Goal: Task Accomplishment & Management: Use online tool/utility

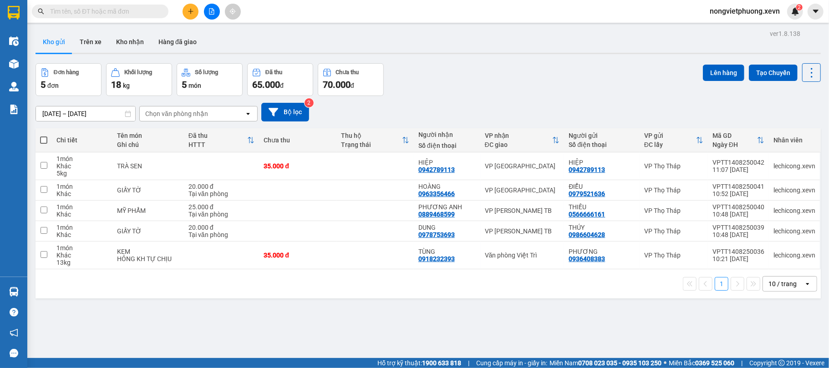
click at [132, 11] on input "text" at bounding box center [103, 11] width 107 height 10
click at [124, 48] on button "Kho nhận" at bounding box center [130, 42] width 42 height 22
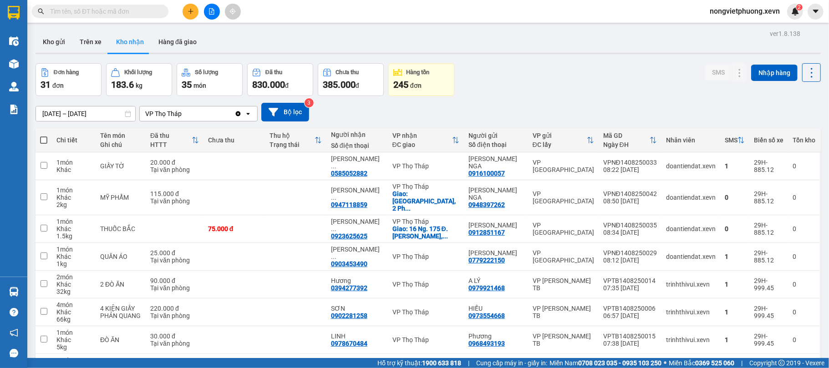
click at [79, 8] on input "text" at bounding box center [103, 11] width 107 height 10
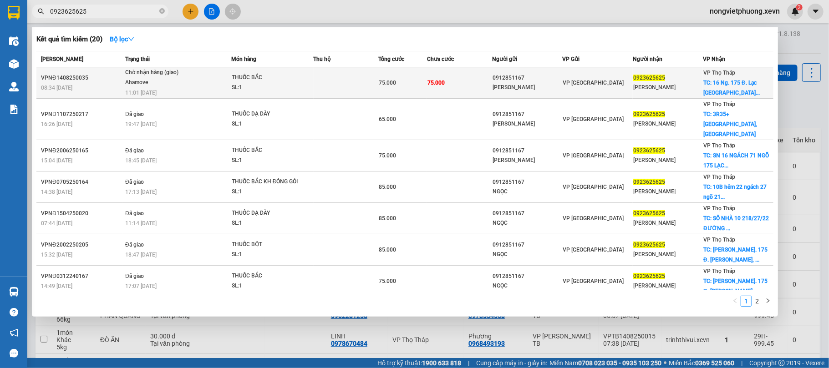
type input "0923625625"
click at [288, 95] on td "THUỐC BẮC SL: 1" at bounding box center [272, 82] width 82 height 31
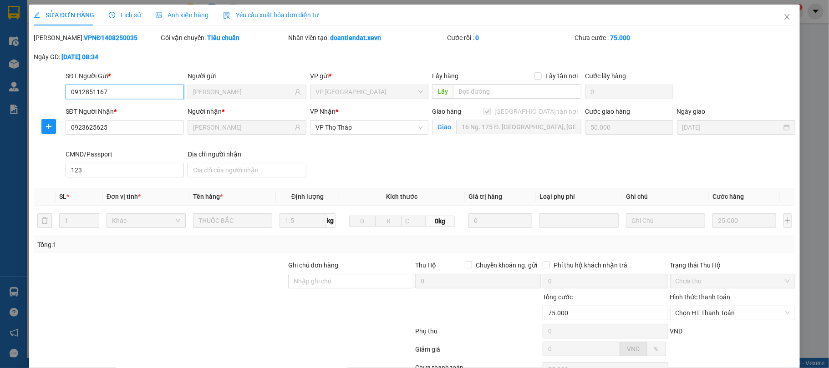
type input "0912851167"
type input "[PERSON_NAME]"
type input "0923625625"
type input "[PERSON_NAME]"
checkbox input "true"
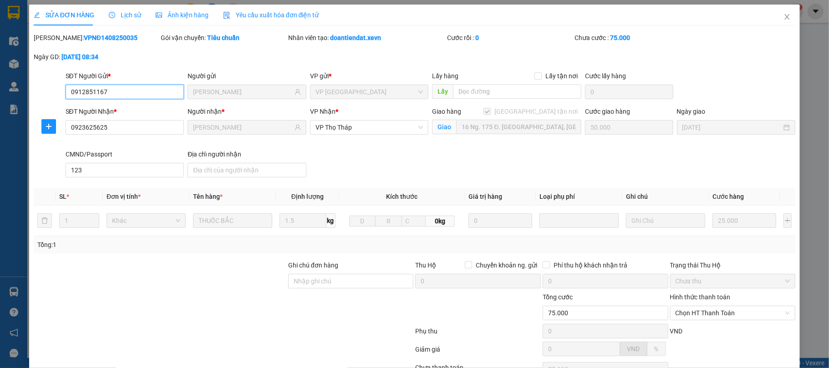
type input "16 Ng. 175 Đ. [GEOGRAPHIC_DATA], [GEOGRAPHIC_DATA], [GEOGRAPHIC_DATA], [GEOGRAP…"
type input "50.000"
type input "123"
type input "75.000"
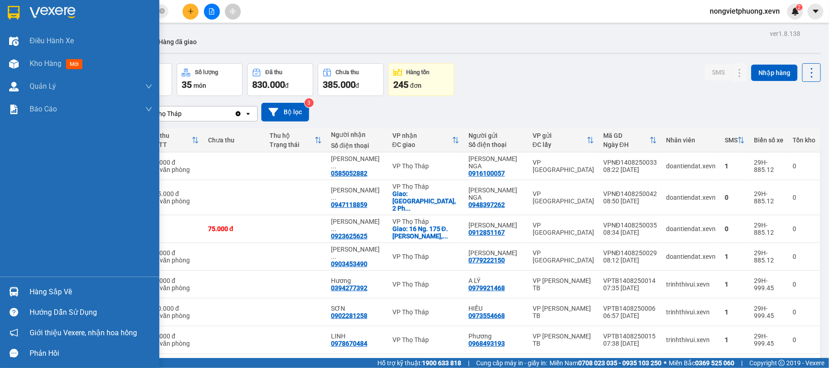
click at [25, 294] on div "Hàng sắp về" at bounding box center [79, 292] width 159 height 20
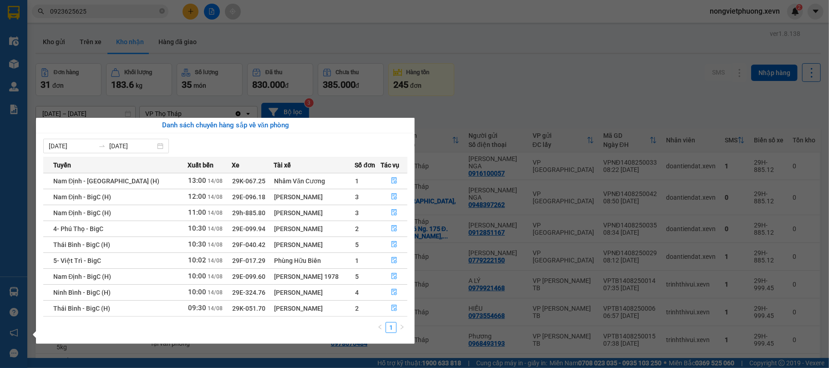
click at [452, 259] on section "Kết quả tìm kiếm ( 20 ) Bộ lọc Mã ĐH Trạng thái Món hàng Thu hộ Tổng cước Chưa …" at bounding box center [414, 184] width 829 height 368
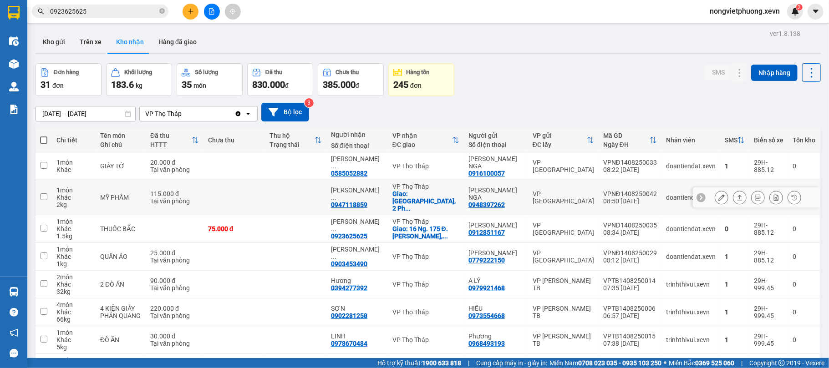
scroll to position [104, 0]
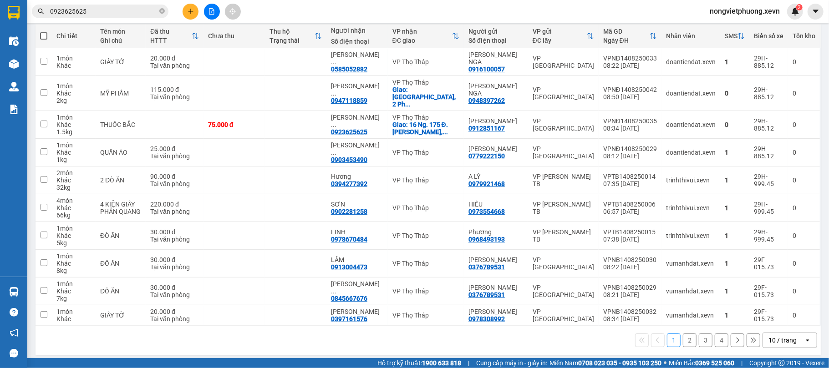
click at [763, 333] on div "10 / trang" at bounding box center [783, 340] width 41 height 15
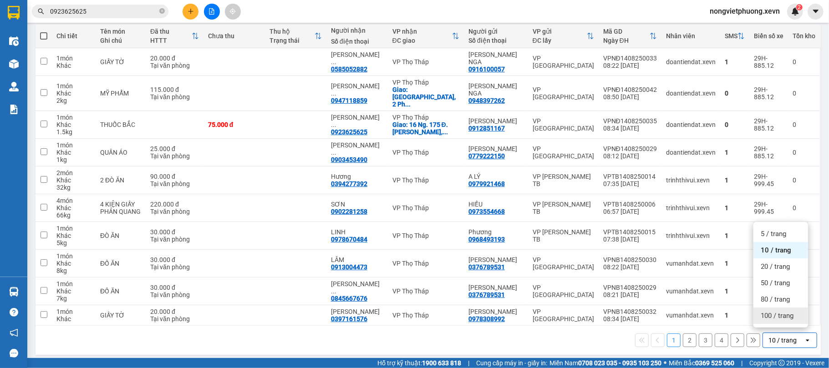
click at [761, 313] on span "100 / trang" at bounding box center [777, 315] width 33 height 9
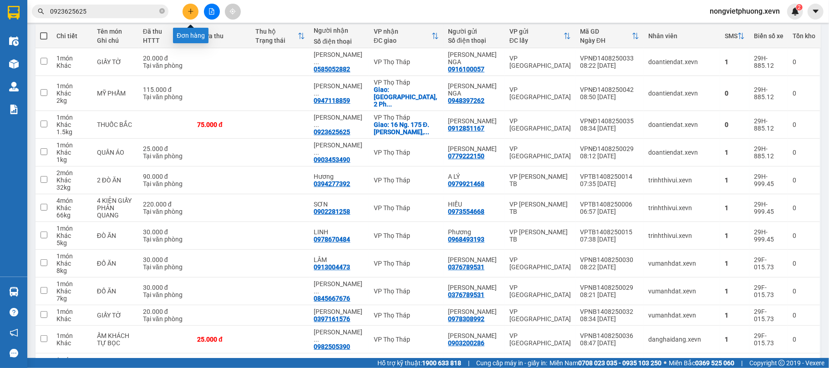
click at [189, 8] on icon "plus" at bounding box center [191, 11] width 6 height 6
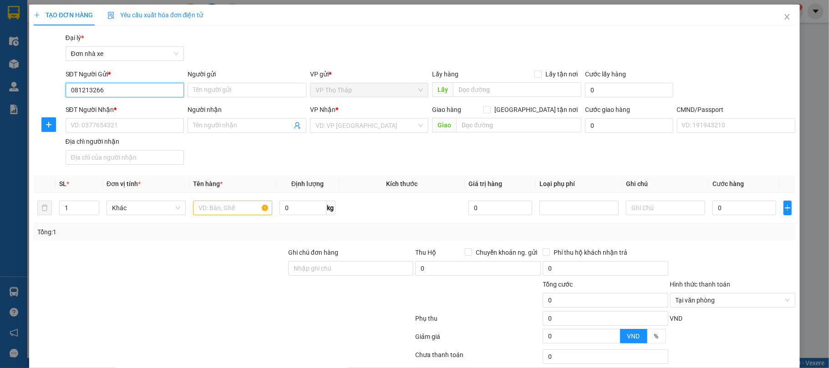
type input "0812132666"
click at [148, 104] on div "0812132666 - A SÁNG" at bounding box center [123, 109] width 107 height 10
type input "A SÁNG"
type input "0944094481"
type input "HIẾU"
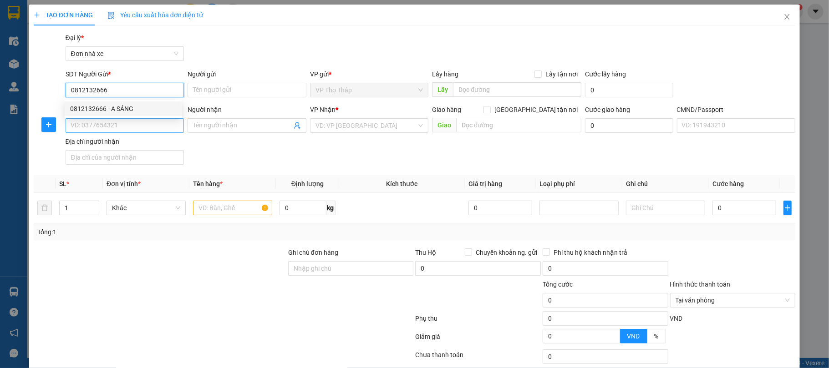
type input "037093004563 [PERSON_NAME]"
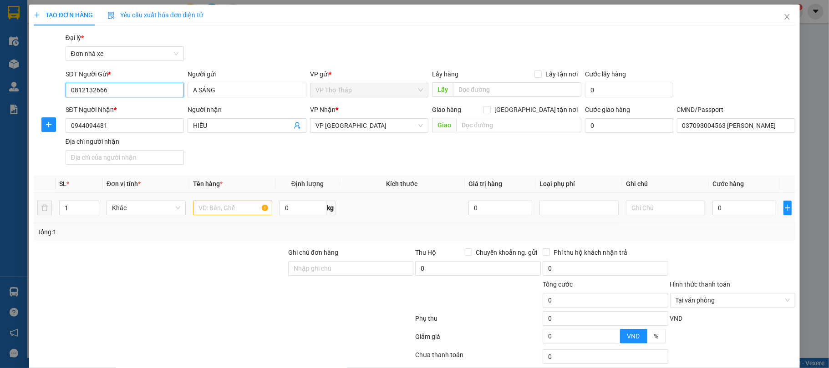
type input "0812132666"
click at [209, 213] on input "text" at bounding box center [232, 208] width 79 height 15
type input "f"
type input "D"
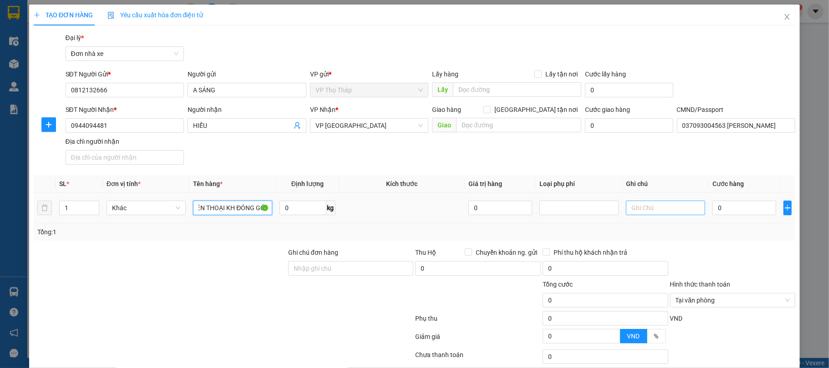
type input "ĐIỆN THOẠI KH ĐÓNG GÓI"
click at [682, 209] on input "text" at bounding box center [665, 208] width 79 height 15
type input "HỎNG VỠ KH CHỊU"
click at [733, 203] on input "0" at bounding box center [744, 208] width 64 height 15
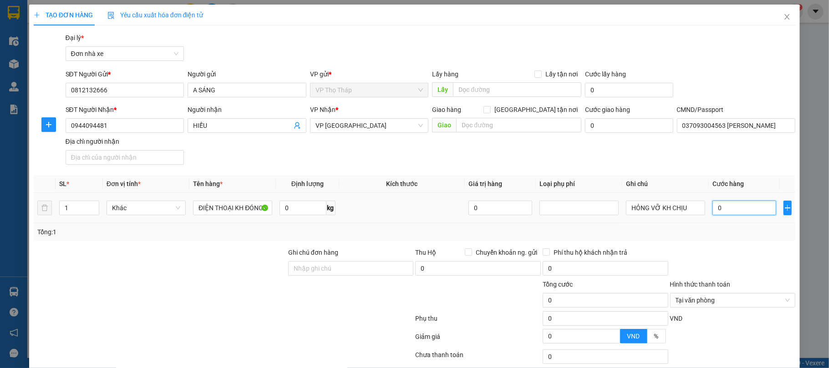
type input "2"
type input "25"
type input "25.000"
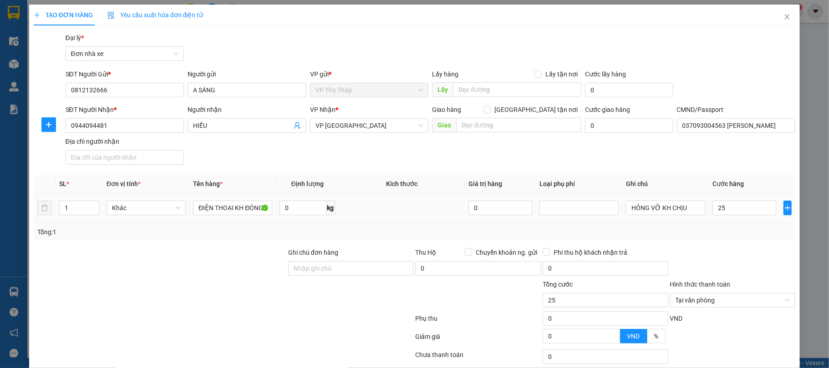
type input "25.000"
click at [732, 252] on div at bounding box center [732, 264] width 127 height 32
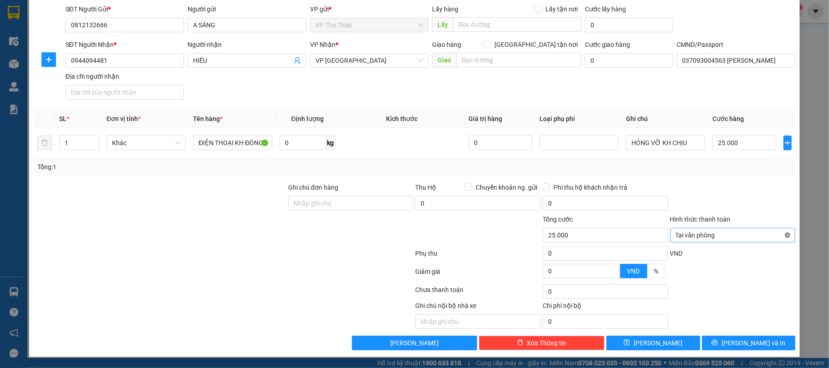
type input "25.000"
click at [741, 346] on span "[PERSON_NAME] và In" at bounding box center [754, 343] width 64 height 10
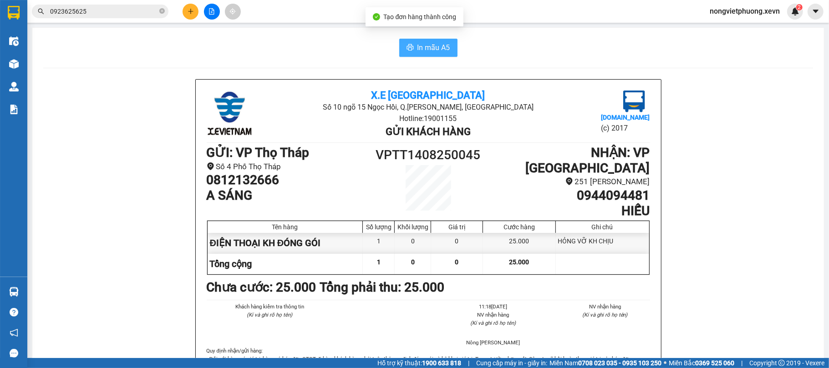
click at [438, 51] on span "In mẫu A5" at bounding box center [433, 47] width 33 height 11
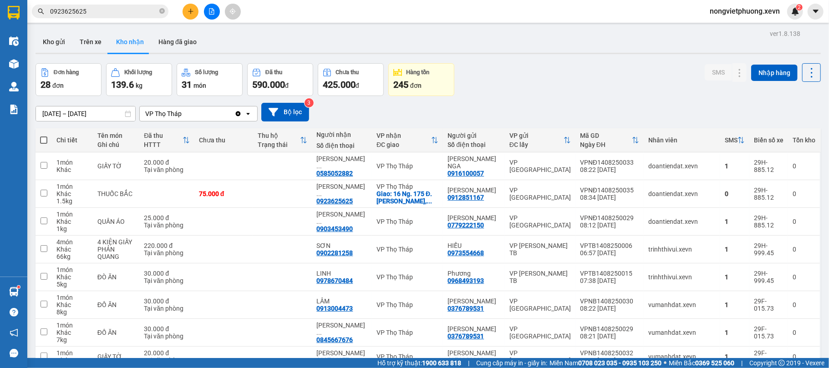
click at [169, 119] on div "VP Thọ Tháp" at bounding box center [187, 114] width 95 height 15
click at [63, 46] on button "Kho gửi" at bounding box center [54, 42] width 37 height 22
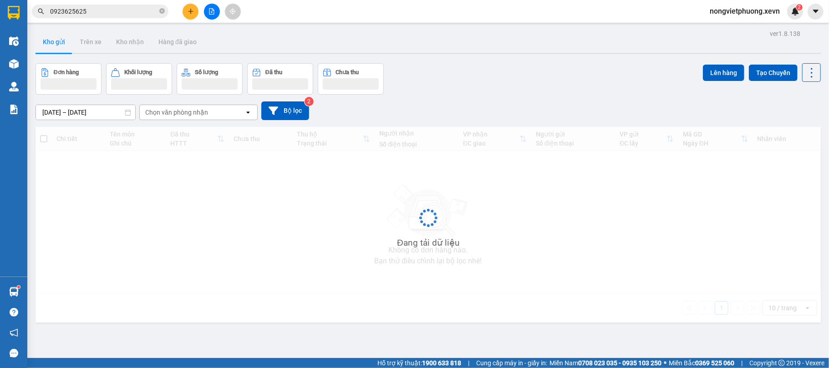
click at [173, 113] on div "Chọn văn phòng nhận" at bounding box center [176, 112] width 63 height 9
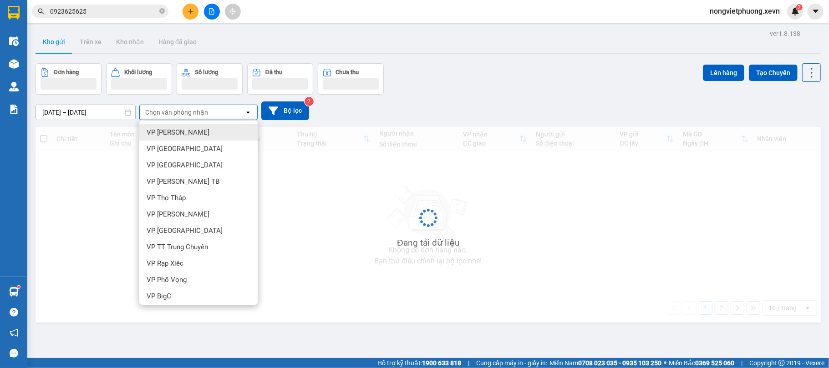
type input "N"
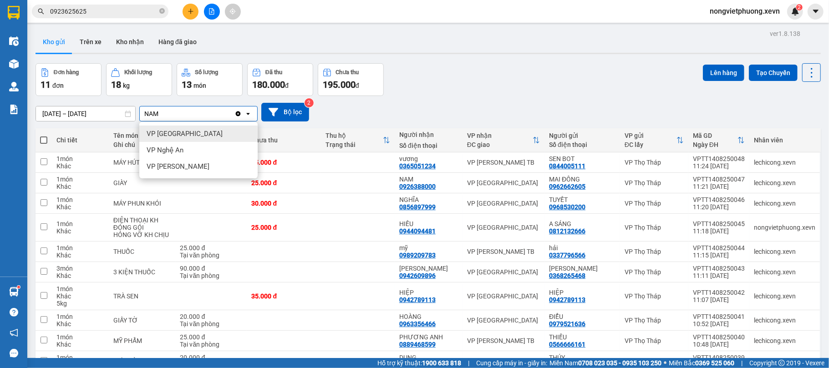
type input "NAM"
click at [188, 127] on div "VP [GEOGRAPHIC_DATA]" at bounding box center [198, 134] width 118 height 16
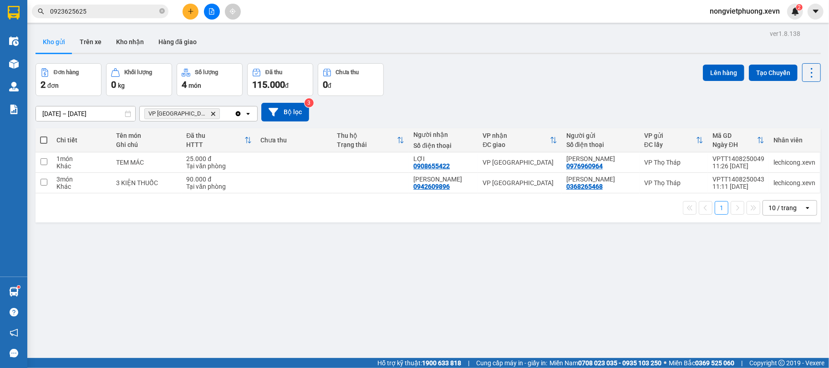
click at [516, 88] on div "Đơn hàng 2 đơn Khối lượng 0 kg Số lượng 4 món Đã thu 115.000 đ Chưa thu 0 đ Lên…" at bounding box center [428, 79] width 785 height 33
click at [376, 178] on td at bounding box center [370, 183] width 76 height 20
checkbox input "true"
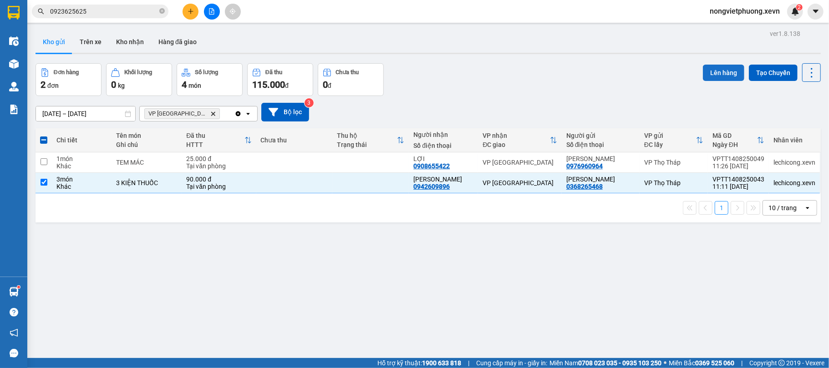
click at [703, 71] on button "Lên hàng" at bounding box center [723, 73] width 41 height 16
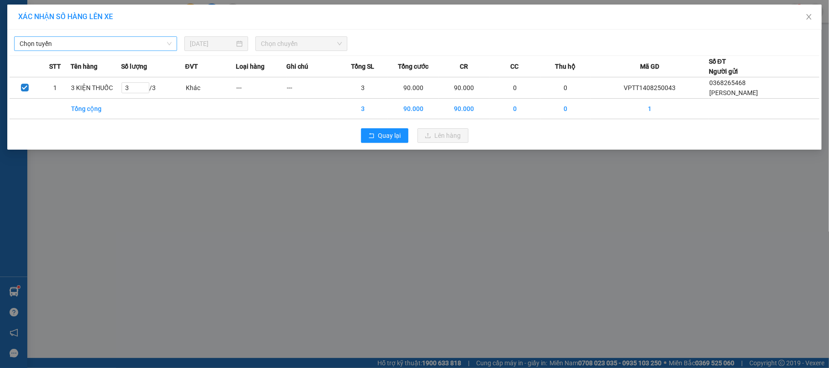
click at [167, 41] on span "Chọn tuyến" at bounding box center [96, 44] width 152 height 14
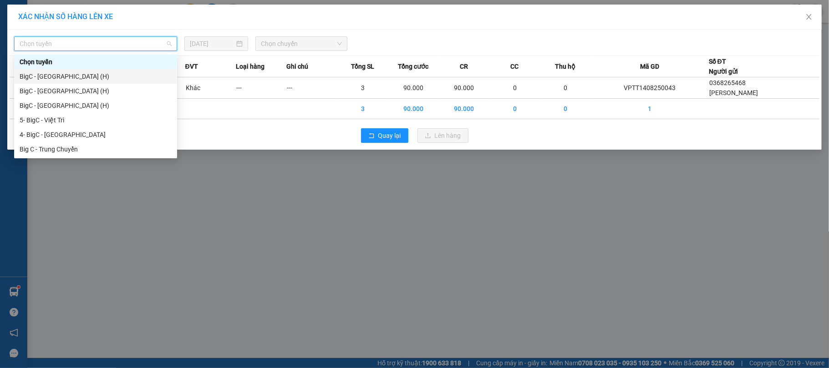
drag, startPoint x: 79, startPoint y: 77, endPoint x: 112, endPoint y: 71, distance: 33.8
click at [79, 77] on div "BigC - [GEOGRAPHIC_DATA] (H)" at bounding box center [96, 76] width 152 height 10
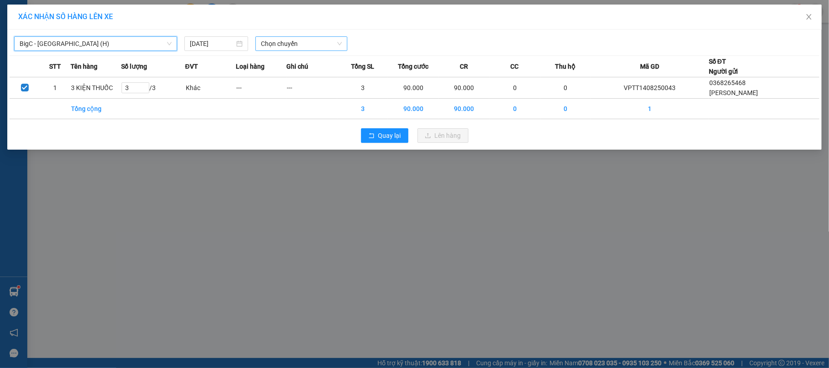
click at [272, 44] on span "Chọn chuyến" at bounding box center [301, 44] width 81 height 14
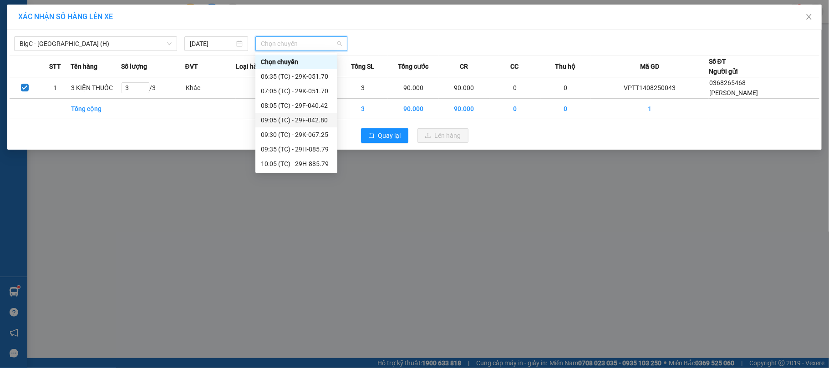
scroll to position [58, 0]
click at [312, 159] on div "16:30 (TC) - 29K-067.25" at bounding box center [296, 164] width 71 height 10
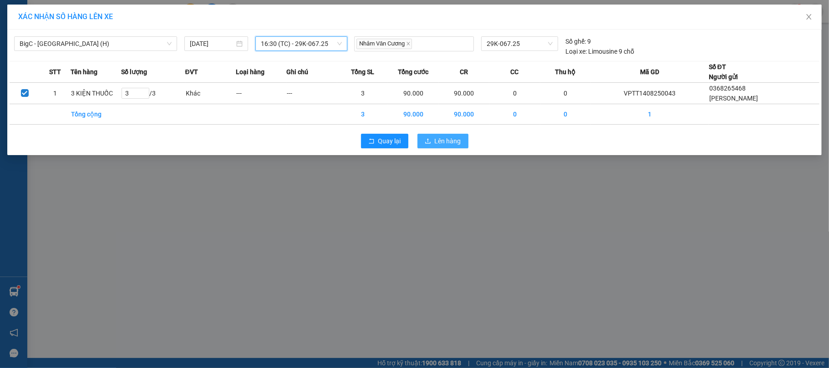
click at [442, 137] on span "Lên hàng" at bounding box center [448, 141] width 26 height 10
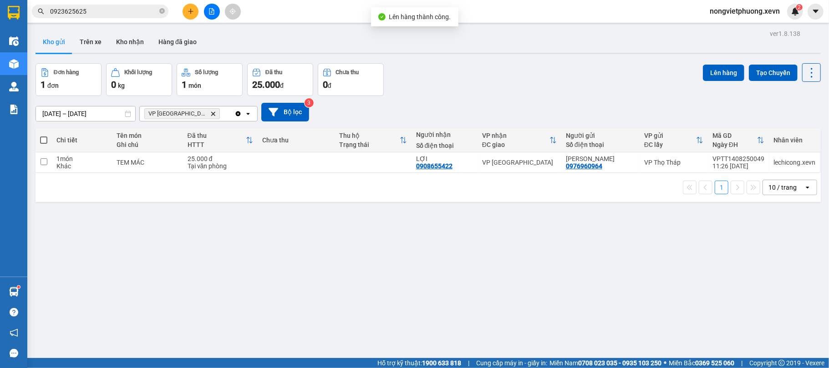
click at [210, 113] on icon "Delete" at bounding box center [212, 113] width 5 height 5
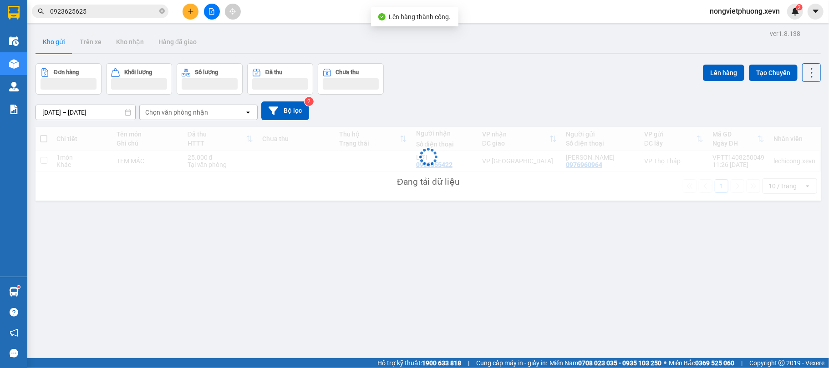
click at [172, 110] on div "Chọn văn phòng nhận" at bounding box center [176, 112] width 63 height 9
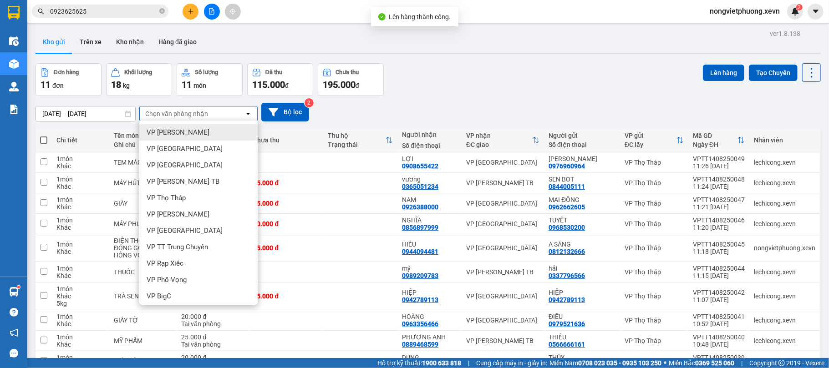
type input "Y"
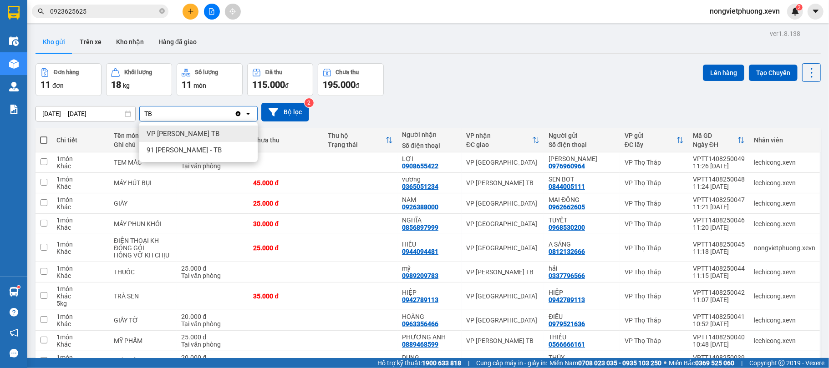
type input "TB"
click at [198, 130] on div "VP [PERSON_NAME] TB" at bounding box center [198, 134] width 118 height 16
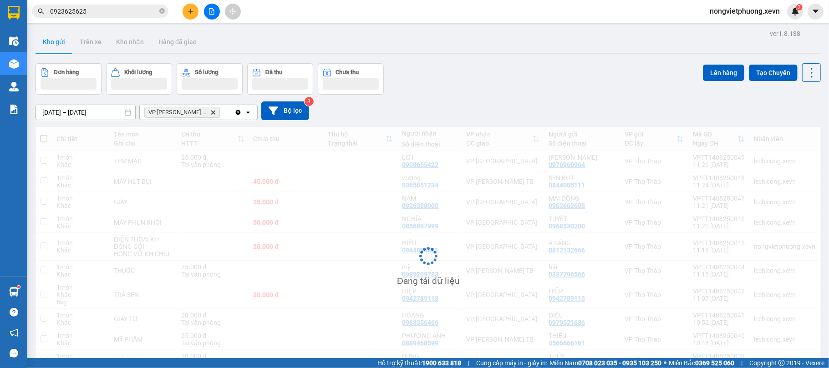
click at [460, 62] on div "ver 1.8.138 Kho gửi Trên xe Kho nhận Hàng đã giao Đơn hàng Khối lượng Số lượng …" at bounding box center [428, 215] width 793 height 376
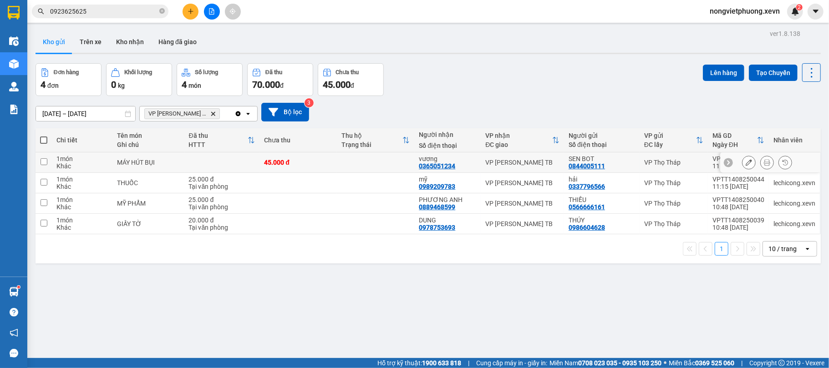
click at [357, 158] on td at bounding box center [375, 163] width 77 height 20
checkbox input "true"
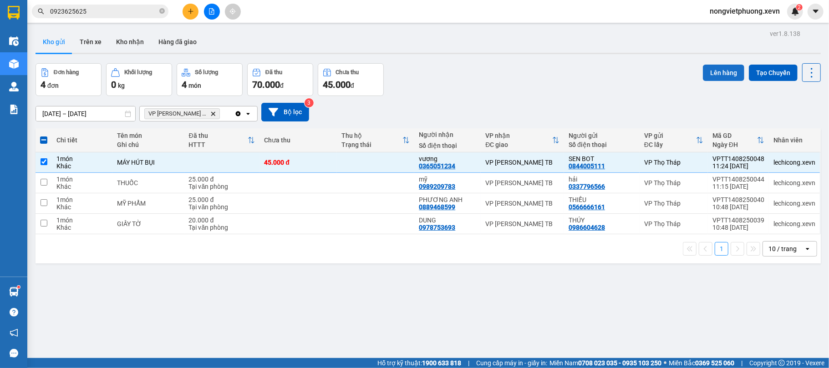
click at [708, 70] on button "Lên hàng" at bounding box center [723, 73] width 41 height 16
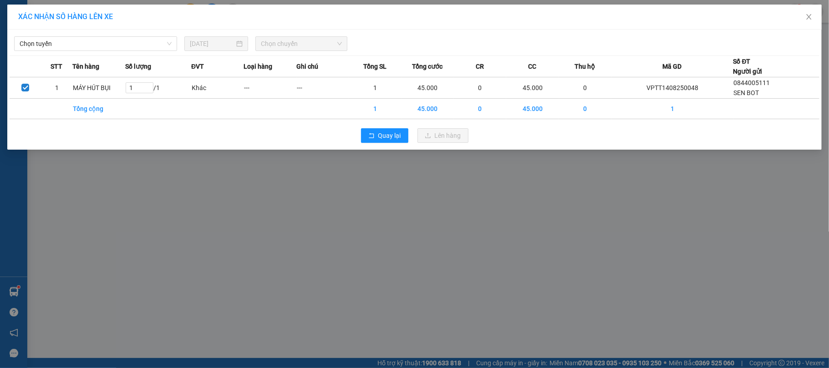
click at [139, 36] on div "Chọn tuyến [DATE] Chọn chuyến" at bounding box center [415, 41] width 810 height 19
click at [148, 42] on span "Chọn tuyến" at bounding box center [96, 44] width 152 height 14
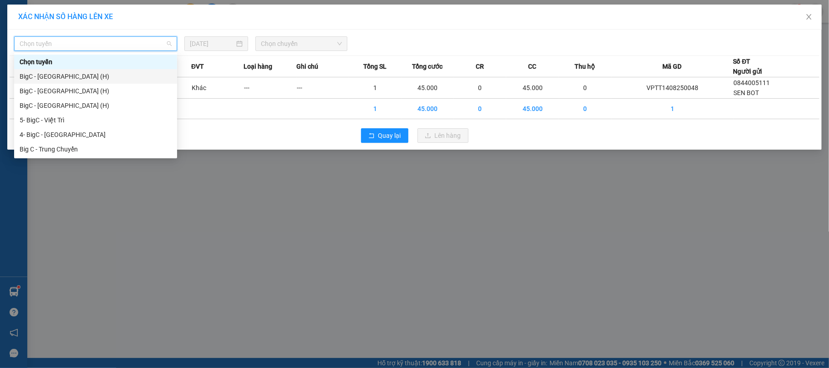
click at [101, 77] on div "BigC - [GEOGRAPHIC_DATA] (H)" at bounding box center [96, 76] width 152 height 10
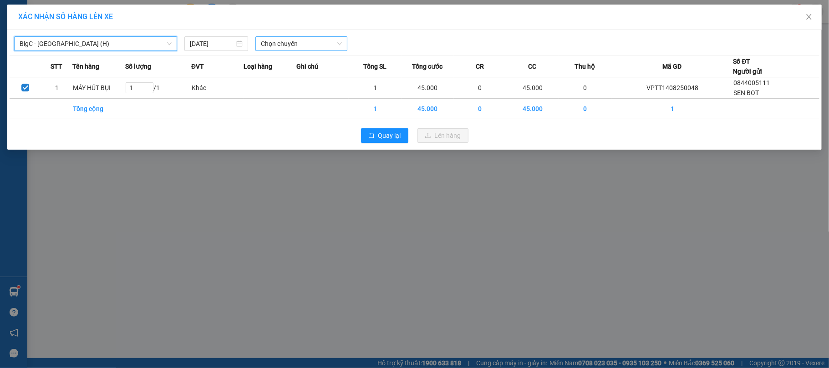
click at [314, 39] on span "Chọn chuyến" at bounding box center [301, 44] width 81 height 14
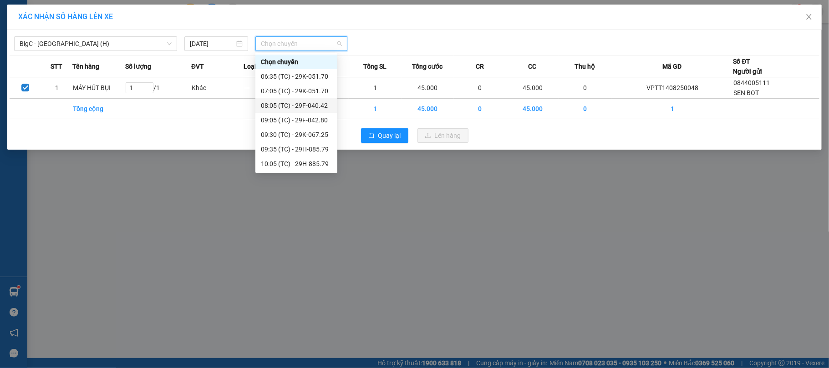
scroll to position [58, 0]
click at [320, 163] on div "16:30 (TC) - 29K-067.25" at bounding box center [296, 164] width 71 height 10
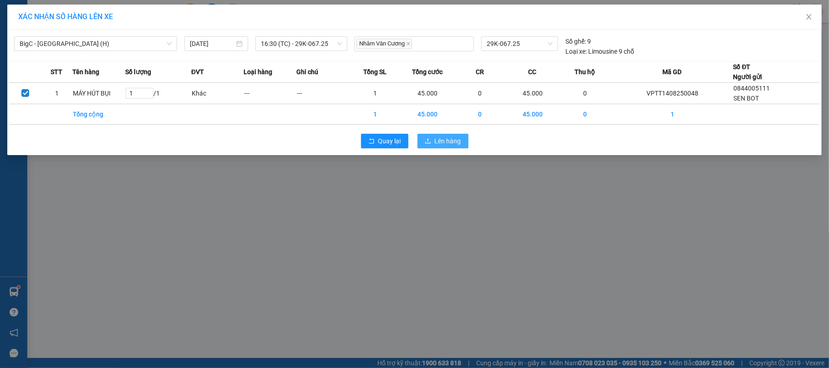
click at [438, 142] on span "Lên hàng" at bounding box center [448, 141] width 26 height 10
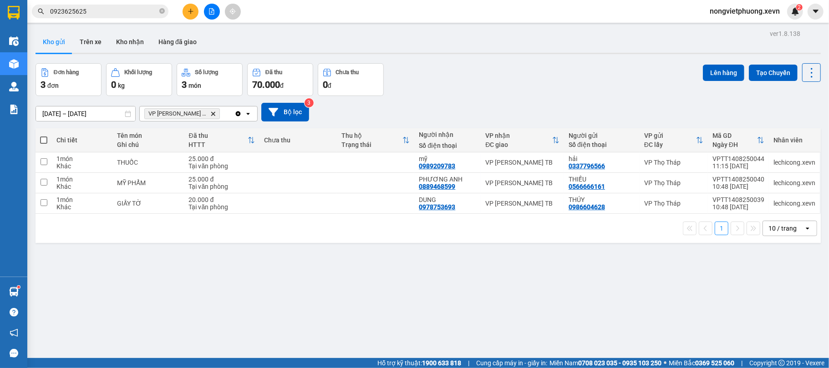
click at [211, 115] on icon "VP Trần Phú TB, close by backspace" at bounding box center [213, 114] width 4 height 4
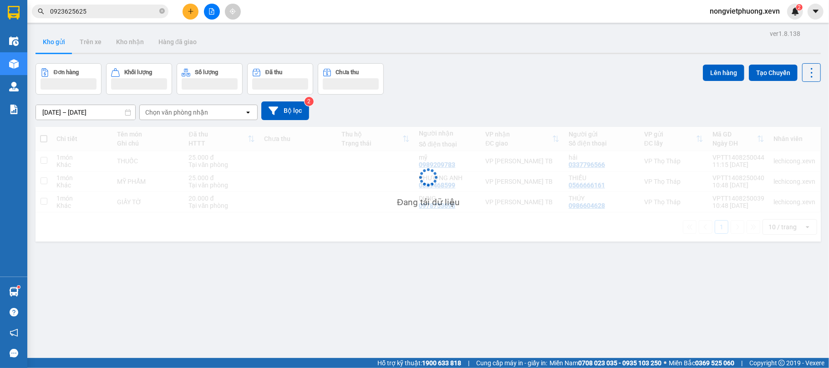
click at [388, 76] on div "Đơn hàng Khối lượng Số lượng Đã thu Chưa thu Lên hàng Tạo Chuyến" at bounding box center [428, 78] width 785 height 31
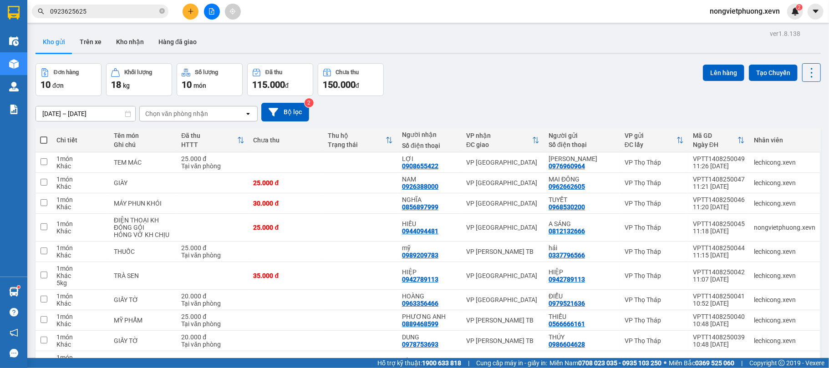
click at [177, 110] on div "Chọn văn phòng nhận" at bounding box center [176, 113] width 63 height 9
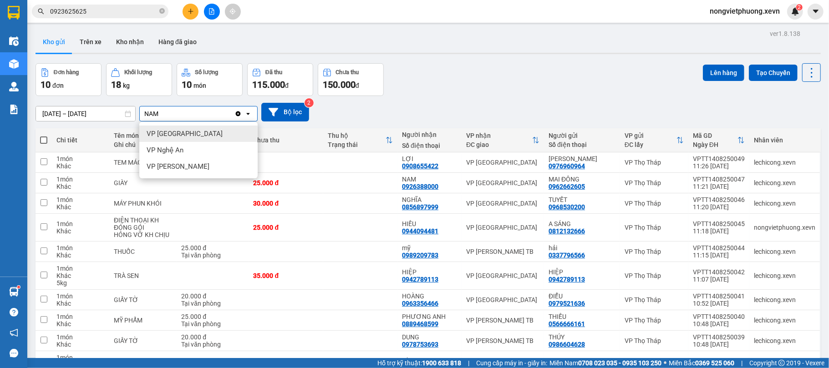
type input "NAM"
click at [202, 137] on div "VP [GEOGRAPHIC_DATA]" at bounding box center [198, 134] width 118 height 16
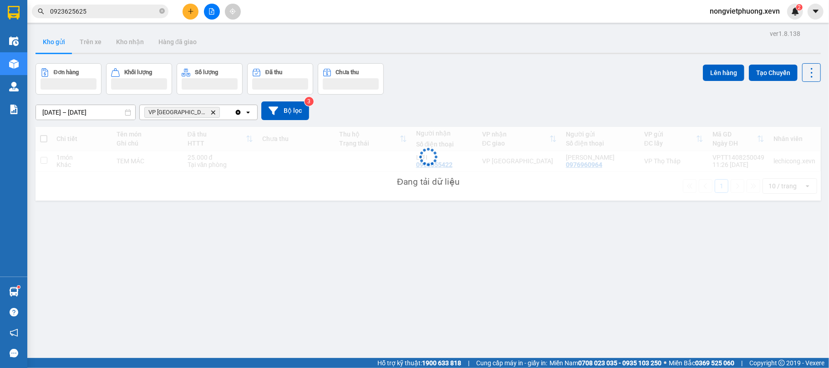
click at [504, 63] on div "Đơn hàng Khối lượng Số lượng Đã thu Chưa thu Lên hàng Tạo Chuyến" at bounding box center [428, 78] width 785 height 31
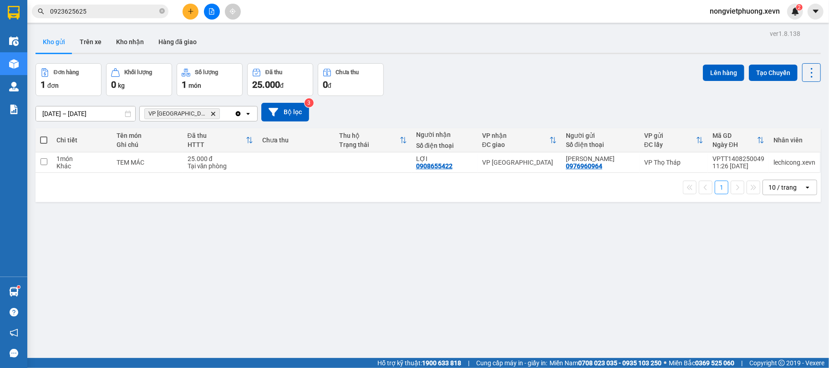
click at [360, 233] on div "ver 1.8.138 Kho gửi Trên xe Kho nhận Hàng đã giao Đơn hàng 1 đơn Khối lượng 0 k…" at bounding box center [428, 211] width 793 height 368
drag, startPoint x: 190, startPoint y: 114, endPoint x: 328, endPoint y: 100, distance: 139.1
click at [211, 114] on icon "VP Nam Định, close by backspace" at bounding box center [213, 114] width 4 height 4
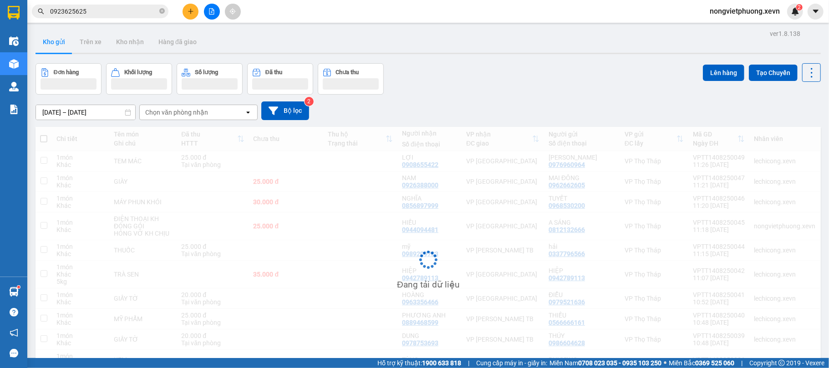
click at [492, 79] on div "Đơn hàng Khối lượng Số lượng Đã thu Chưa thu Lên hàng Tạo Chuyến" at bounding box center [428, 78] width 785 height 31
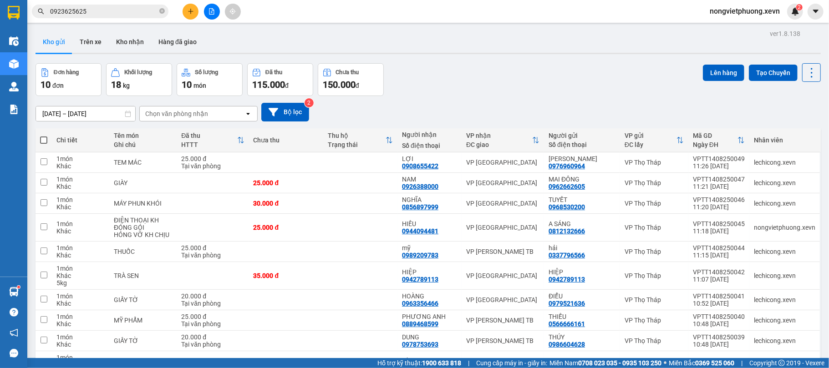
click at [188, 108] on div "Chọn văn phòng nhận" at bounding box center [192, 114] width 105 height 15
type input "NB"
click at [203, 131] on div "VP [GEOGRAPHIC_DATA]" at bounding box center [198, 134] width 118 height 16
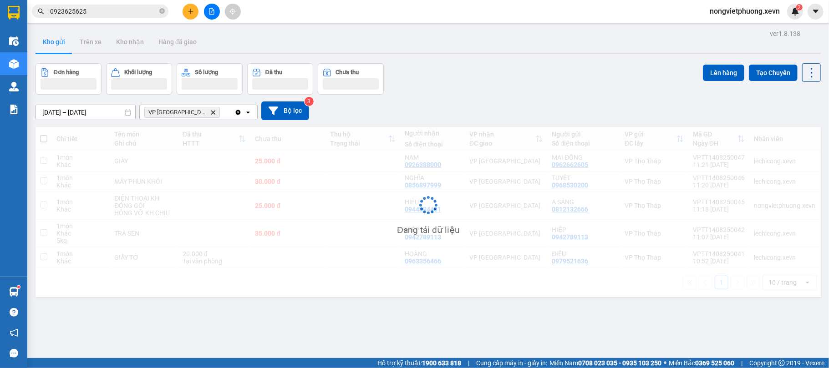
click at [563, 55] on div "ver 1.8.138 Kho gửi Trên xe Kho nhận Hàng đã giao Đơn hàng Khối lượng Số lượng …" at bounding box center [428, 211] width 793 height 368
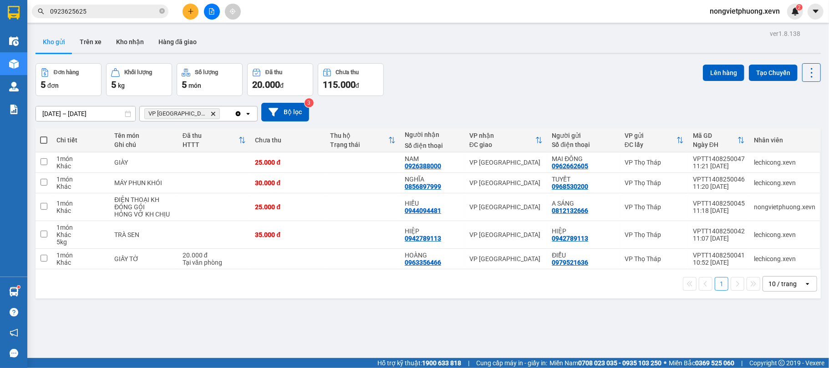
click at [44, 142] on span at bounding box center [43, 140] width 7 height 7
click at [44, 136] on input "checkbox" at bounding box center [44, 136] width 0 height 0
checkbox input "true"
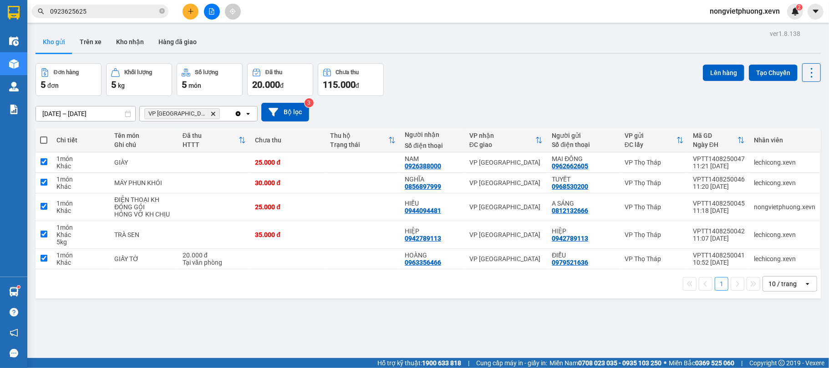
checkbox input "true"
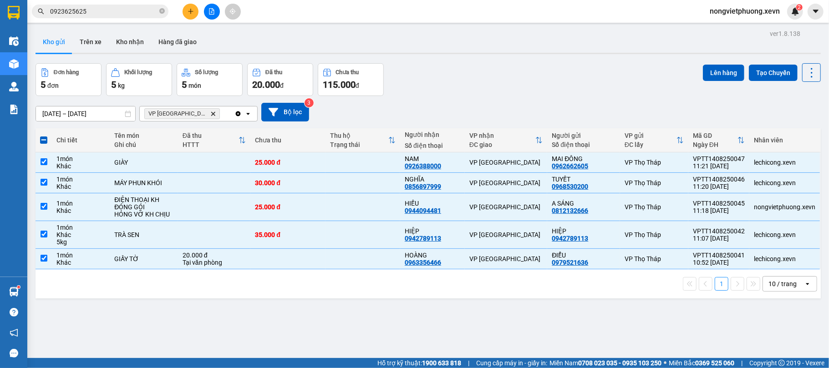
drag, startPoint x: 485, startPoint y: 79, endPoint x: 499, endPoint y: 82, distance: 14.6
click at [486, 78] on div "Đơn hàng 5 đơn Khối lượng 5 kg Số lượng 5 món Đã thu 20.000 đ Chưa thu 115.000 …" at bounding box center [428, 79] width 785 height 33
click at [718, 71] on button "Lên hàng" at bounding box center [723, 73] width 41 height 16
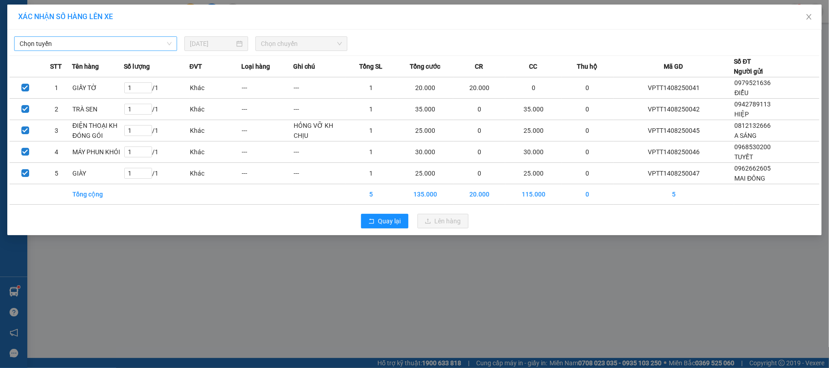
click at [134, 42] on span "Chọn tuyến" at bounding box center [96, 44] width 152 height 14
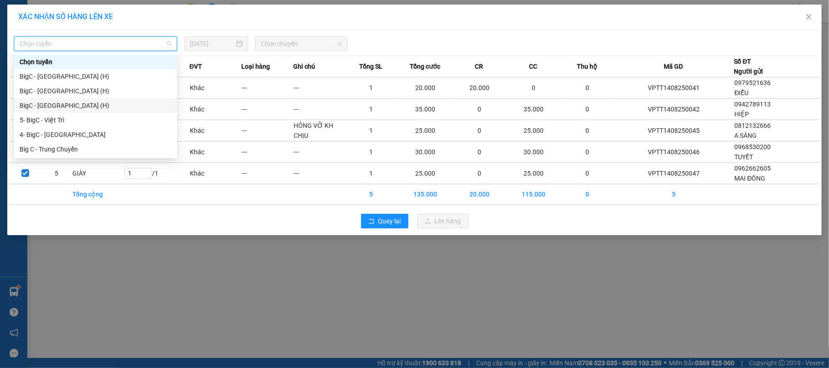
click at [76, 102] on div "BigC - [GEOGRAPHIC_DATA] (H)" at bounding box center [96, 106] width 152 height 10
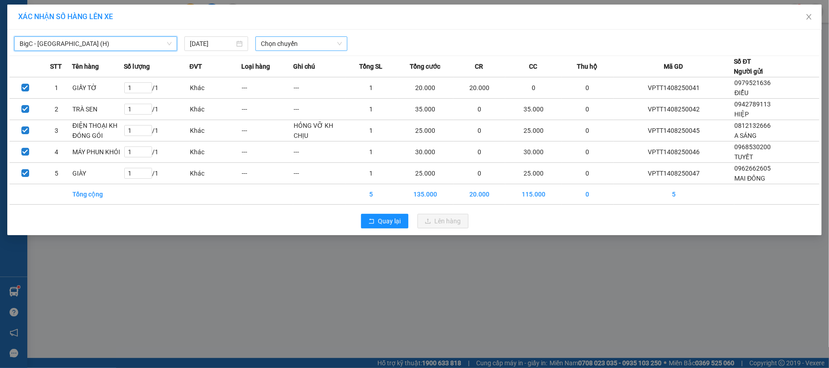
click at [279, 41] on span "Chọn chuyến" at bounding box center [301, 44] width 81 height 14
type input "1125"
click at [320, 73] on div "Thêm chuyến " 11:25 "" at bounding box center [303, 76] width 97 height 15
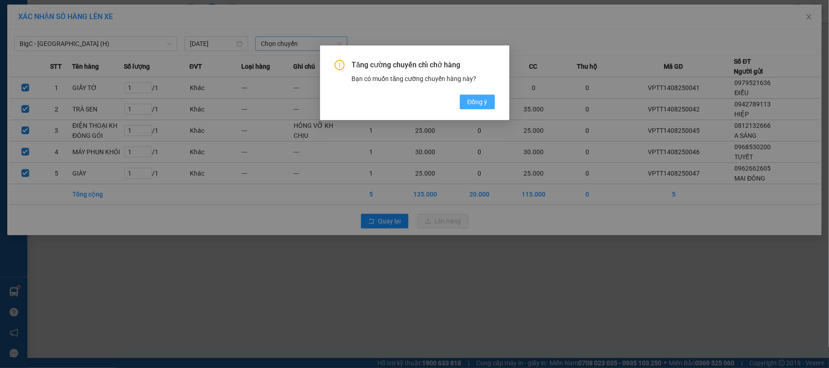
click at [474, 102] on span "Đồng ý" at bounding box center [477, 102] width 20 height 10
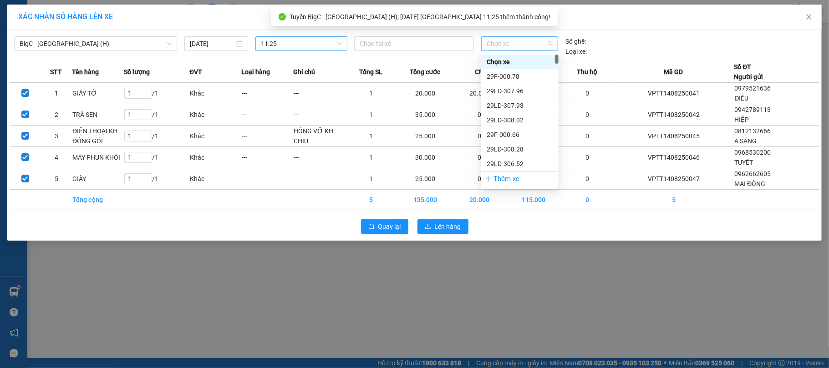
click at [496, 45] on span "Chọn xe" at bounding box center [520, 44] width 66 height 14
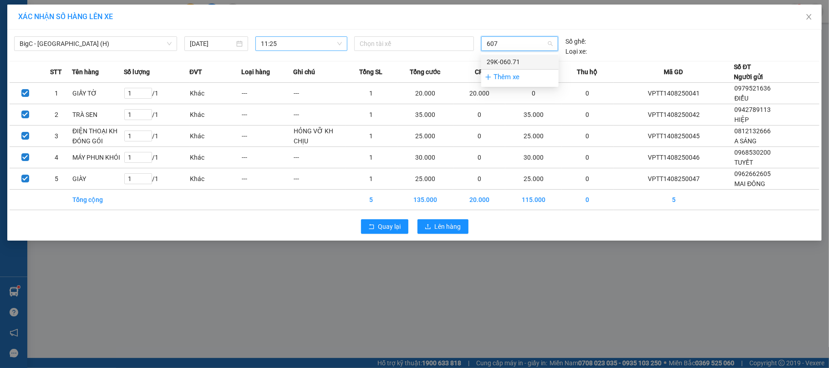
type input "6071"
click at [514, 57] on div "29K-060.71" at bounding box center [520, 62] width 66 height 10
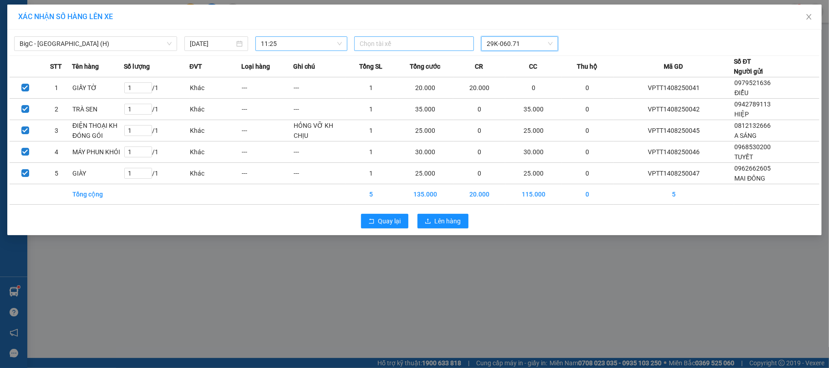
click at [392, 46] on div at bounding box center [413, 43] width 115 height 11
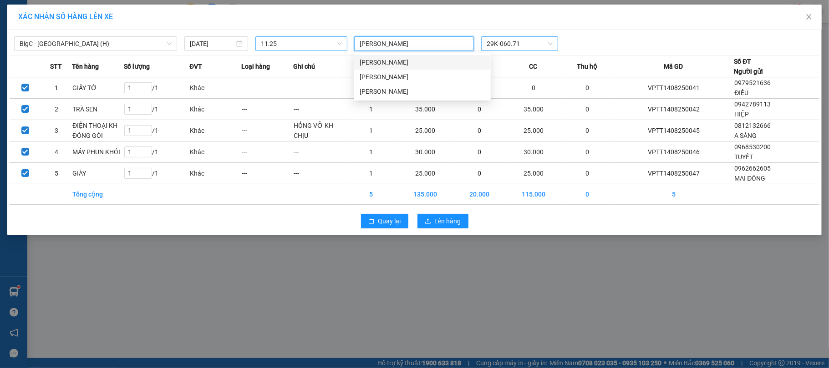
type input "[PERSON_NAME]"
click at [420, 60] on div "[PERSON_NAME]" at bounding box center [423, 62] width 126 height 10
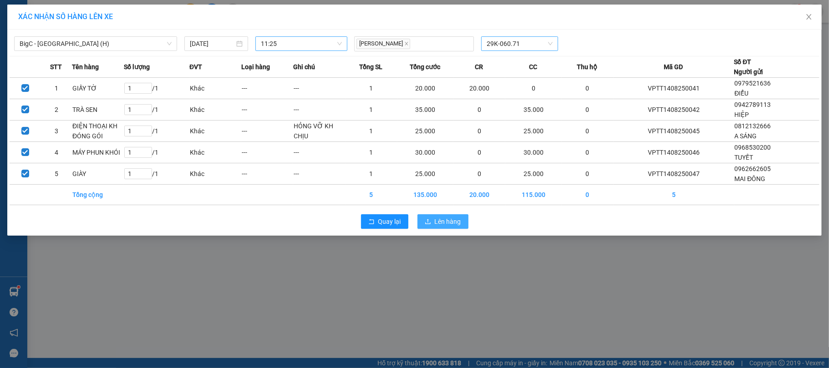
click at [439, 216] on button "Lên hàng" at bounding box center [442, 221] width 51 height 15
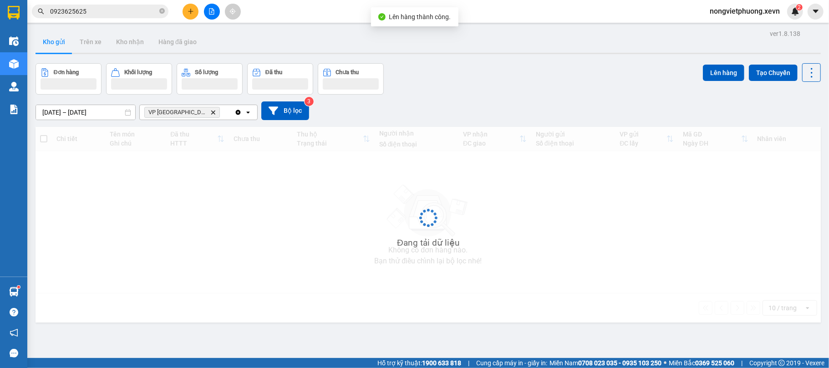
click at [479, 93] on div "Đơn hàng Khối lượng Số lượng Đã thu Chưa thu Lên hàng Tạo Chuyến" at bounding box center [428, 78] width 785 height 31
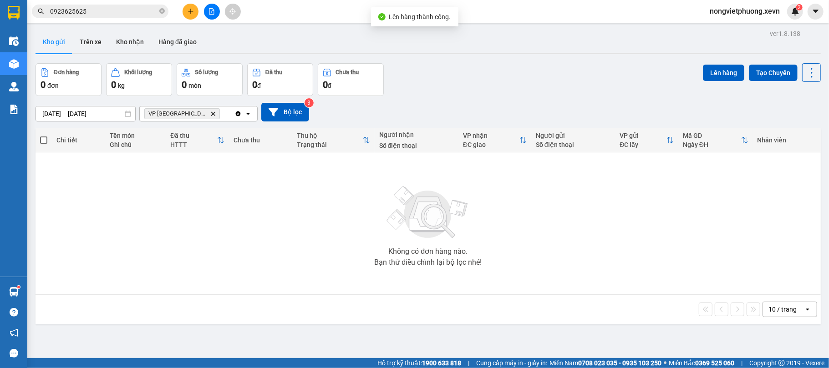
click at [210, 117] on icon "Delete" at bounding box center [212, 113] width 5 height 5
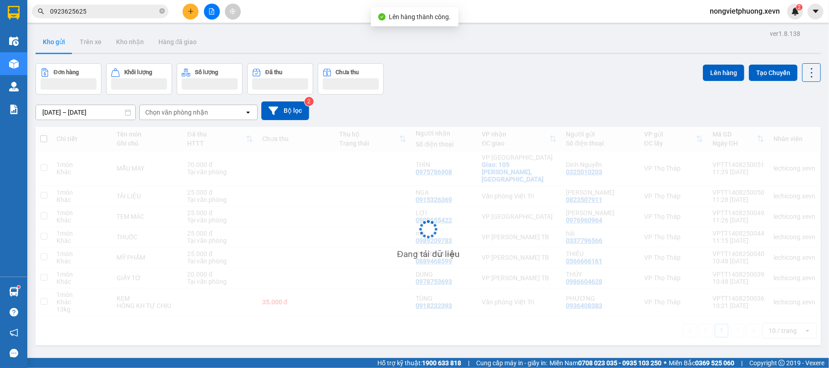
click at [492, 70] on div "Đơn hàng Khối lượng Số lượng Đã thu Chưa thu Lên hàng Tạo Chuyến" at bounding box center [428, 78] width 785 height 31
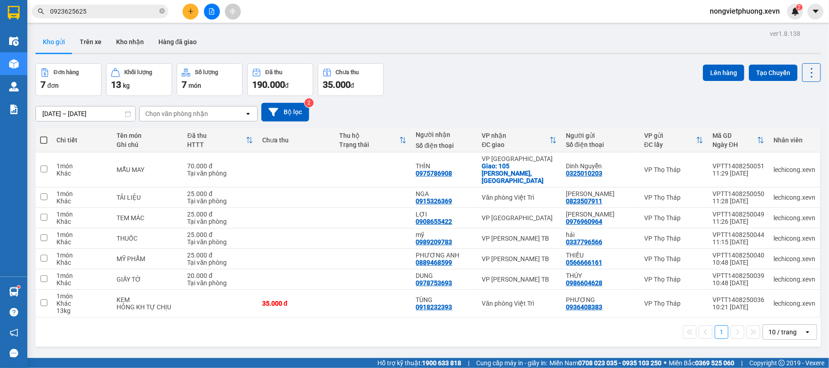
click at [492, 70] on div "Đơn hàng 7 đơn Khối lượng 13 kg Số lượng 7 món Đã thu 190.000 đ Chưa thu 35.000…" at bounding box center [428, 79] width 785 height 33
click at [175, 119] on div "Chọn văn phòng nhận" at bounding box center [192, 114] width 105 height 15
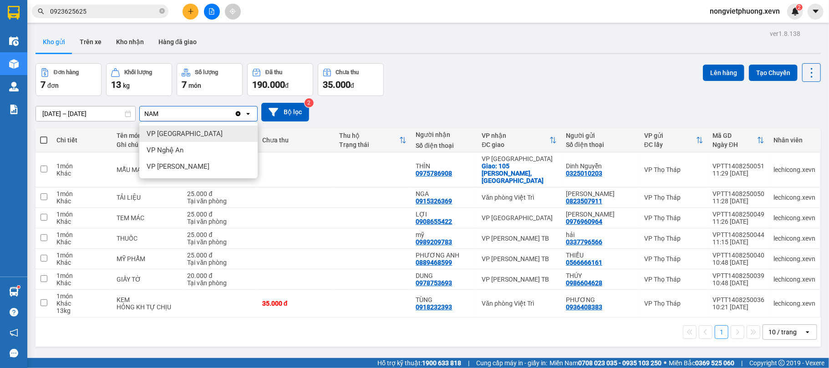
type input "NAM"
click at [196, 137] on div "VP [GEOGRAPHIC_DATA]" at bounding box center [198, 134] width 118 height 16
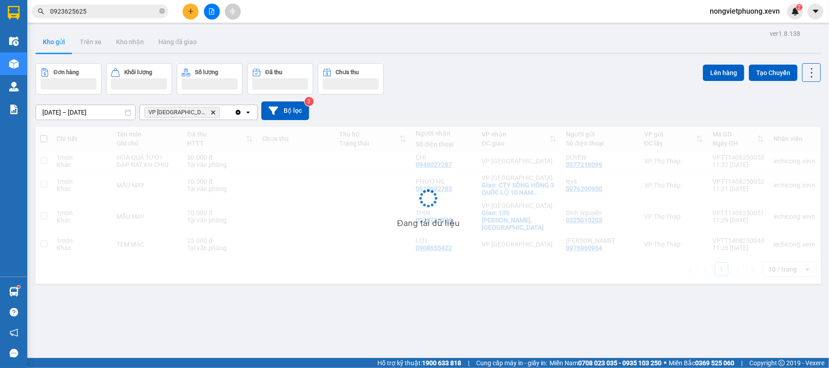
click at [540, 70] on div "Đơn hàng Khối lượng Số lượng Đã thu Chưa thu Lên hàng Tạo Chuyến" at bounding box center [428, 78] width 785 height 31
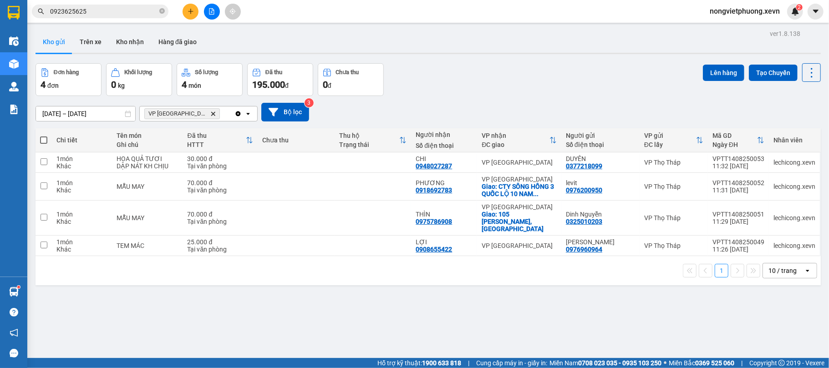
click at [42, 140] on span at bounding box center [43, 140] width 7 height 7
click at [44, 136] on input "checkbox" at bounding box center [44, 136] width 0 height 0
checkbox input "true"
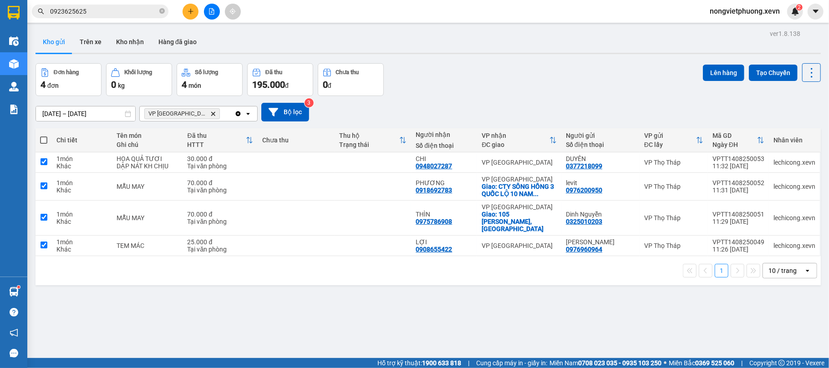
checkbox input "true"
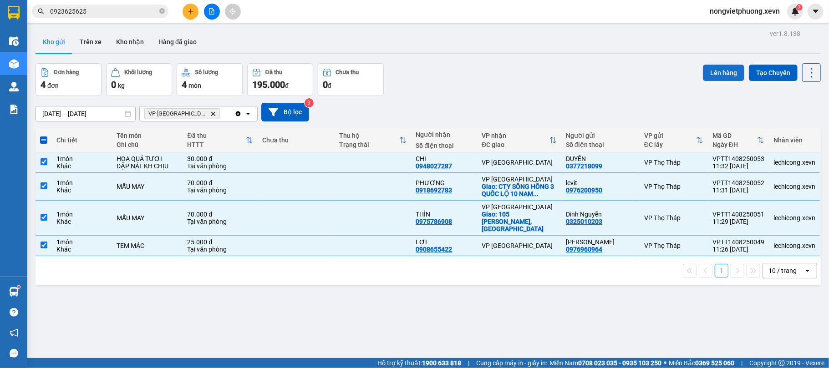
click at [721, 67] on button "Lên hàng" at bounding box center [723, 73] width 41 height 16
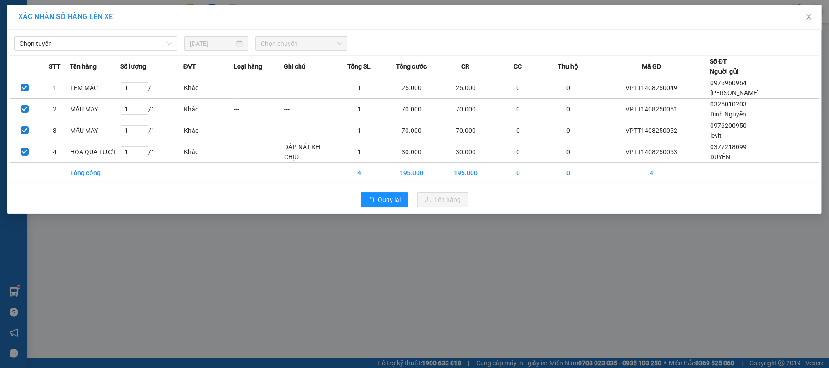
click at [113, 30] on div "Chọn tuyến [DATE] Chọn chuyến STT Tên hàng Số lượng ĐVT Loại hàng Ghi chú Tổng …" at bounding box center [414, 122] width 814 height 184
click at [116, 39] on span "Chọn tuyến" at bounding box center [96, 44] width 152 height 14
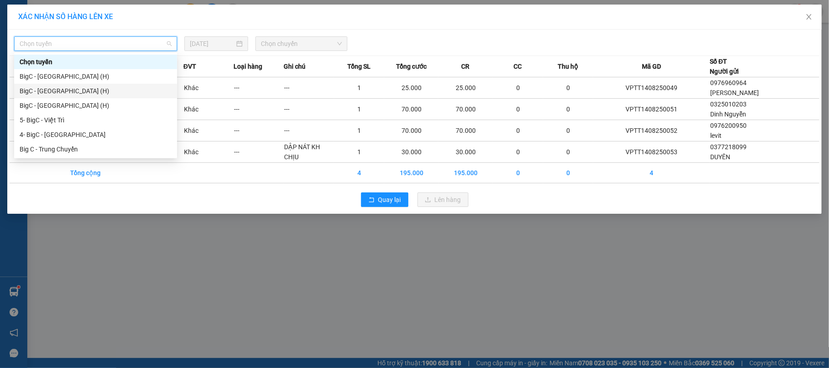
click at [127, 86] on div "BigC - [GEOGRAPHIC_DATA] (H)" at bounding box center [96, 91] width 152 height 10
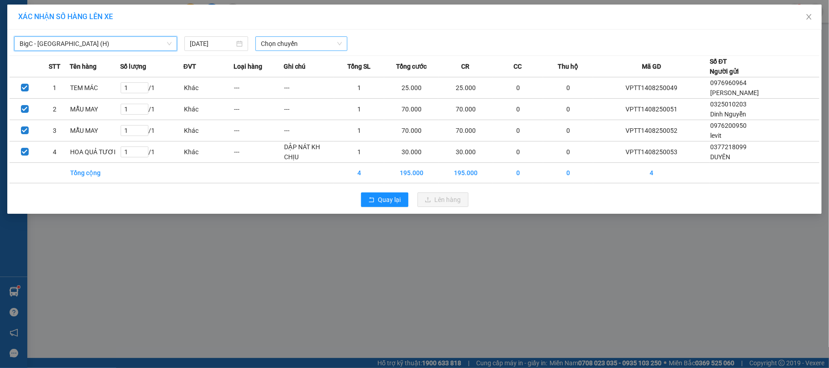
click at [287, 42] on span "Chọn chuyến" at bounding box center [301, 44] width 81 height 14
type input "1135"
click at [334, 75] on div "Thêm chuyến " 11:35 "" at bounding box center [303, 76] width 97 height 15
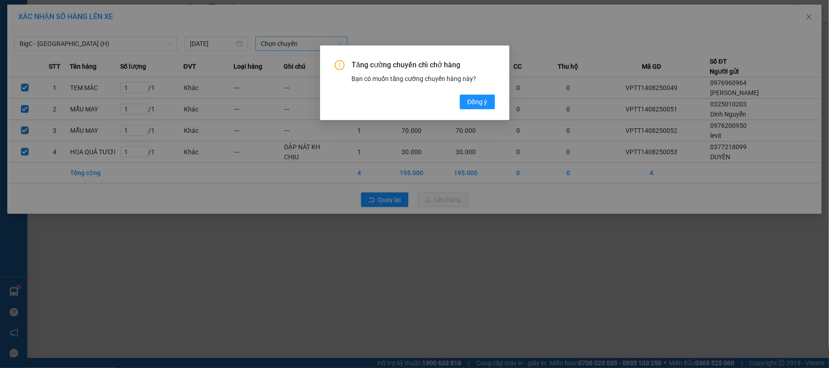
click at [472, 94] on div "Tăng cường chuyến chỉ chở hàng Bạn có muốn tăng cường chuyến hàng này? [GEOGRAP…" at bounding box center [415, 84] width 160 height 49
click at [475, 100] on span "Đồng ý" at bounding box center [477, 102] width 20 height 10
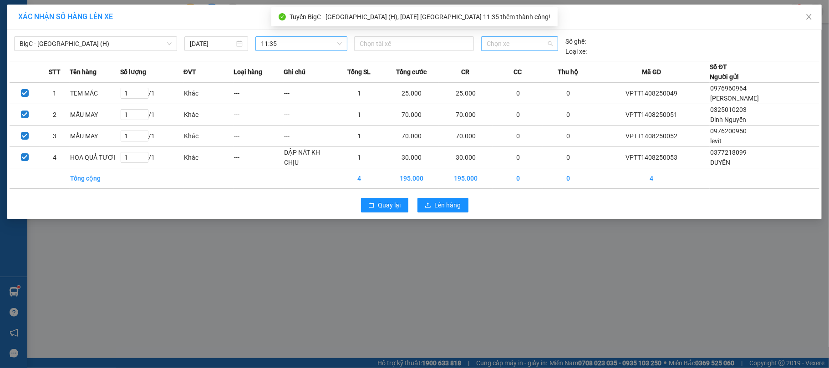
click at [520, 39] on span "Chọn xe" at bounding box center [520, 44] width 66 height 14
type input "8524"
click at [518, 60] on div "29H-885.24" at bounding box center [520, 62] width 66 height 10
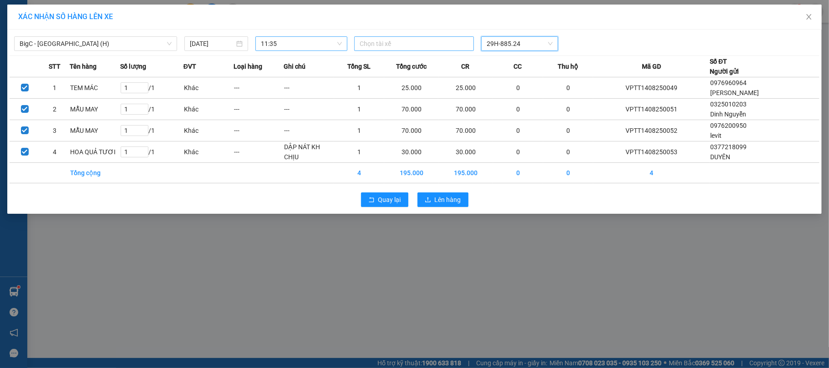
click at [412, 50] on div "Chọn tài xế" at bounding box center [414, 43] width 120 height 15
type input "[PERSON_NAME]"
click at [414, 61] on div "[PERSON_NAME]" at bounding box center [423, 62] width 126 height 10
click at [600, 53] on div "BigC - [GEOGRAPHIC_DATA] (H) [DATE] 11:35 [PERSON_NAME] 29H-885.24 STT Tên hàng…" at bounding box center [414, 122] width 814 height 185
click at [431, 201] on icon "upload" at bounding box center [428, 200] width 6 height 6
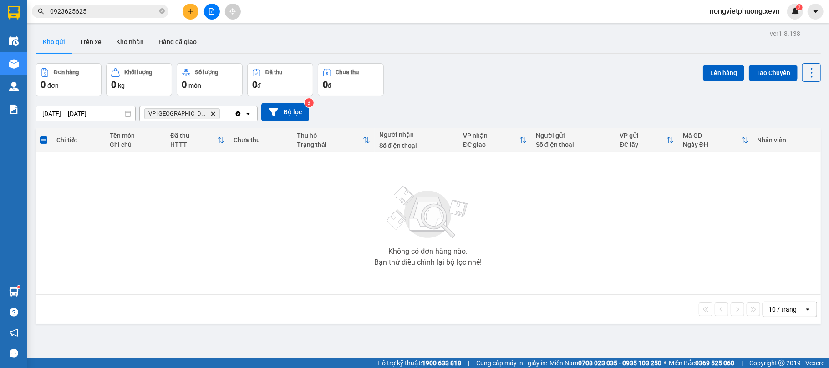
drag, startPoint x: 217, startPoint y: 184, endPoint x: 204, endPoint y: 119, distance: 66.3
click at [215, 184] on div "Không có đơn hàng nào. Bạn thử điều chỉnh lại bộ lọc nhé!" at bounding box center [428, 223] width 776 height 137
click at [194, 117] on span "VP Nam Định Delete" at bounding box center [182, 113] width 76 height 11
click at [211, 115] on icon "VP Nam Định, close by backspace" at bounding box center [213, 114] width 4 height 4
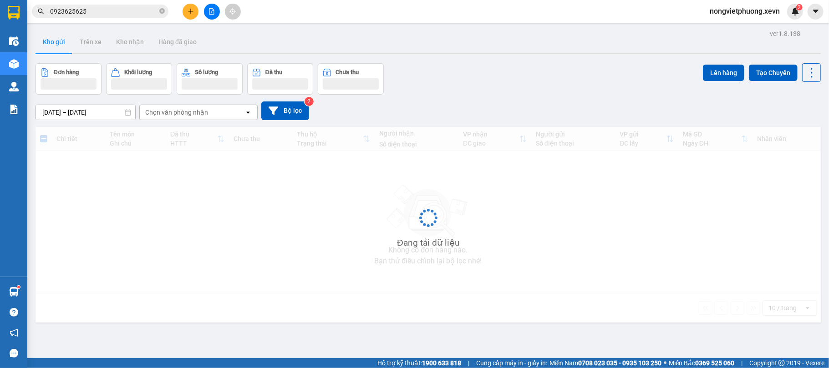
click at [414, 66] on div "Đơn hàng Khối lượng Số lượng Đã thu Chưa thu Lên hàng Tạo Chuyến" at bounding box center [428, 78] width 785 height 31
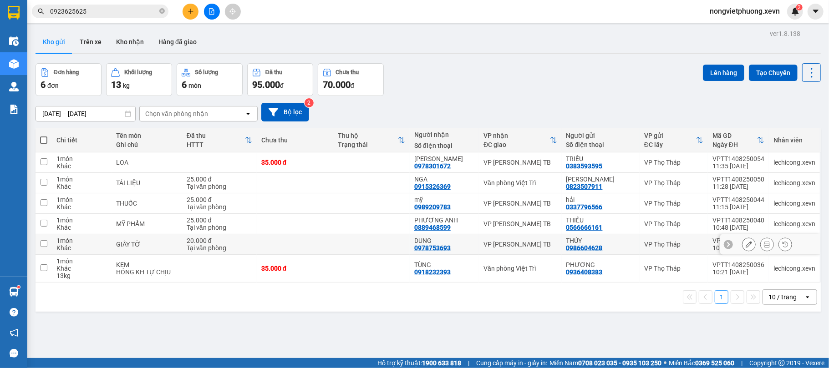
scroll to position [42, 0]
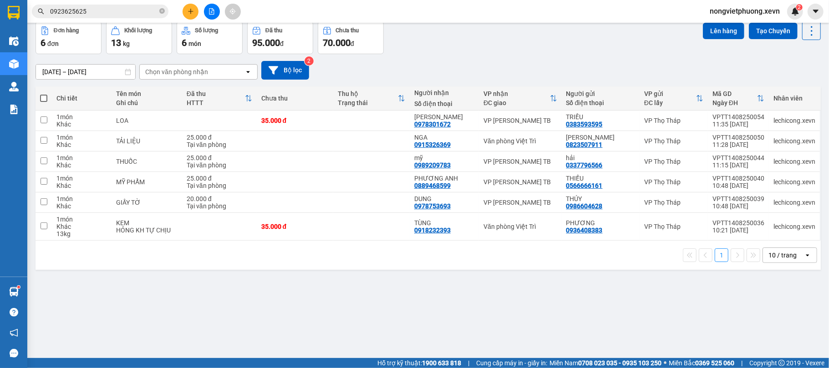
drag, startPoint x: 423, startPoint y: 288, endPoint x: 423, endPoint y: 295, distance: 6.8
click at [423, 289] on div "ver 1.8.138 Kho gửi Trên xe Kho nhận Hàng đã giao Đơn hàng 6 đơn Khối lượng 13 …" at bounding box center [428, 169] width 793 height 368
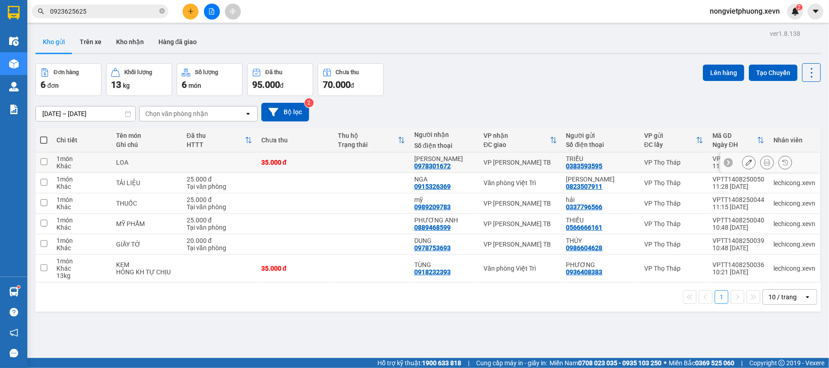
click at [511, 53] on div at bounding box center [428, 53] width 785 height 1
click at [463, 73] on div "Đơn hàng 6 đơn Khối lượng 13 kg Số lượng 6 món Đã thu 95.000 đ Chưa thu 70.000 …" at bounding box center [428, 79] width 785 height 33
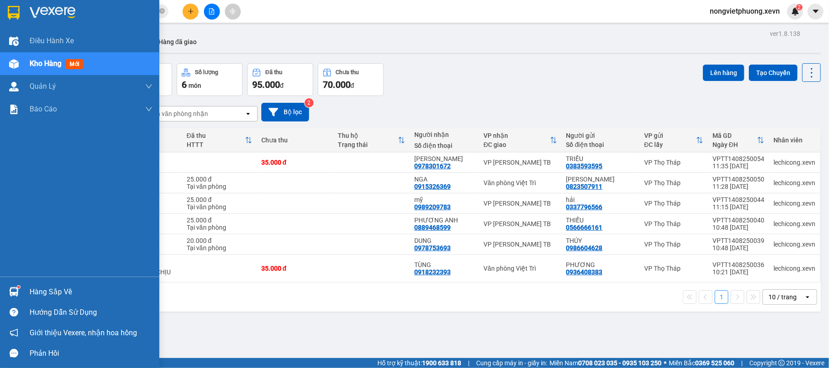
click at [24, 290] on div "Hàng sắp về" at bounding box center [79, 292] width 159 height 20
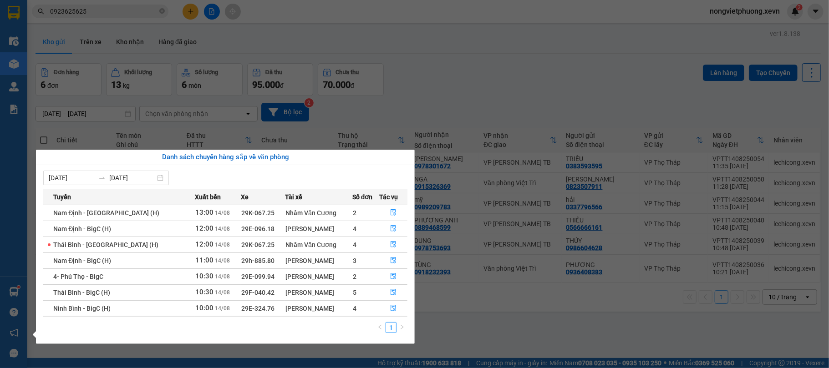
click at [446, 310] on section "Kết quả tìm kiếm ( 20 ) Bộ lọc Mã ĐH Trạng thái Món hàng Thu hộ Tổng cước Chưa …" at bounding box center [414, 184] width 829 height 368
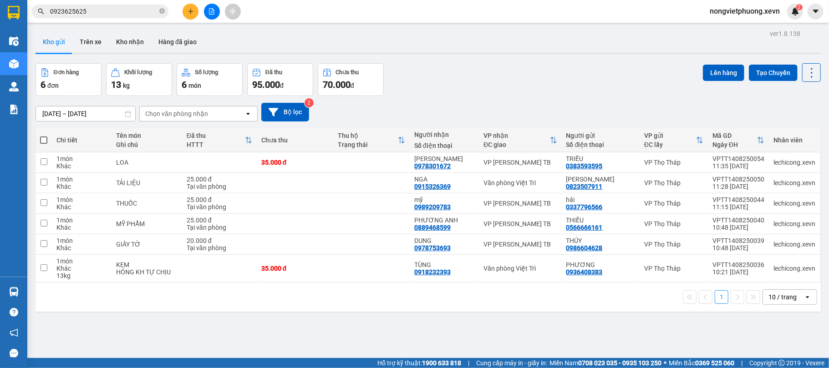
click at [473, 73] on div "Đơn hàng 6 đơn Khối lượng 13 kg Số lượng 6 món Đã thu 95.000 đ Chưa thu 70.000 …" at bounding box center [428, 79] width 785 height 33
click at [546, 66] on div "Đơn hàng 6 đơn Khối lượng 13 kg Số lượng 6 món Đã thu 95.000 đ Chưa thu 70.000 …" at bounding box center [428, 79] width 785 height 33
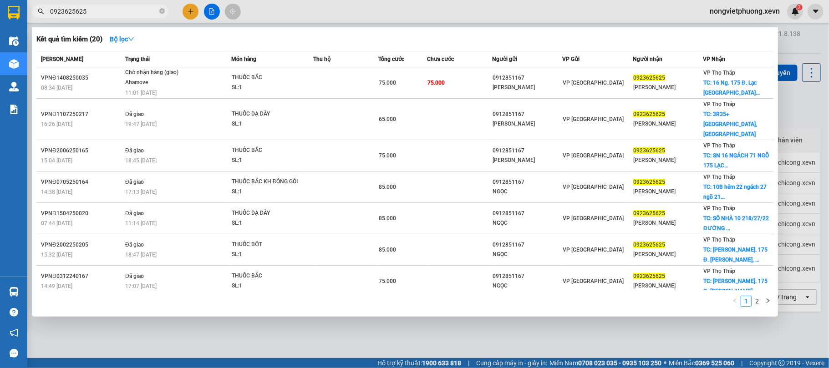
click at [145, 14] on input "0923625625" at bounding box center [103, 11] width 107 height 10
click at [160, 10] on icon "close-circle" at bounding box center [161, 10] width 5 height 5
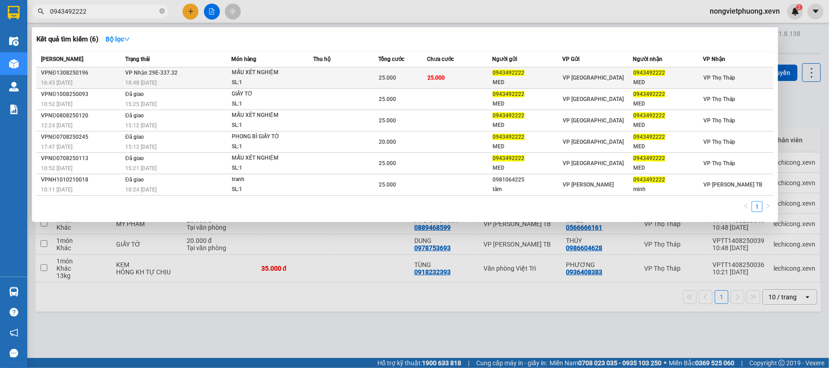
type input "0943492222"
click at [372, 76] on td at bounding box center [346, 77] width 65 height 21
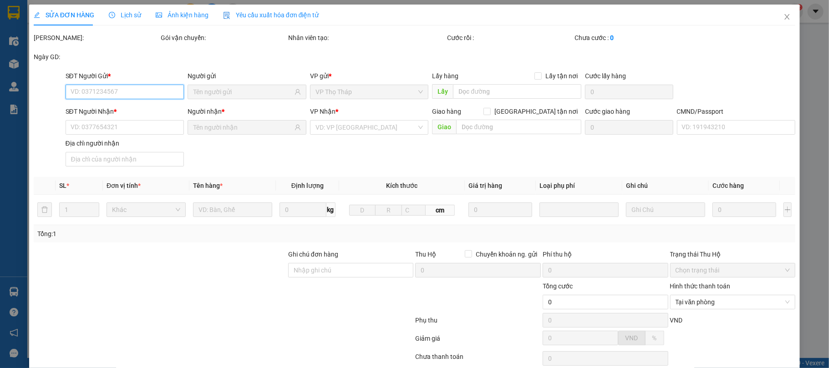
type input "0943492222"
type input "MED"
type input "0943492222"
type input "MED"
type input "1"
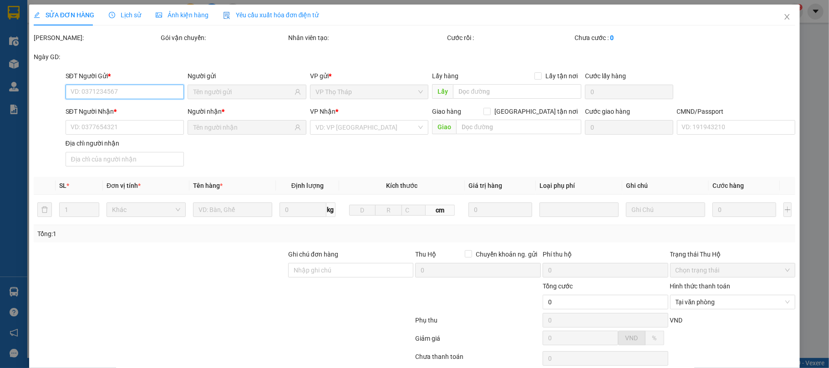
type input "25.000"
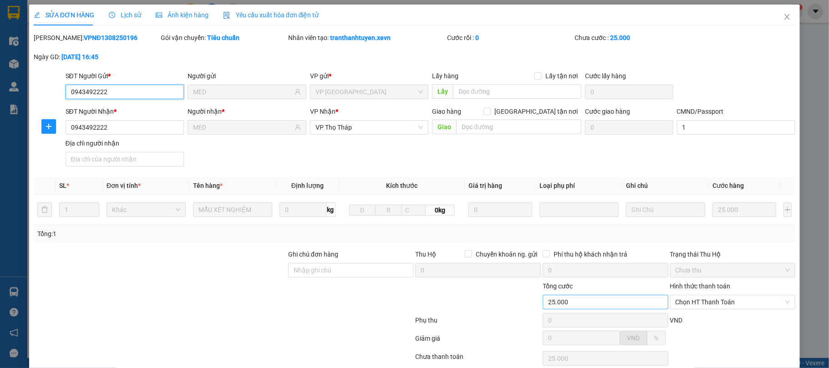
scroll to position [69, 0]
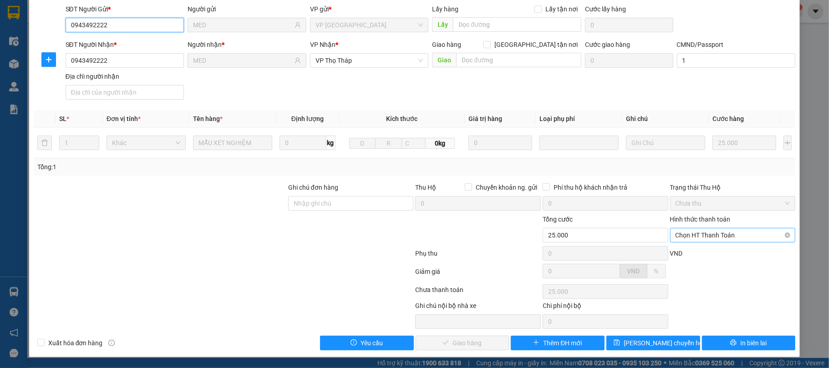
click at [738, 229] on span "Chọn HT Thanh Toán" at bounding box center [733, 236] width 115 height 14
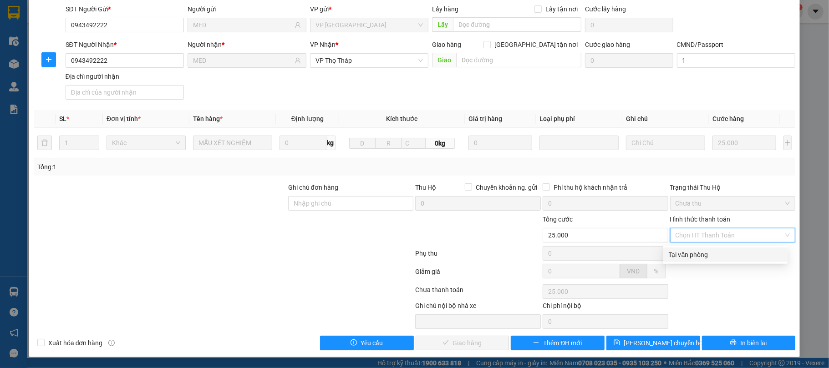
click at [717, 252] on div "Tại văn phòng" at bounding box center [725, 255] width 113 height 10
type input "0"
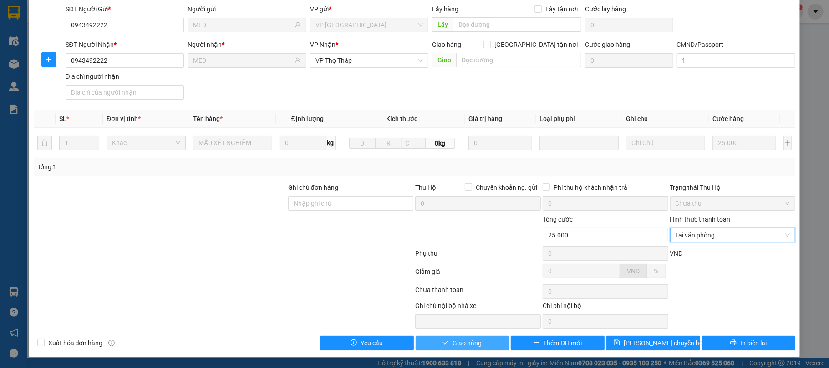
click at [460, 337] on button "Giao hàng" at bounding box center [463, 343] width 94 height 15
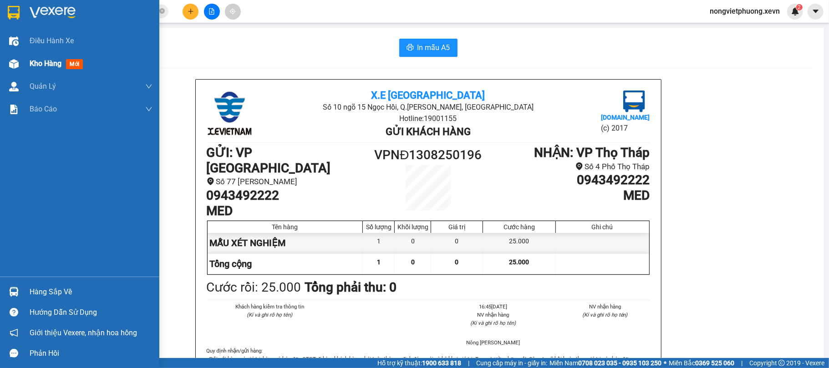
click at [22, 57] on div "Kho hàng mới" at bounding box center [79, 63] width 159 height 23
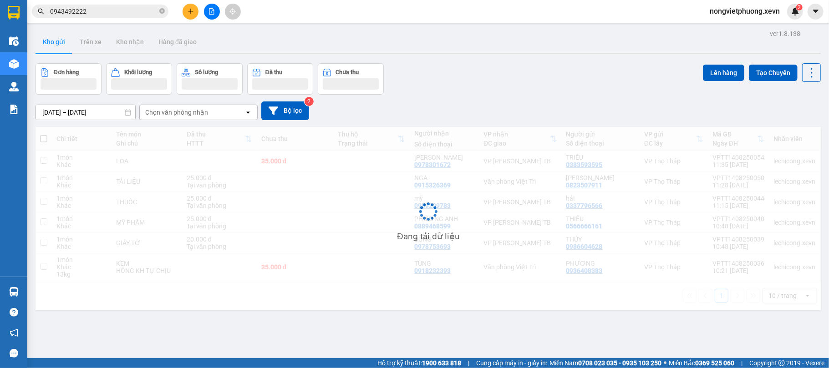
click at [545, 85] on div "Đơn hàng Khối lượng Số lượng Đã thu Chưa thu Lên hàng Tạo Chuyến" at bounding box center [428, 78] width 785 height 31
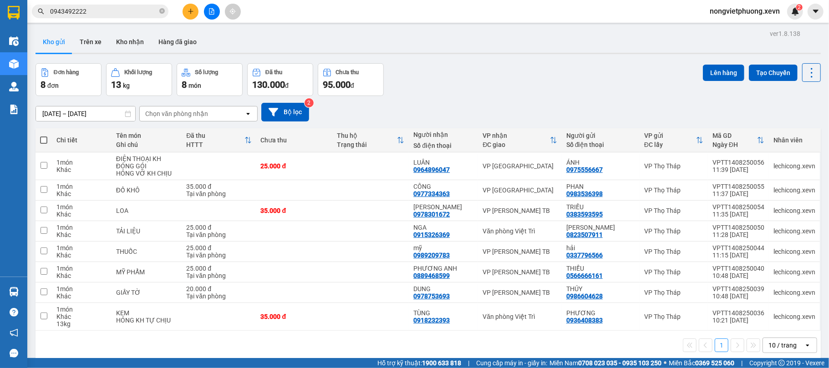
click at [503, 82] on div "Đơn hàng 8 đơn Khối lượng 13 kg Số lượng 8 món Đã thu 130.000 đ Chưa thu 95.000…" at bounding box center [428, 79] width 785 height 33
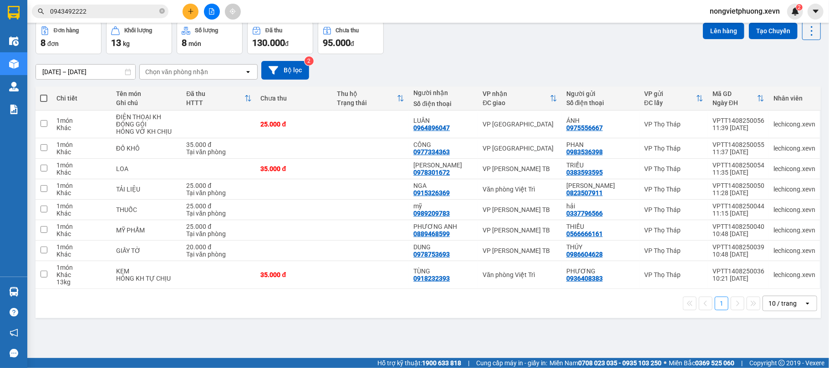
click at [172, 71] on div "Chọn văn phòng nhận" at bounding box center [176, 71] width 63 height 9
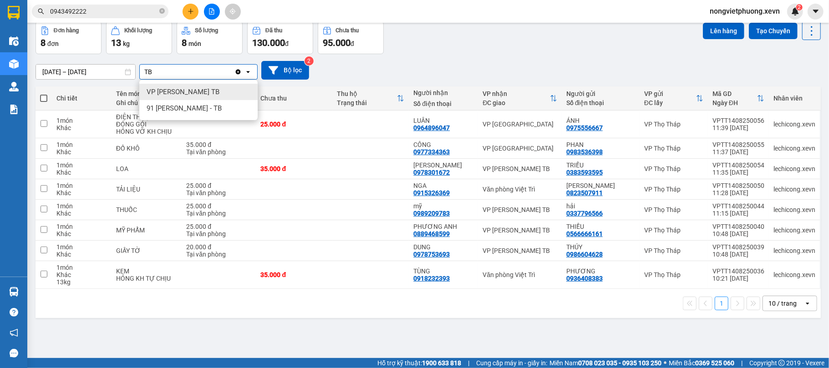
type input "TB"
click at [193, 92] on span "VP [PERSON_NAME] TB" at bounding box center [183, 91] width 73 height 9
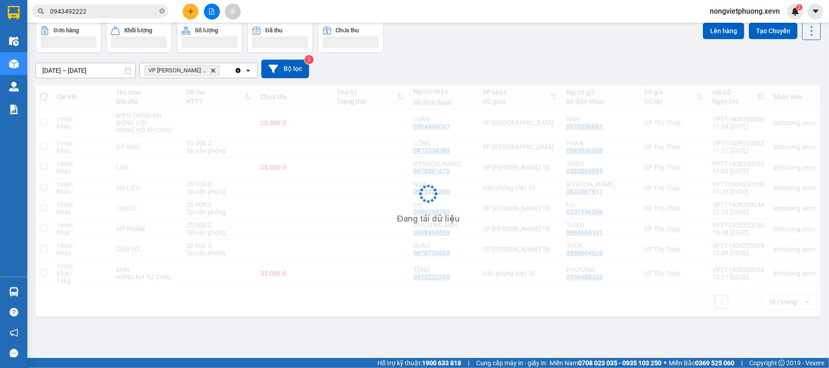
click at [474, 46] on div "Đơn hàng Khối lượng Số lượng Đã thu Chưa thu Lên hàng Tạo Chuyến" at bounding box center [428, 36] width 785 height 31
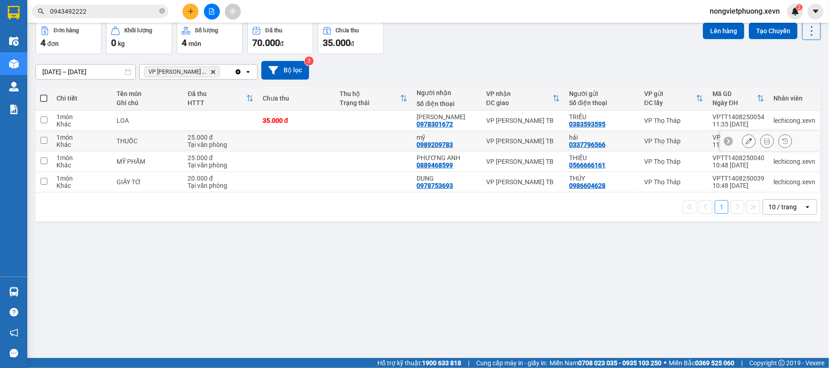
click at [241, 126] on td at bounding box center [220, 121] width 75 height 20
checkbox input "true"
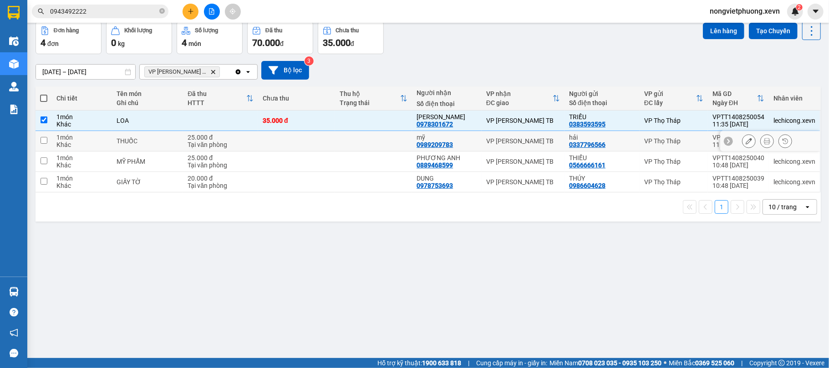
click at [262, 142] on td at bounding box center [296, 141] width 77 height 20
checkbox input "true"
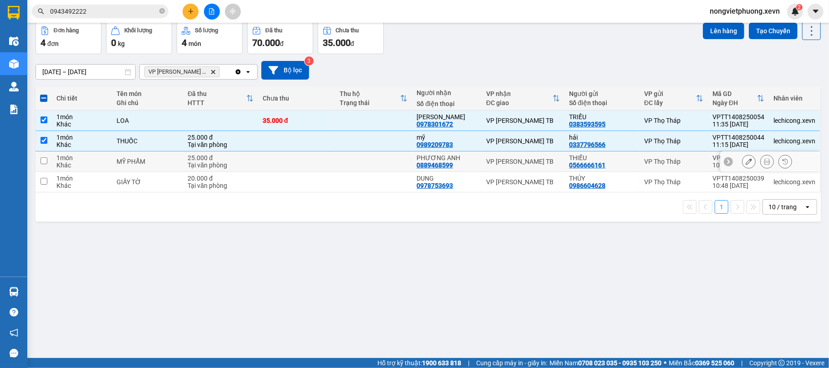
click at [269, 156] on td at bounding box center [296, 162] width 77 height 20
checkbox input "true"
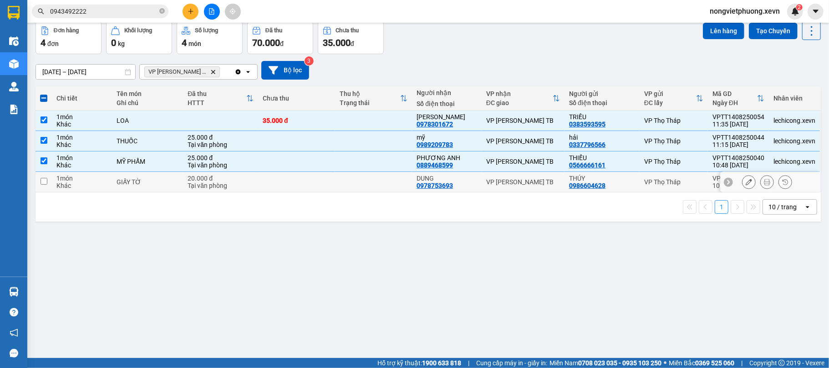
click at [280, 176] on td at bounding box center [296, 182] width 77 height 20
checkbox input "true"
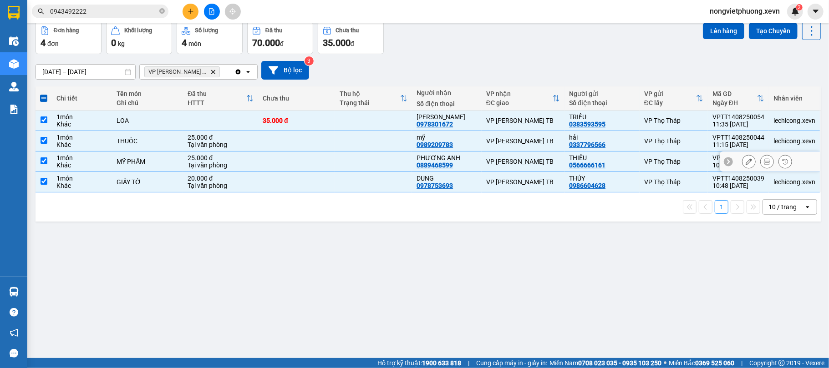
scroll to position [0, 0]
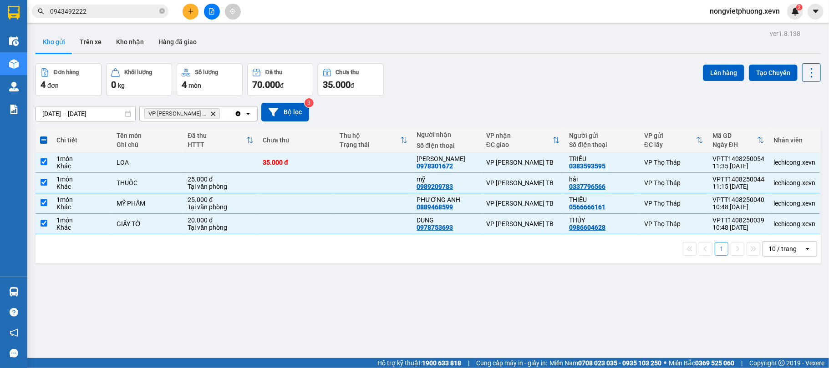
click at [555, 74] on div "Đơn hàng 4 đơn Khối lượng 0 kg Số lượng 4 món Đã thu 70.000 đ Chưa thu 35.000 đ…" at bounding box center [428, 79] width 785 height 33
click at [716, 69] on button "Lên hàng" at bounding box center [723, 73] width 41 height 16
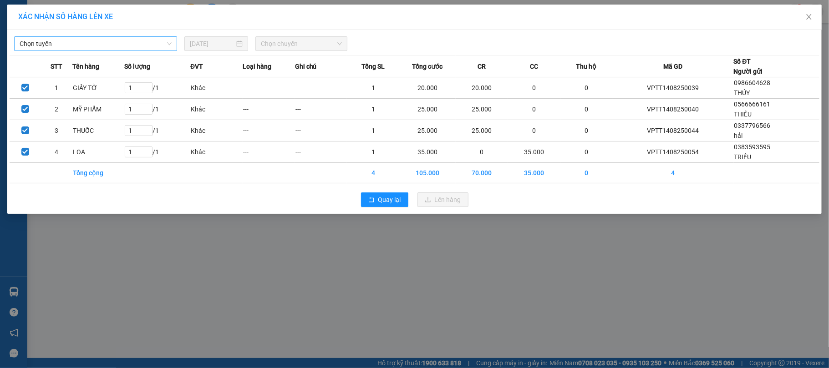
click at [139, 44] on span "Chọn tuyến" at bounding box center [96, 44] width 152 height 14
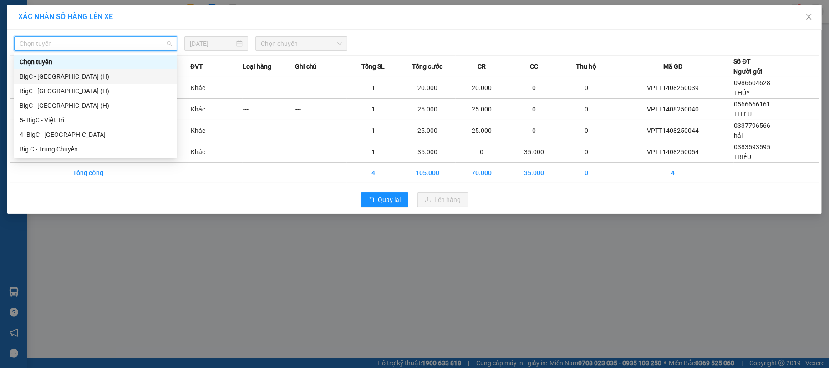
click at [72, 77] on div "BigC - [GEOGRAPHIC_DATA] (H)" at bounding box center [96, 76] width 152 height 10
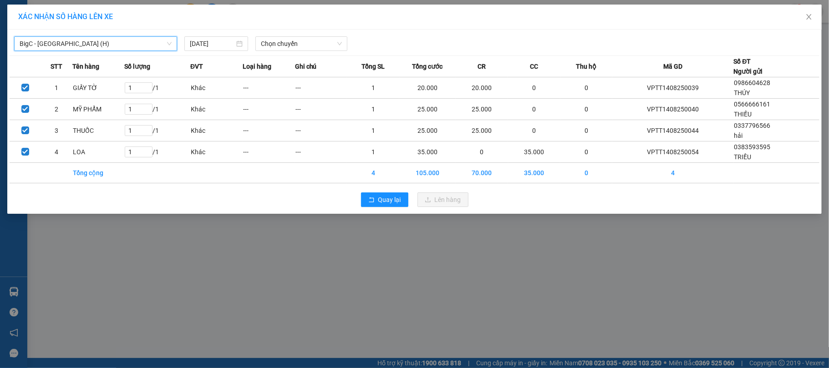
click at [307, 35] on div "BigC - [GEOGRAPHIC_DATA] (H) BigC - [GEOGRAPHIC_DATA] (H) [DATE] Chọn chuyến" at bounding box center [415, 41] width 810 height 19
click at [307, 38] on span "Chọn chuyến" at bounding box center [301, 44] width 81 height 14
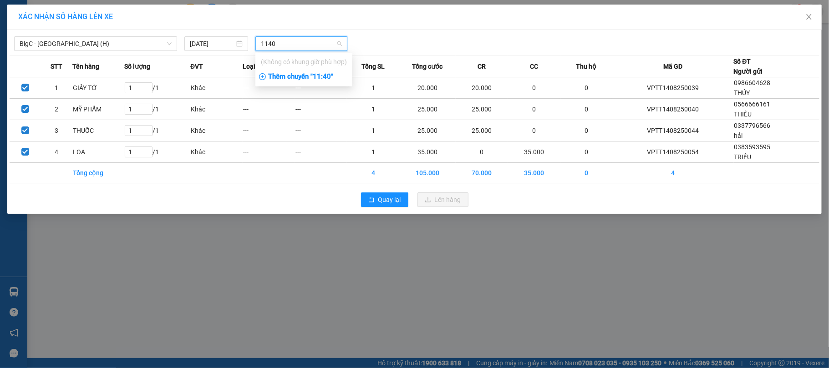
type input "1140"
click at [308, 75] on div "Thêm chuyến " 11:40 "" at bounding box center [303, 76] width 97 height 15
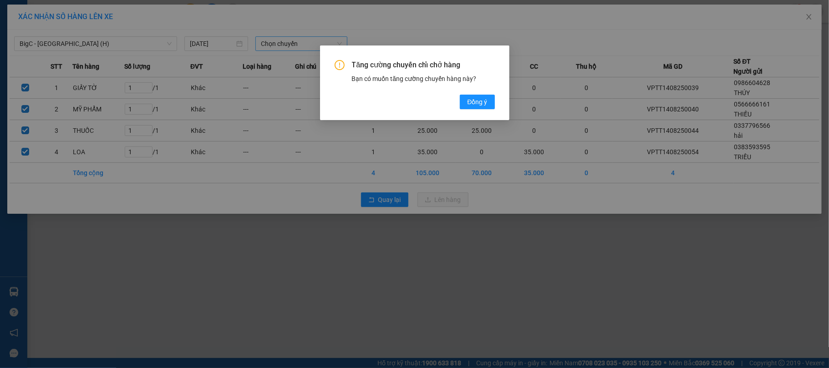
click at [453, 96] on div "Tăng cường chuyến chỉ chở hàng Bạn có muốn tăng cường chuyến hàng này? [GEOGRAP…" at bounding box center [415, 84] width 160 height 49
click at [473, 97] on span "Đồng ý" at bounding box center [477, 102] width 20 height 10
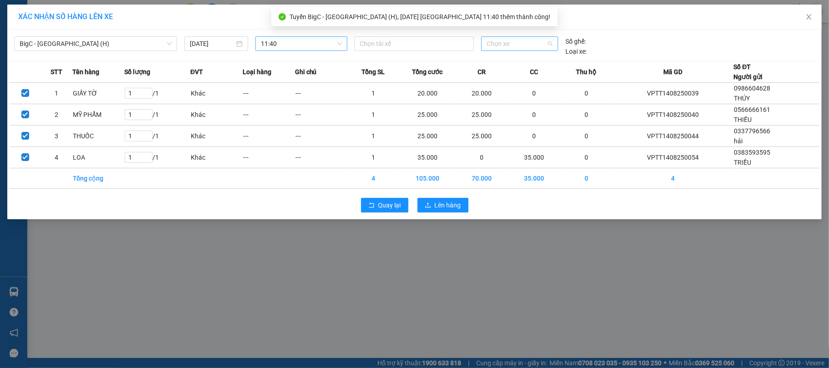
click at [505, 48] on span "Chọn xe" at bounding box center [520, 44] width 66 height 14
type input "5170"
click at [508, 75] on div "29K-051.70" at bounding box center [520, 76] width 66 height 10
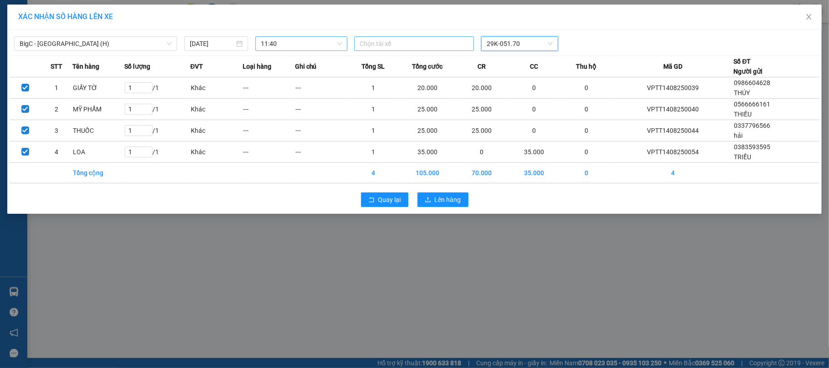
click at [412, 38] on div at bounding box center [413, 43] width 115 height 11
type input "[PERSON_NAME]"
drag, startPoint x: 414, startPoint y: 59, endPoint x: 624, endPoint y: 0, distance: 218.1
click at [414, 60] on div "[PERSON_NAME]" at bounding box center [423, 62] width 126 height 10
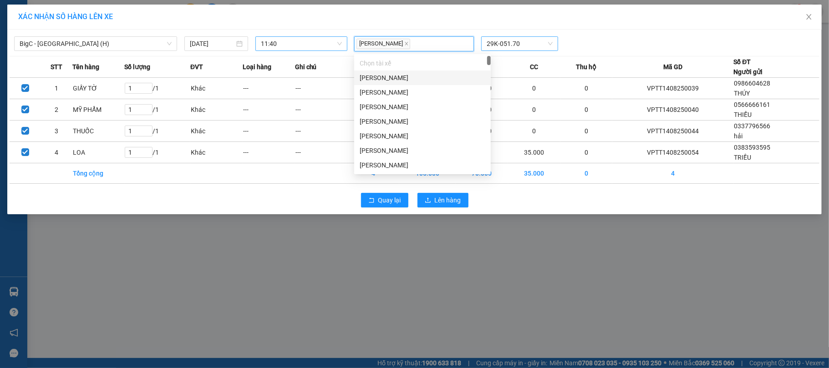
click at [656, 28] on div "XÁC NHẬN SỐ HÀNG LÊN XE" at bounding box center [414, 17] width 814 height 25
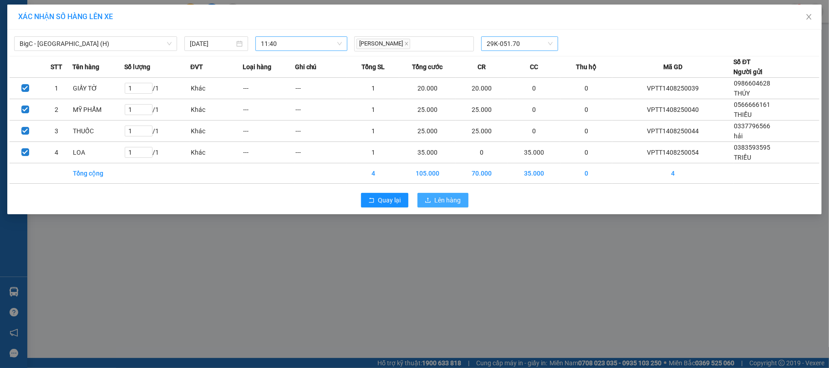
click at [452, 195] on button "Lên hàng" at bounding box center [442, 200] width 51 height 15
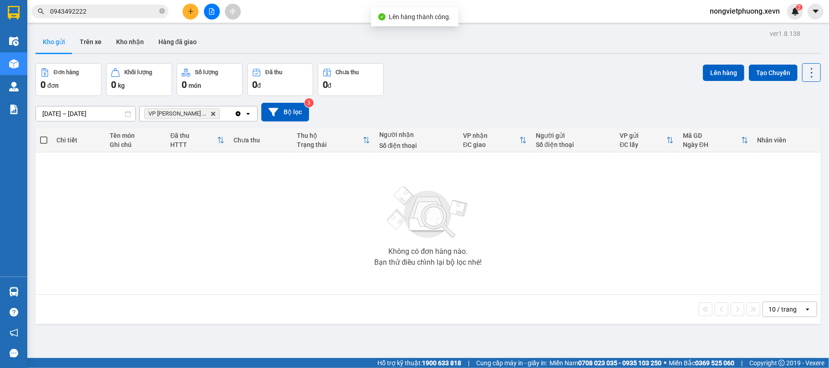
click at [201, 113] on span "VP [PERSON_NAME] TB Delete" at bounding box center [182, 113] width 76 height 11
click at [211, 115] on icon "VP Trần Phú TB, close by backspace" at bounding box center [213, 114] width 4 height 4
click at [428, 84] on div "Đơn hàng 0 đơn Khối lượng 0 kg Số lượng 0 món Đã thu 0 đ Chưa thu 0 đ Lên hàng …" at bounding box center [428, 79] width 785 height 33
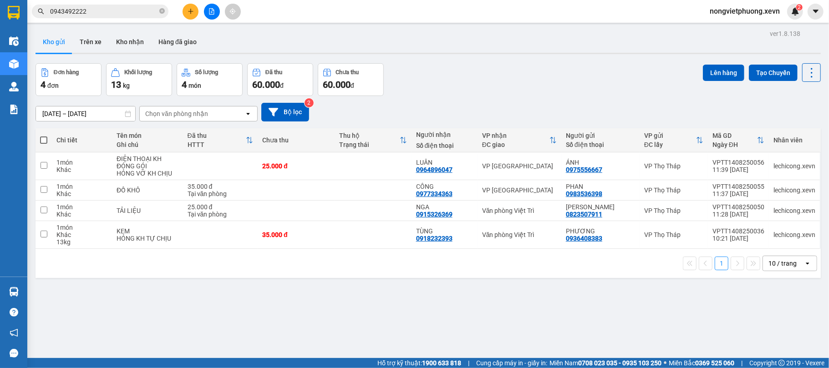
click at [463, 282] on div "ver 1.8.138 Kho gửi Trên xe Kho nhận Hàng đã giao Đơn hàng 4 đơn Khối lượng 13 …" at bounding box center [428, 211] width 793 height 368
click at [163, 10] on icon "close-circle" at bounding box center [161, 10] width 5 height 5
click at [117, 9] on input "text" at bounding box center [103, 11] width 107 height 10
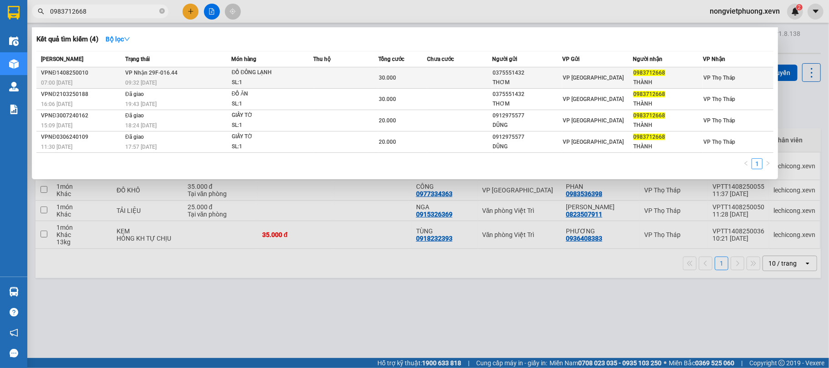
type input "0983712668"
click at [486, 82] on td at bounding box center [459, 77] width 65 height 21
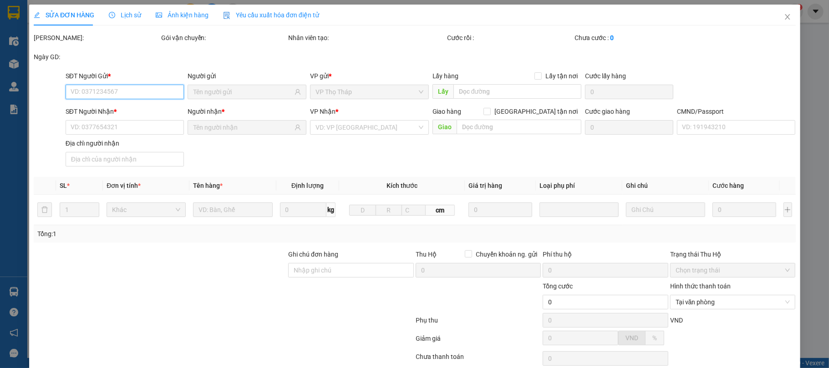
type input "0375551432"
type input "THƠM"
type input "0983712668"
type input "THÀNH"
type input "0904187665 SHIP TÚ"
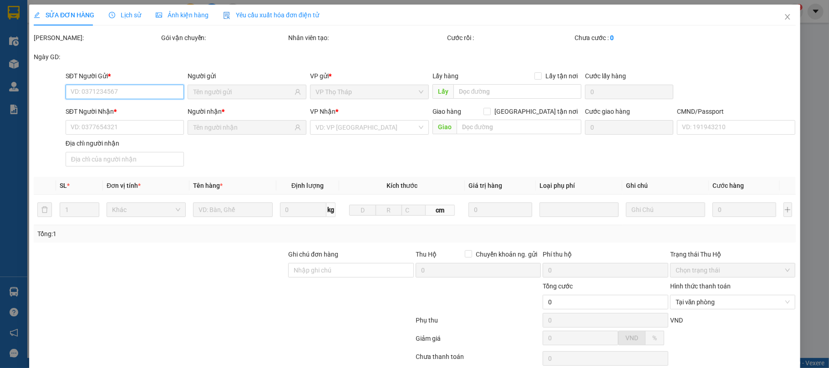
type input "30.000"
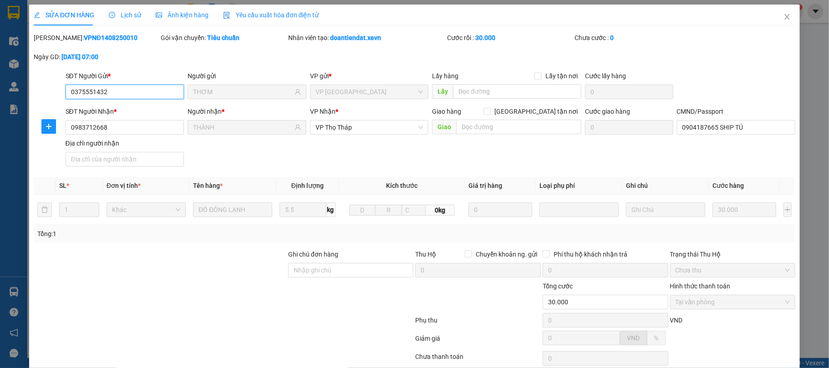
scroll to position [69, 0]
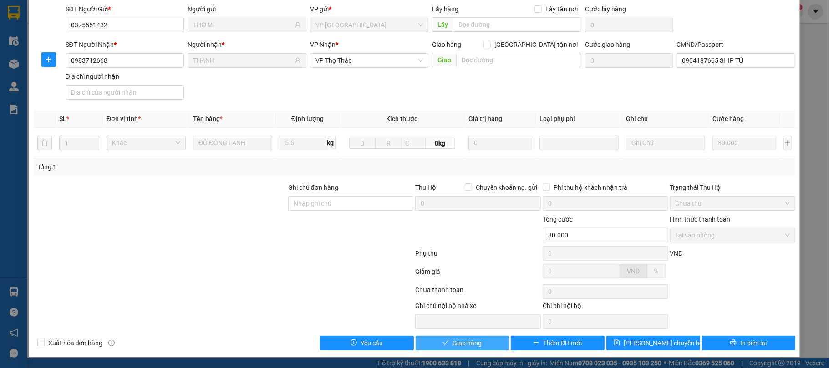
click at [456, 344] on span "Giao hàng" at bounding box center [467, 343] width 29 height 10
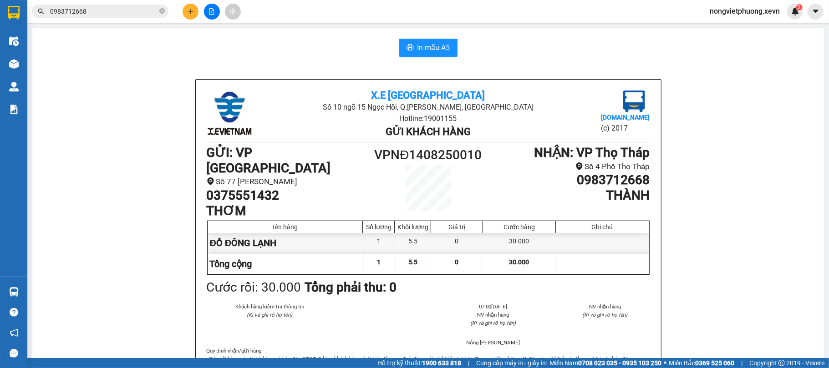
click at [190, 15] on button at bounding box center [191, 12] width 16 height 16
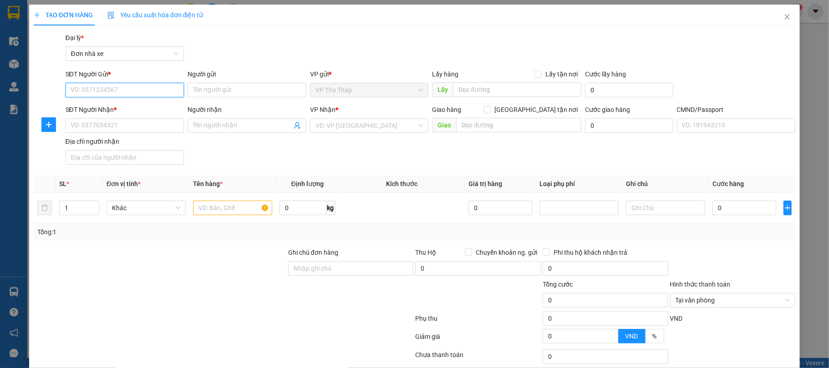
click at [96, 93] on input "SĐT Người Gửi *" at bounding box center [125, 90] width 119 height 15
click at [126, 104] on div "0989778605 - [PERSON_NAME]" at bounding box center [123, 109] width 107 height 10
type input "0989778605"
type input "[PERSON_NAME]"
type input "0964226112"
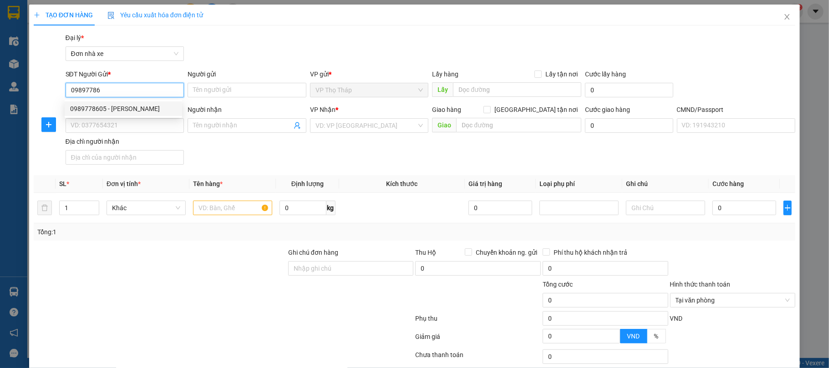
type input "trang"
type input "[PERSON_NAME]"
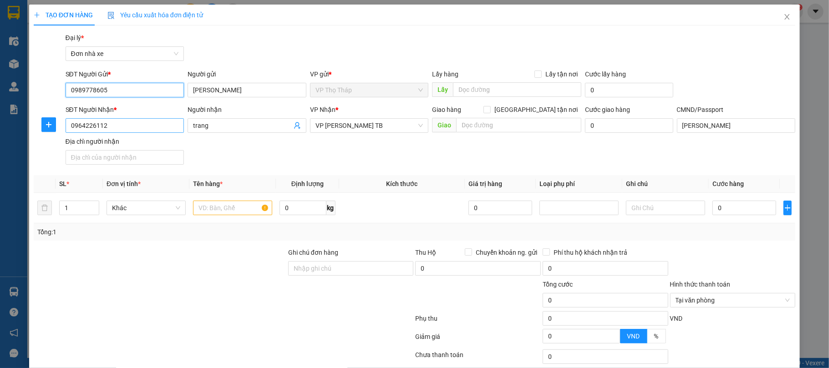
type input "0989778605"
click at [132, 127] on input "0964226112" at bounding box center [125, 125] width 119 height 15
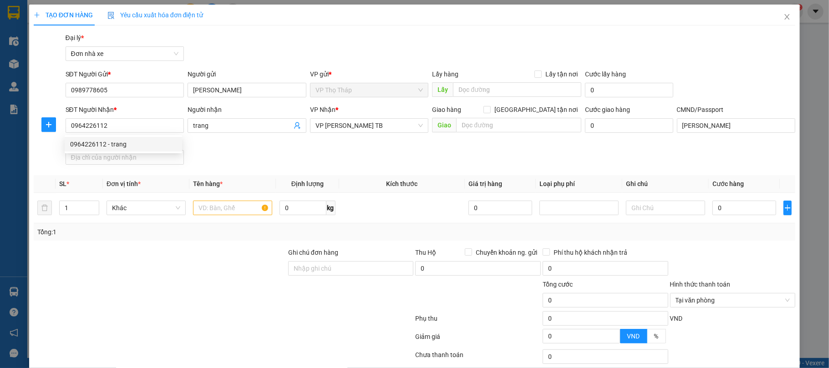
click at [226, 148] on div "SĐT Người Nhận * 0964226112 Người nhận trang VP Nhận * VP [PERSON_NAME] TB Giao…" at bounding box center [431, 137] width 734 height 64
click at [218, 208] on input "text" at bounding box center [232, 208] width 79 height 15
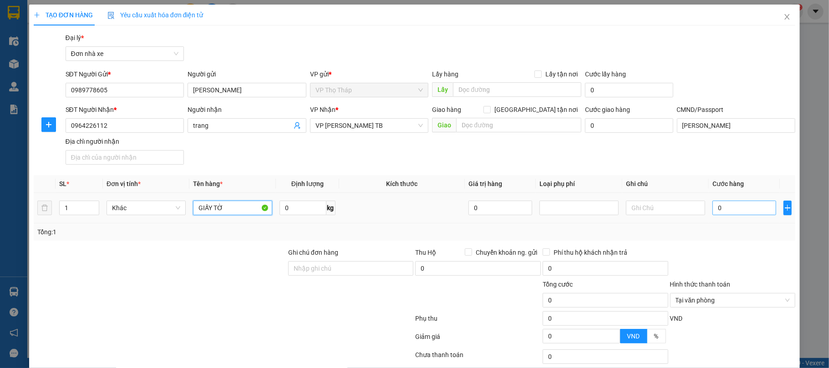
type input "GIẤY TỜ"
click at [725, 213] on input "0" at bounding box center [744, 208] width 64 height 15
type input "2"
type input "20"
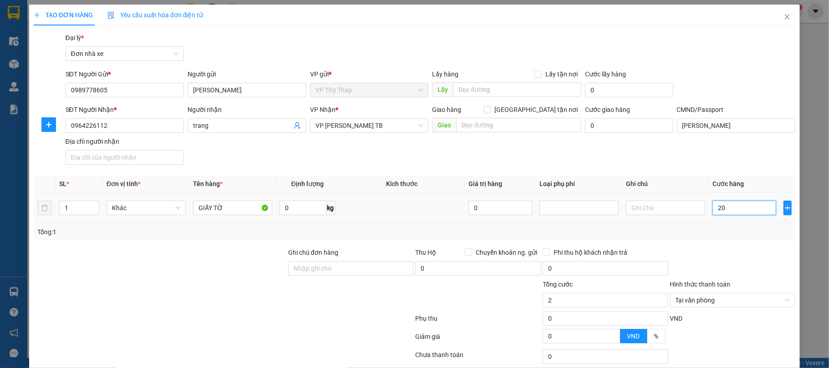
type input "20"
type input "20.000"
click at [741, 242] on div "Transit Pickup Surcharge Ids Transit Deliver Surcharge Ids Transit Deliver Surc…" at bounding box center [415, 224] width 762 height 383
type input "20.000"
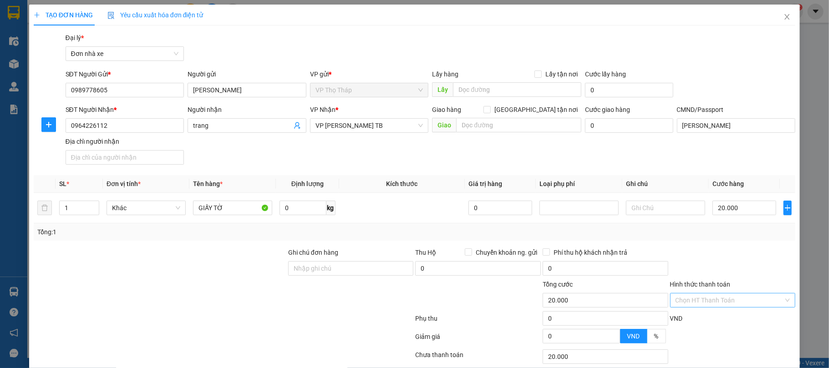
click at [734, 246] on div "Transit Pickup Surcharge Ids Transit Deliver Surcharge Ids Transit Deliver Surc…" at bounding box center [415, 224] width 762 height 383
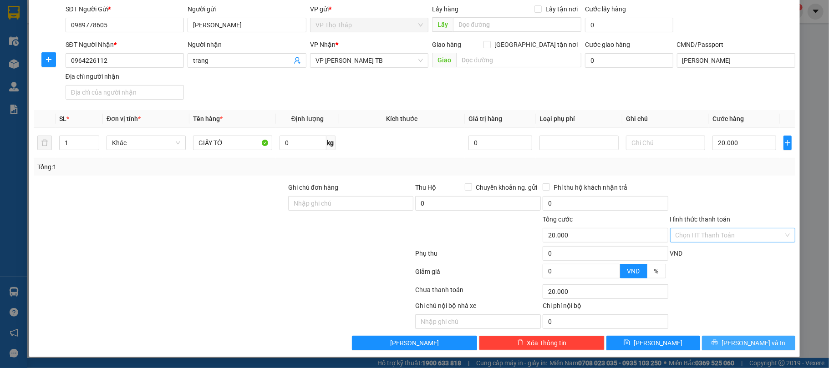
click at [733, 341] on span "[PERSON_NAME] và In" at bounding box center [754, 343] width 64 height 10
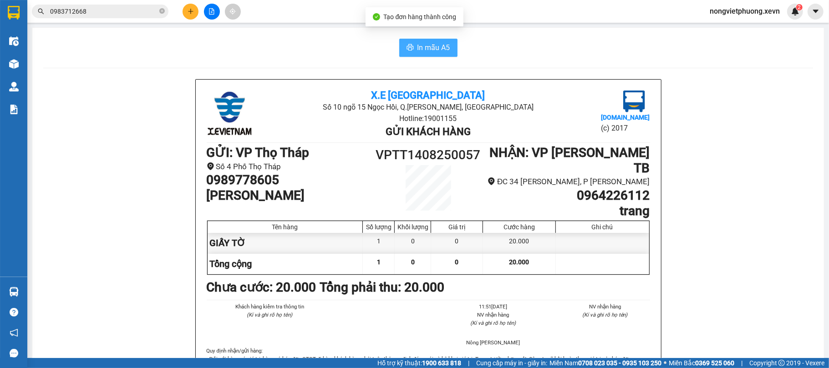
click at [419, 52] on span "In mẫu A5" at bounding box center [433, 47] width 33 height 11
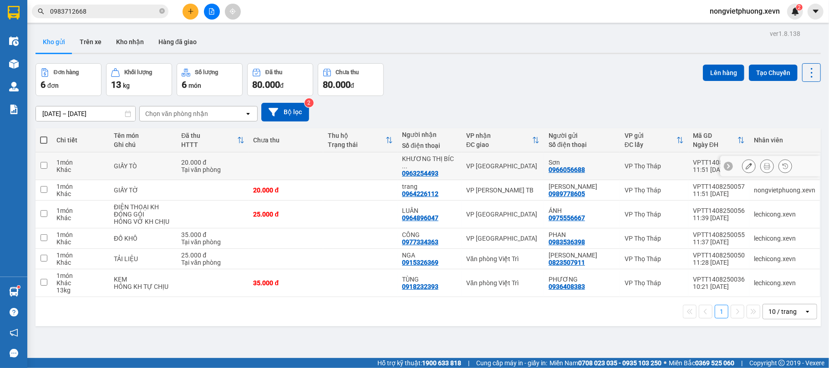
click at [764, 165] on icon at bounding box center [767, 166] width 6 height 6
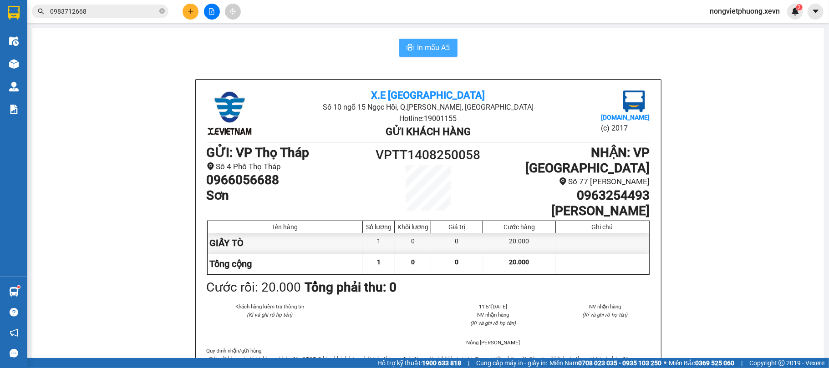
click at [417, 47] on span "In mẫu A5" at bounding box center [433, 47] width 33 height 11
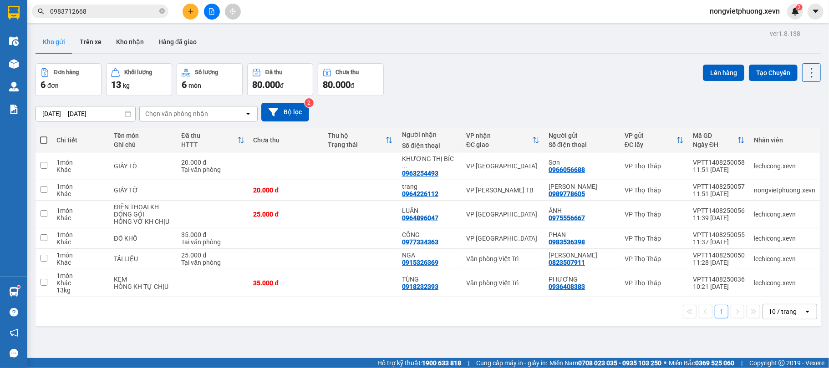
click at [513, 91] on div "Đơn hàng 6 đơn Khối lượng 13 kg Số lượng 6 món Đã thu 80.000 đ Chưa thu 80.000 …" at bounding box center [428, 79] width 785 height 33
drag, startPoint x: 461, startPoint y: 90, endPoint x: 458, endPoint y: 95, distance: 5.3
click at [461, 90] on div "Đơn hàng 6 đơn Khối lượng 13 kg Số lượng 6 món Đã thu 80.000 đ Chưa thu 80.000 …" at bounding box center [428, 79] width 785 height 33
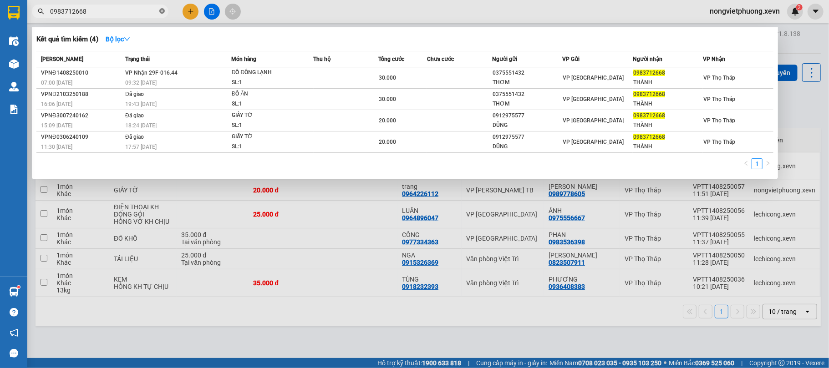
click at [162, 11] on icon "close-circle" at bounding box center [161, 10] width 5 height 5
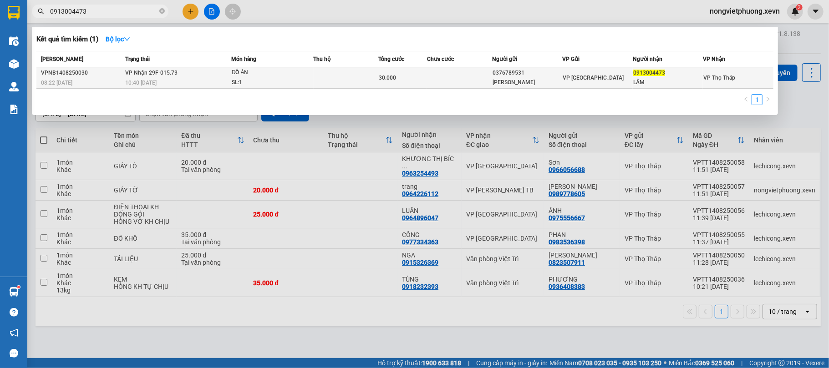
type input "0913004473"
click at [453, 84] on td at bounding box center [459, 77] width 65 height 21
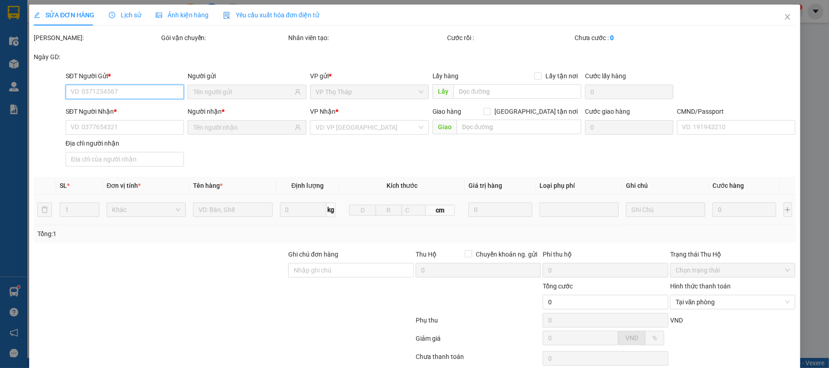
type input "0376789531"
type input "[PERSON_NAME]"
type input "0913004473"
type input "LÂM"
type input "037204005355 [PERSON_NAME]"
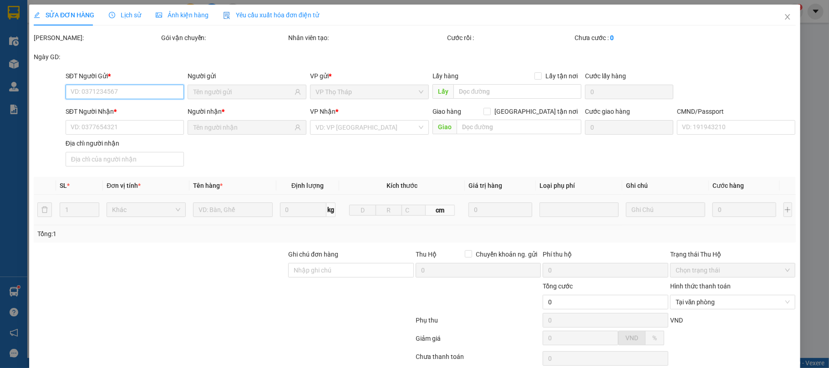
type input "30.000"
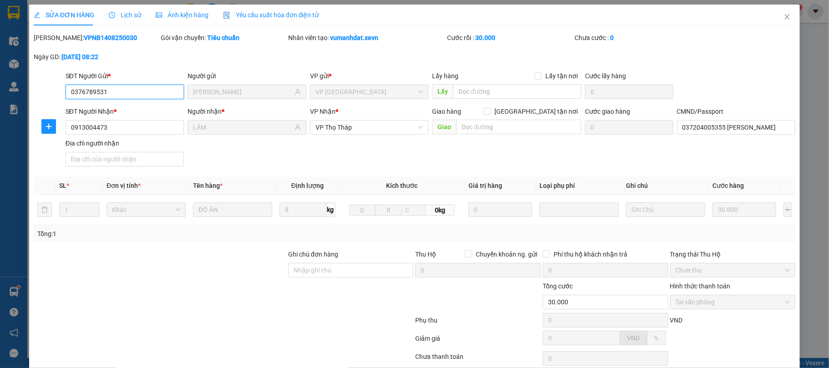
scroll to position [69, 0]
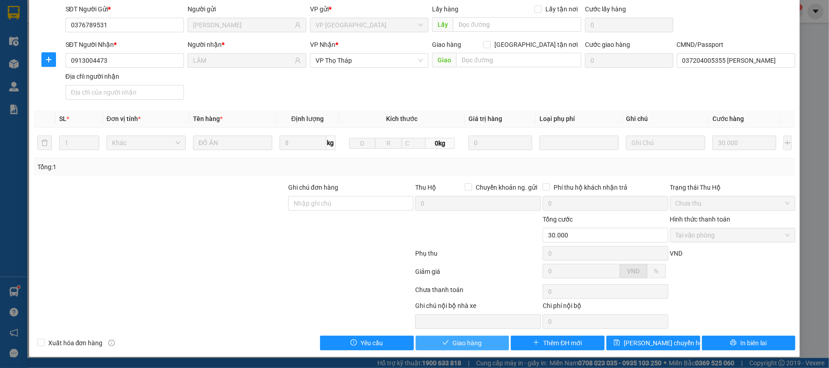
click at [461, 339] on span "Giao hàng" at bounding box center [467, 343] width 29 height 10
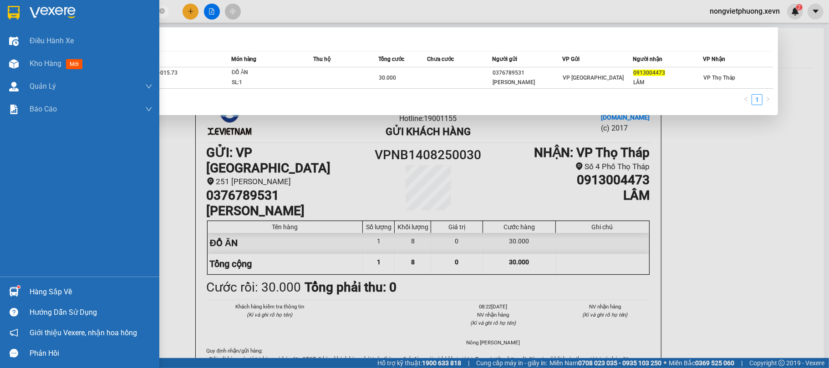
drag, startPoint x: 0, startPoint y: 6, endPoint x: 0, endPoint y: -3, distance: 9.1
click at [0, 0] on html "Kết quả tìm kiếm ( 1 ) Bộ lọc Mã ĐH Trạng thái Món hàng Thu hộ Tổng cước Chưa c…" at bounding box center [414, 184] width 829 height 368
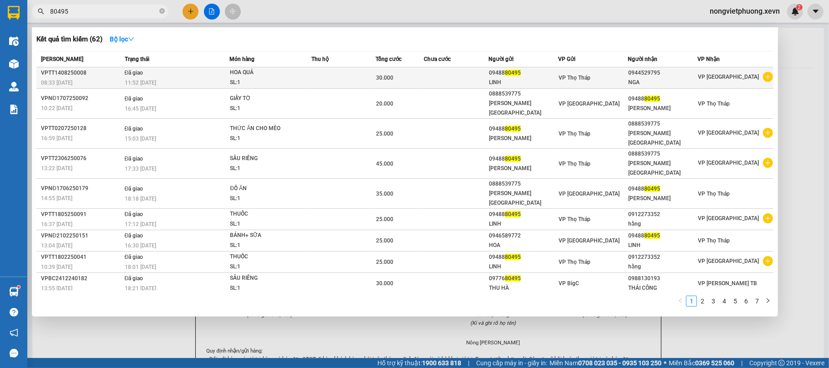
type input "80495"
click at [361, 81] on td at bounding box center [343, 77] width 64 height 21
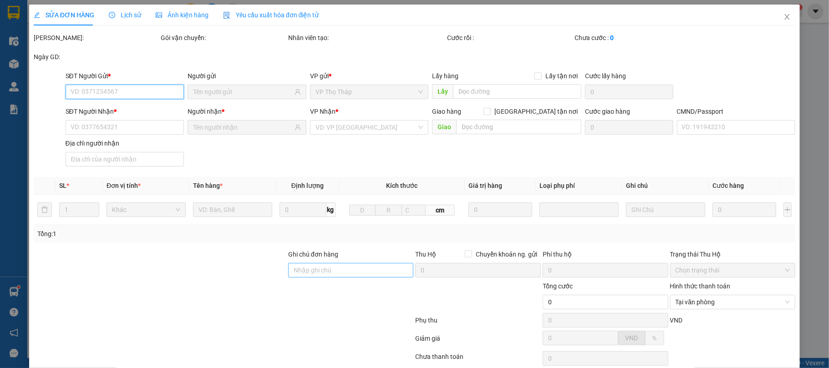
type input "0948880495"
type input "0944529795"
type input "036175019591 [PERSON_NAME] NGA 244 TRƯỜNG CHINH TPNĐ"
type input "30.000"
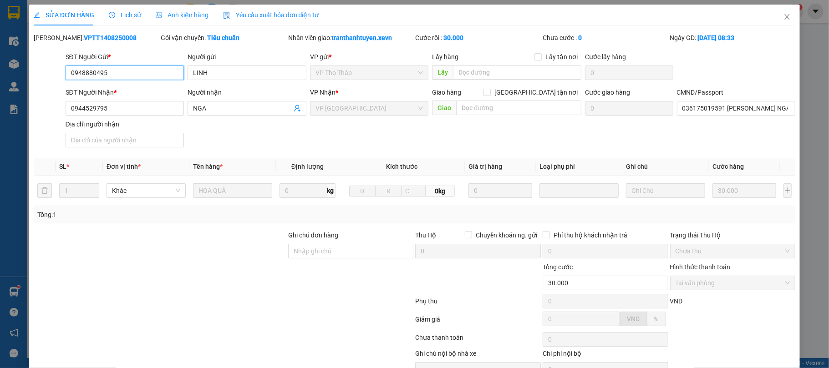
scroll to position [50, 0]
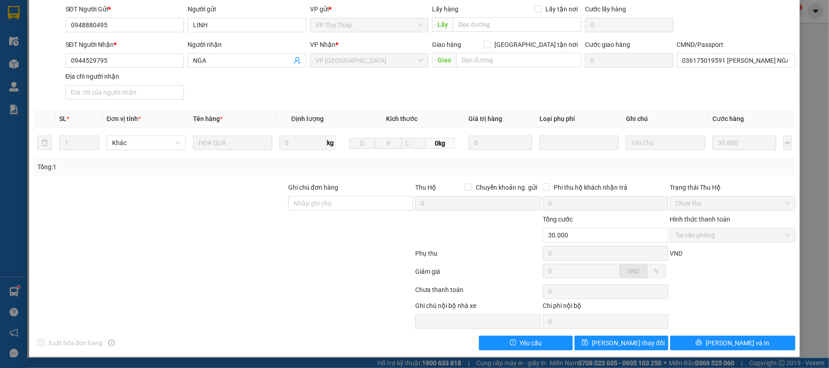
click at [247, 234] on div at bounding box center [160, 230] width 254 height 32
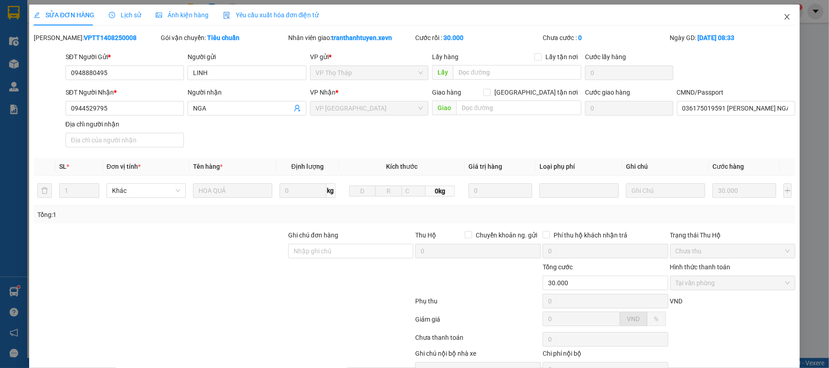
click at [784, 14] on icon "close" at bounding box center [787, 16] width 7 height 7
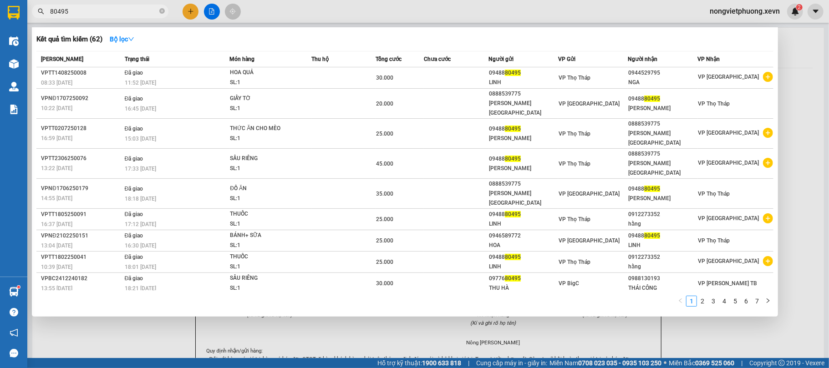
click at [127, 12] on input "80495" at bounding box center [103, 11] width 107 height 10
click at [161, 13] on icon "close-circle" at bounding box center [161, 10] width 5 height 5
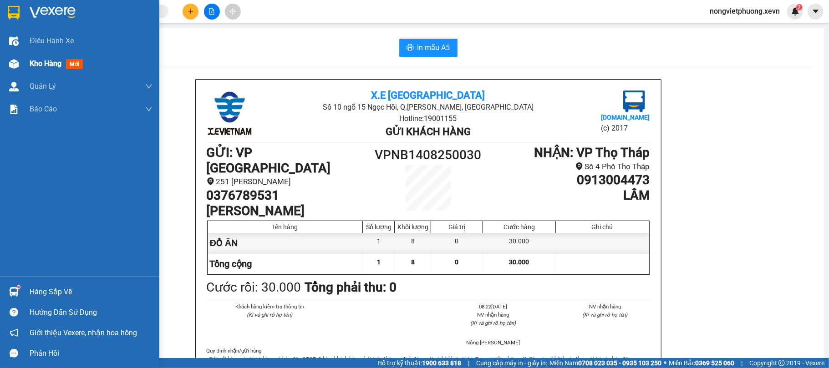
click at [30, 69] on div "Kho hàng mới" at bounding box center [58, 63] width 57 height 11
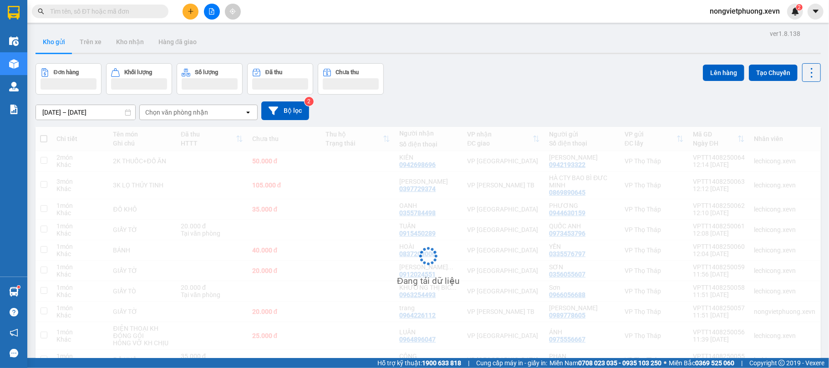
click at [175, 114] on div "Chọn văn phòng nhận" at bounding box center [176, 112] width 63 height 9
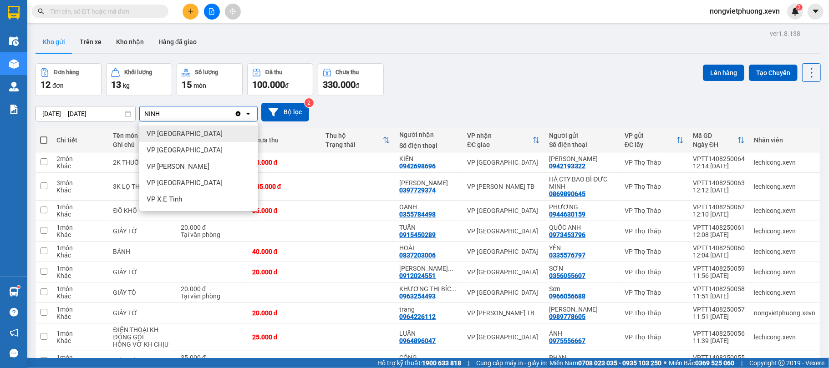
type input "NINH"
click at [188, 131] on div "VP [GEOGRAPHIC_DATA]" at bounding box center [198, 134] width 118 height 16
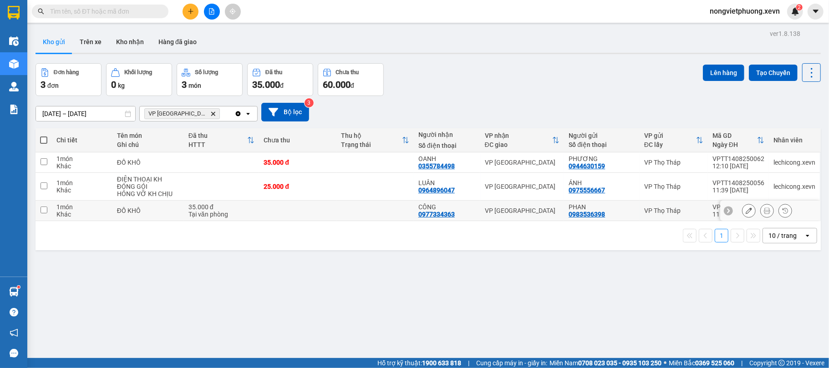
click at [195, 208] on div "35.000 đ" at bounding box center [221, 207] width 66 height 7
checkbox input "true"
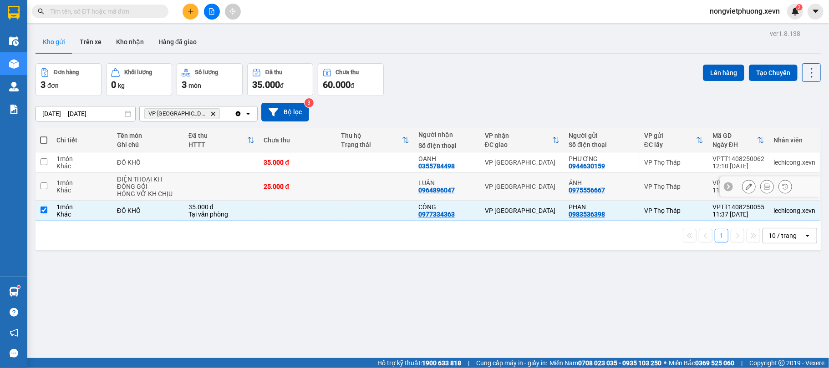
click at [207, 188] on td at bounding box center [222, 187] width 76 height 28
checkbox input "true"
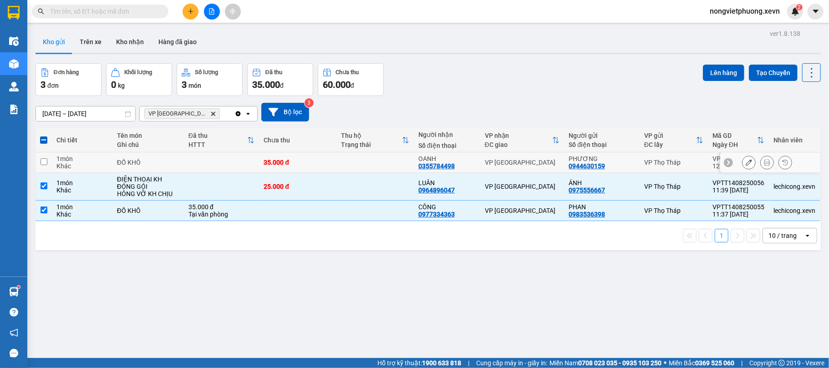
click at [220, 158] on td at bounding box center [222, 163] width 76 height 20
checkbox input "true"
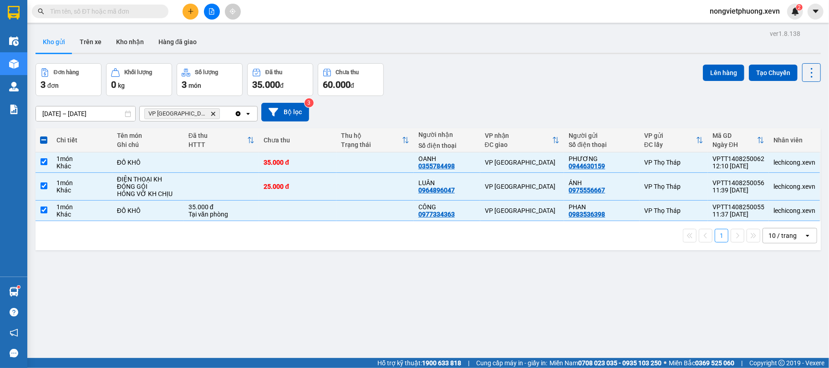
click at [725, 61] on div "ver 1.8.138 Kho gửi Trên xe Kho nhận Hàng đã giao Đơn hàng 3 đơn Khối lượng 0 k…" at bounding box center [428, 211] width 793 height 368
click at [722, 75] on button "Lên hàng" at bounding box center [723, 73] width 41 height 16
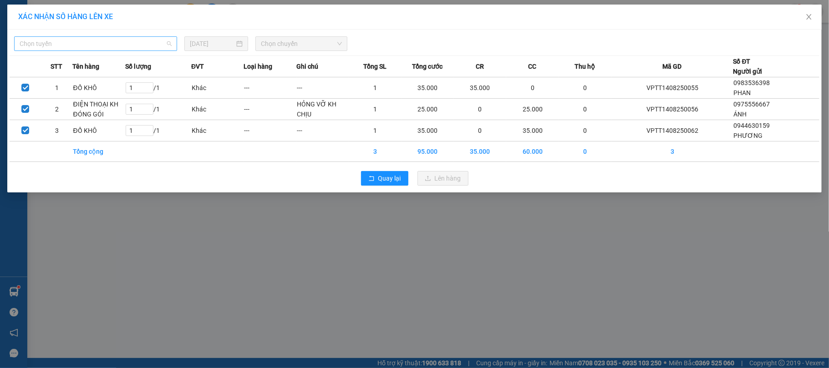
click at [136, 39] on span "Chọn tuyến" at bounding box center [96, 44] width 152 height 14
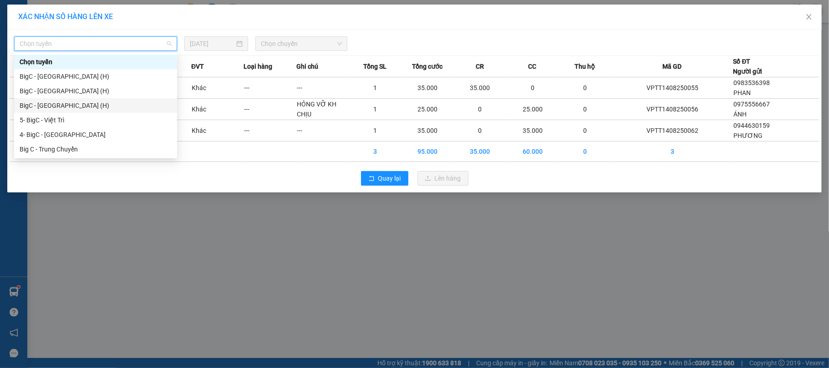
click at [107, 101] on div "BigC - [GEOGRAPHIC_DATA] (H)" at bounding box center [96, 106] width 152 height 10
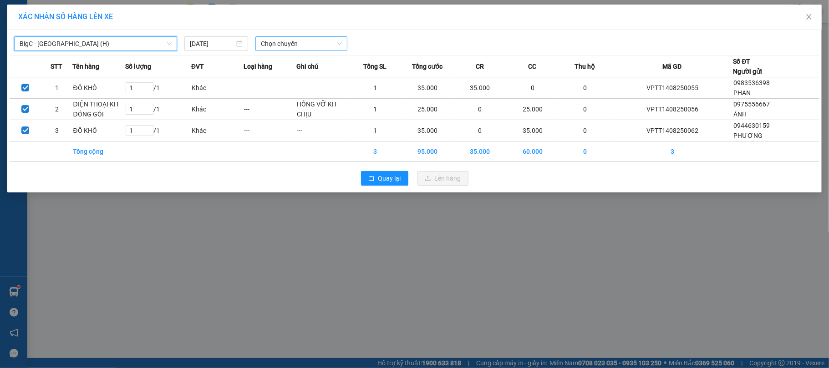
click at [312, 48] on span "Chọn chuyến" at bounding box center [301, 44] width 81 height 14
type input "1300"
click at [336, 82] on div "Thêm chuyến " 13:00 "" at bounding box center [303, 76] width 97 height 15
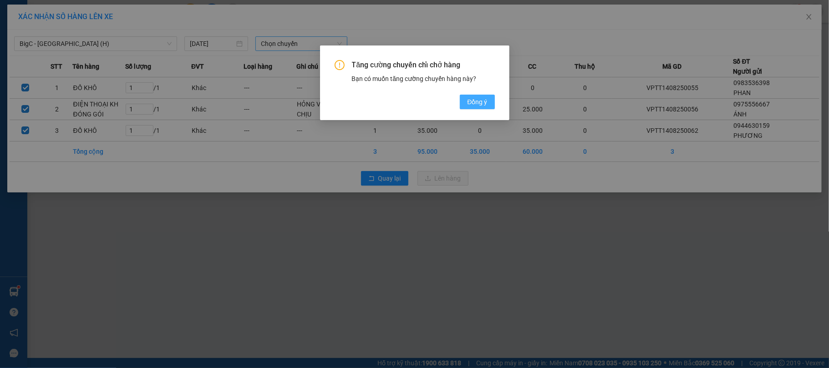
click at [487, 105] on button "Đồng ý" at bounding box center [477, 102] width 35 height 15
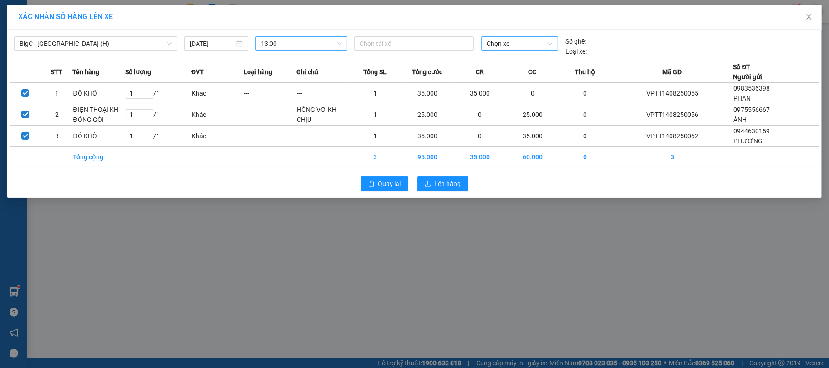
click at [511, 48] on span "Chọn xe" at bounding box center [520, 44] width 66 height 14
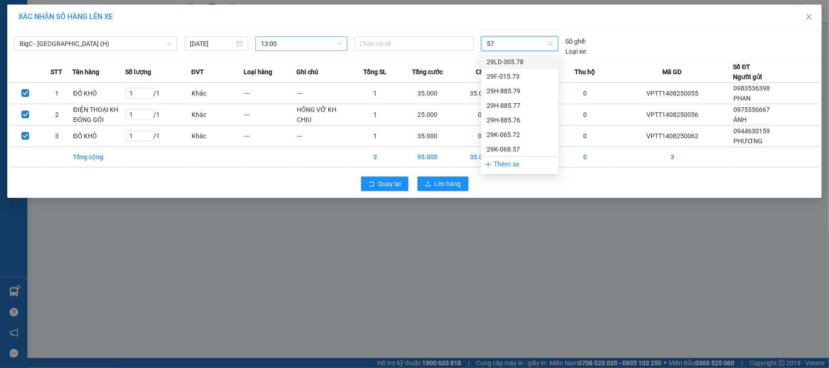
type input "573"
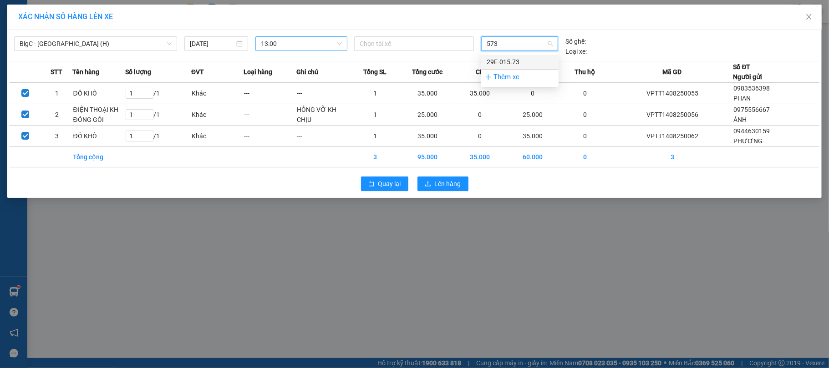
click at [501, 59] on div "29F-015.73" at bounding box center [520, 62] width 66 height 10
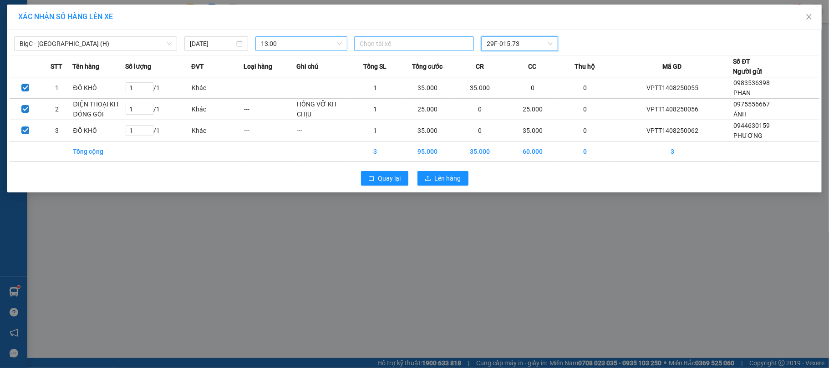
click at [407, 41] on div at bounding box center [413, 43] width 115 height 11
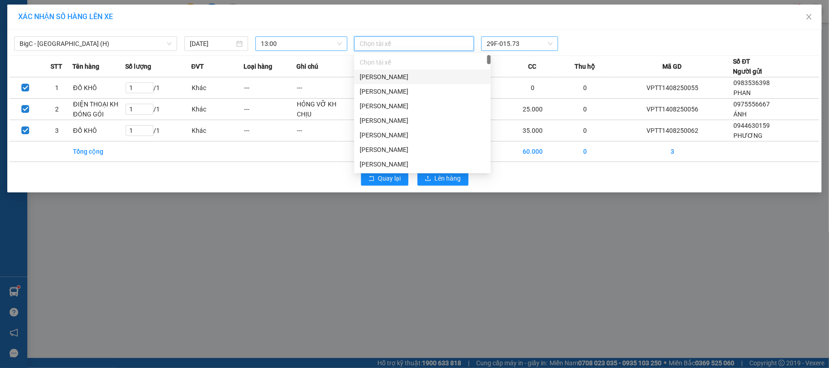
paste input "[PERSON_NAME]"
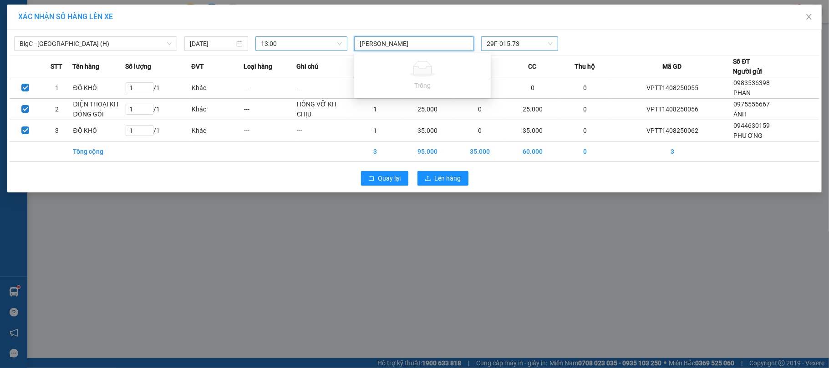
click at [361, 41] on input "[PERSON_NAME]" at bounding box center [386, 43] width 53 height 11
click at [378, 45] on input "[PERSON_NAME]" at bounding box center [386, 43] width 53 height 11
click at [374, 43] on input "[PERSON_NAME]" at bounding box center [386, 43] width 53 height 11
type input "[PERSON_NAME]"
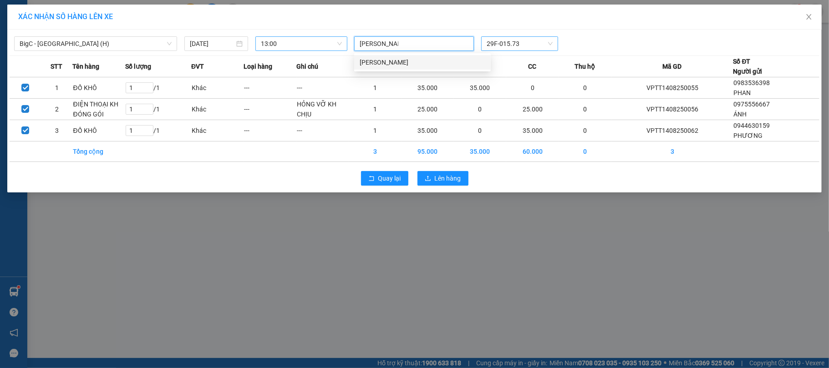
click at [395, 60] on div "[PERSON_NAME]" at bounding box center [423, 62] width 126 height 10
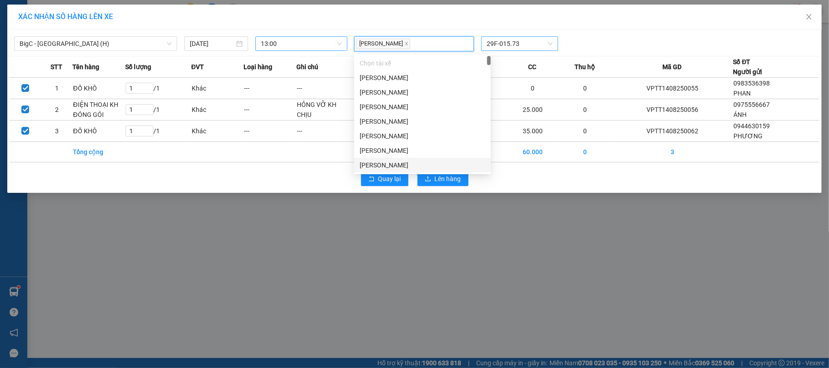
click at [503, 178] on div "Quay lại Lên hàng" at bounding box center [415, 179] width 810 height 24
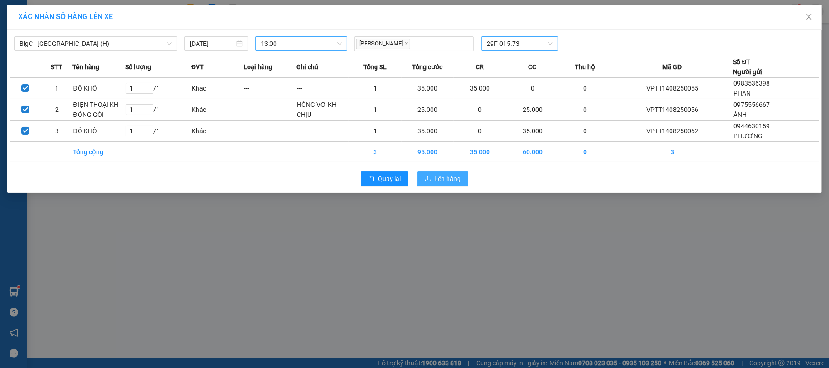
click at [452, 180] on span "Lên hàng" at bounding box center [448, 179] width 26 height 10
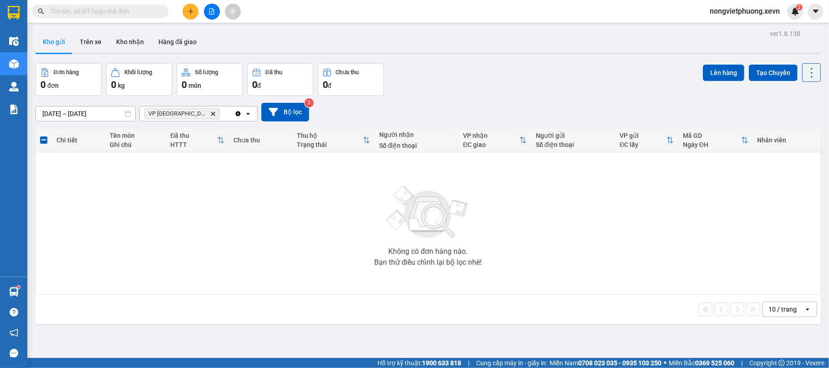
click at [211, 113] on icon "VP Ninh Bình, close by backspace" at bounding box center [213, 114] width 4 height 4
click at [190, 113] on div "Chọn văn phòng nhận" at bounding box center [176, 113] width 63 height 9
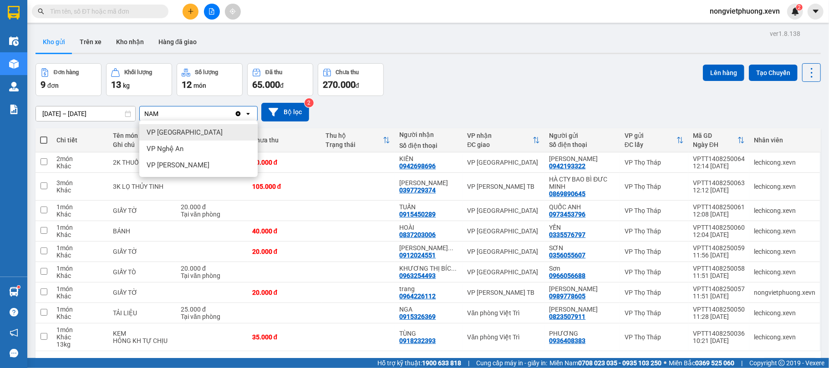
type input "NAM"
click at [219, 130] on div "VP [GEOGRAPHIC_DATA]" at bounding box center [198, 132] width 118 height 16
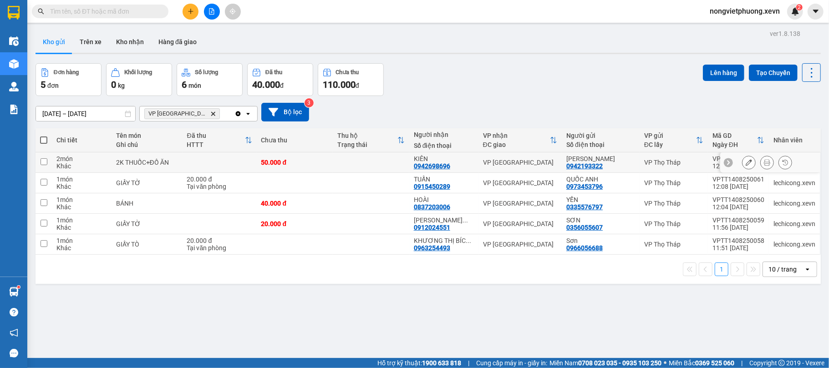
click at [248, 163] on td at bounding box center [220, 163] width 74 height 20
checkbox input "true"
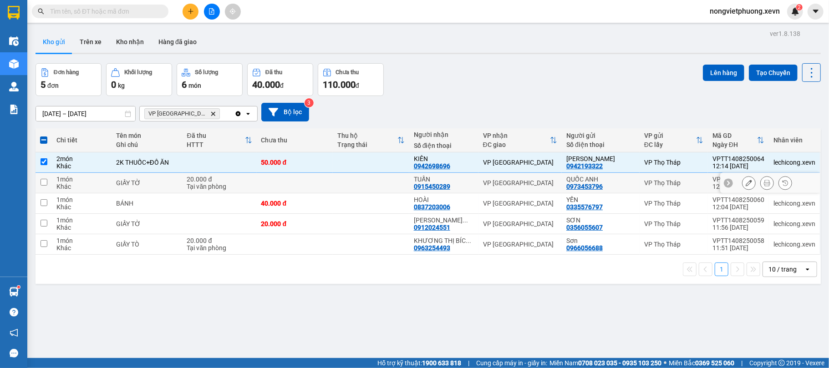
click at [237, 178] on div "20.000 đ" at bounding box center [219, 179] width 65 height 7
checkbox input "true"
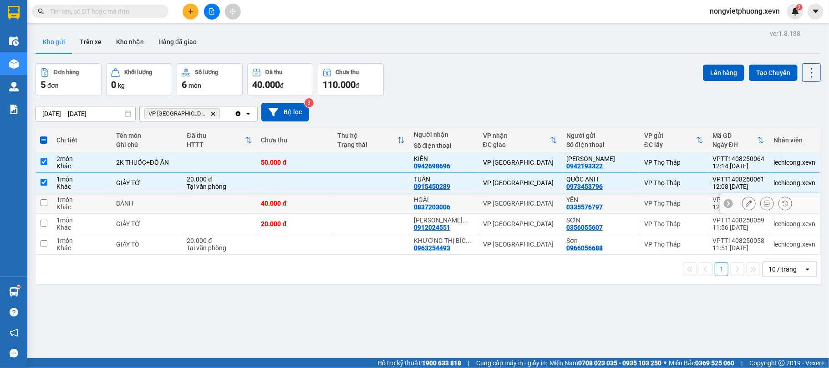
click at [228, 205] on td at bounding box center [220, 203] width 74 height 20
checkbox input "true"
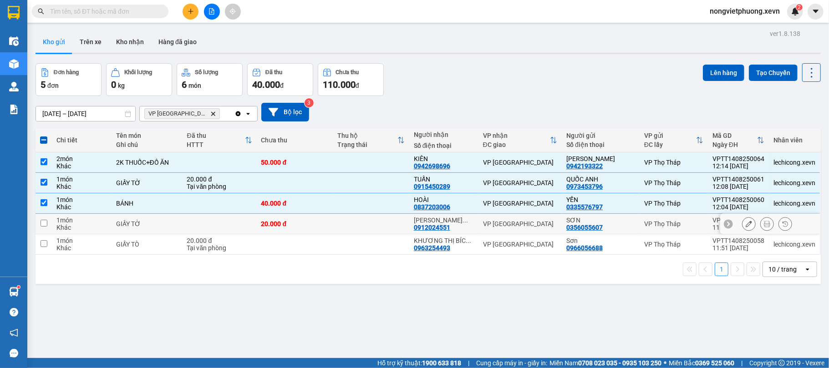
drag, startPoint x: 227, startPoint y: 221, endPoint x: 229, endPoint y: 236, distance: 14.7
click at [225, 224] on td at bounding box center [220, 224] width 74 height 20
checkbox input "true"
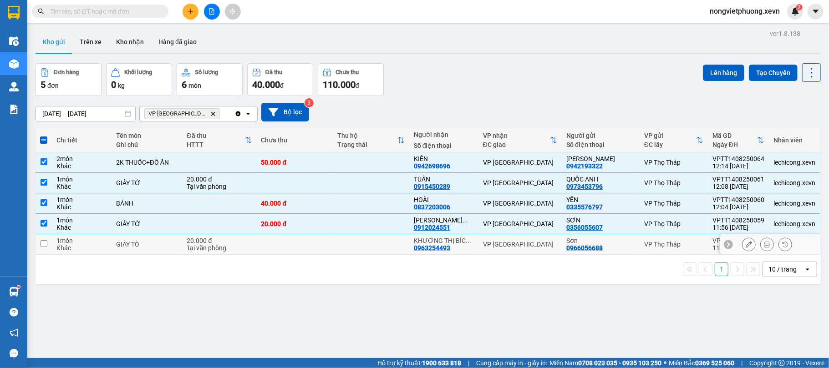
click at [228, 236] on td "20.000 đ Tại văn phòng" at bounding box center [220, 244] width 74 height 20
checkbox input "true"
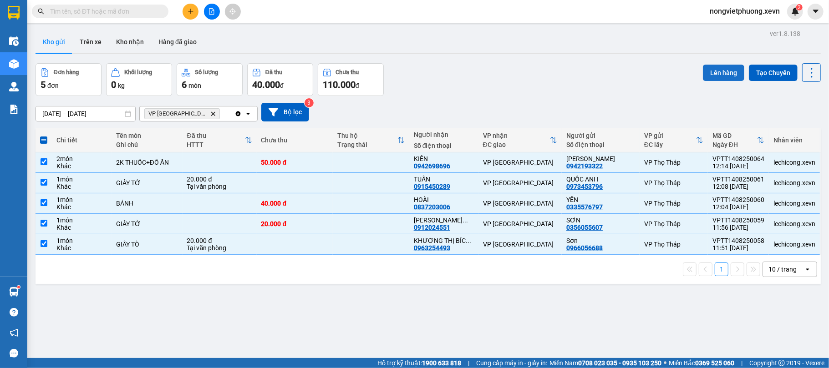
click at [707, 67] on button "Lên hàng" at bounding box center [723, 73] width 41 height 16
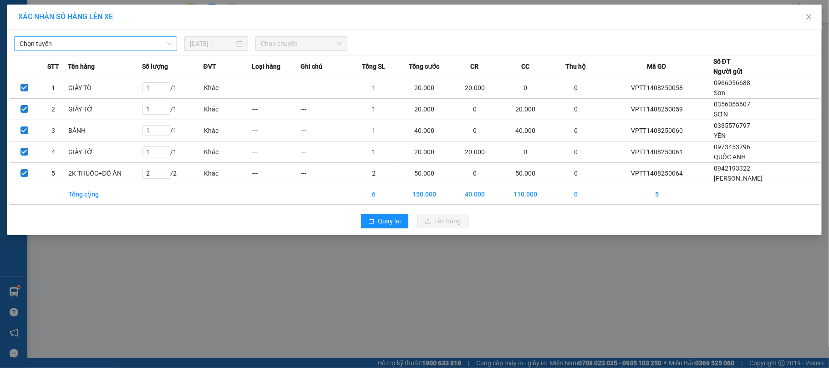
click at [155, 42] on span "Chọn tuyến" at bounding box center [96, 44] width 152 height 14
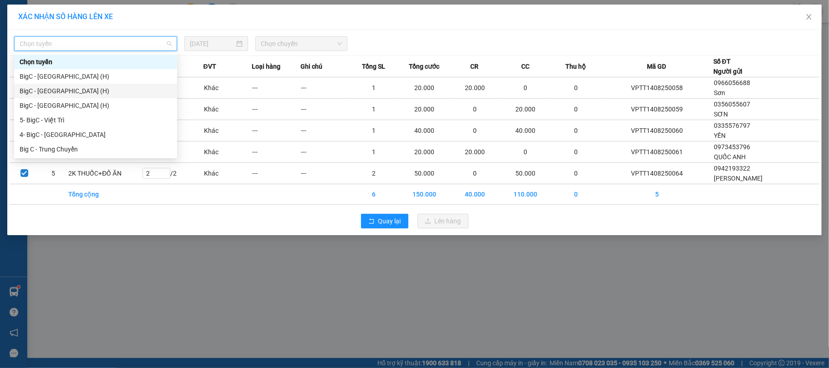
click at [139, 89] on div "BigC - [GEOGRAPHIC_DATA] (H)" at bounding box center [96, 91] width 152 height 10
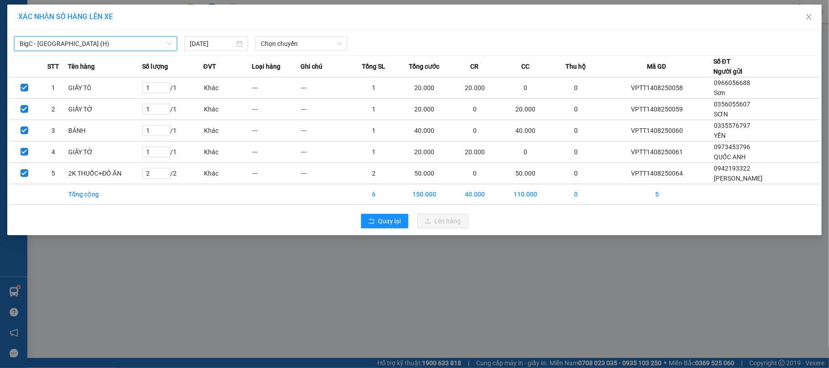
click at [315, 30] on div "BigC - [GEOGRAPHIC_DATA] (H) BigC - [GEOGRAPHIC_DATA] (H) [DATE] Chọn chuyến ST…" at bounding box center [414, 133] width 814 height 206
click at [310, 44] on span "Chọn chuyến" at bounding box center [301, 44] width 81 height 14
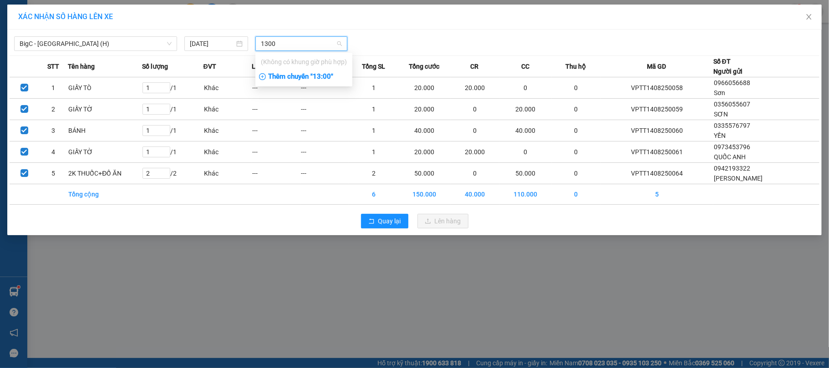
type input "1300"
click at [286, 72] on div "Thêm chuyến " 13:00 "" at bounding box center [303, 76] width 97 height 15
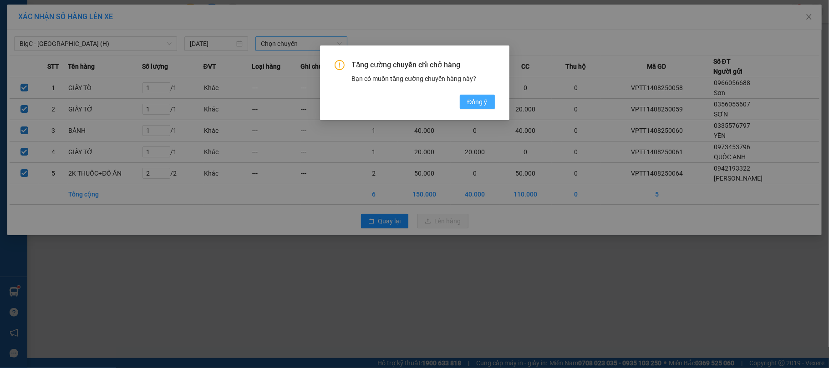
click at [472, 104] on span "Đồng ý" at bounding box center [477, 102] width 20 height 10
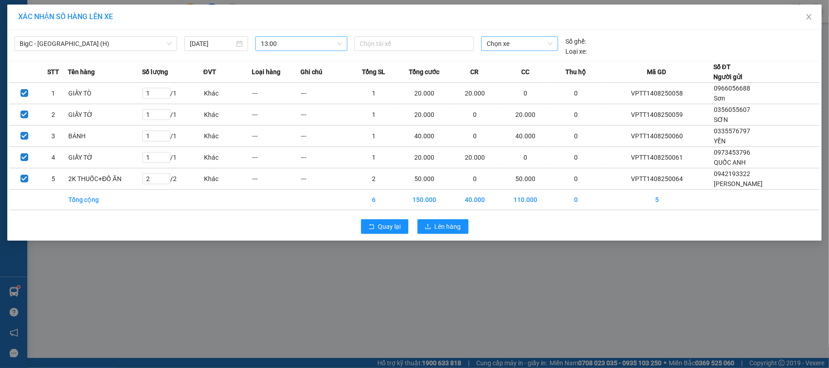
click at [510, 46] on span "Chọn xe" at bounding box center [520, 44] width 66 height 14
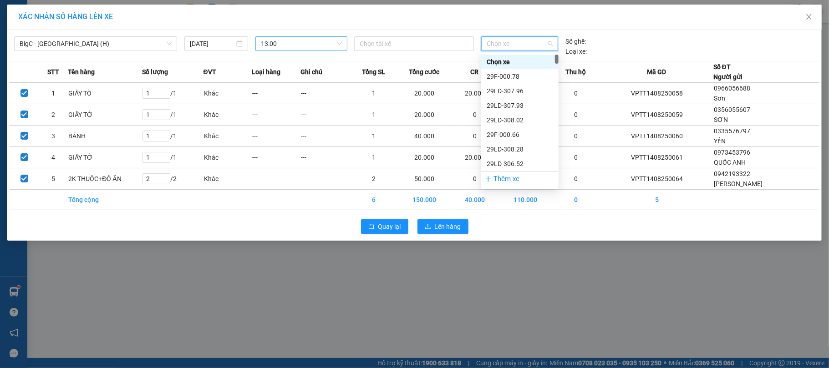
paste input "[PERSON_NAME]"
type input "[PERSON_NAME]"
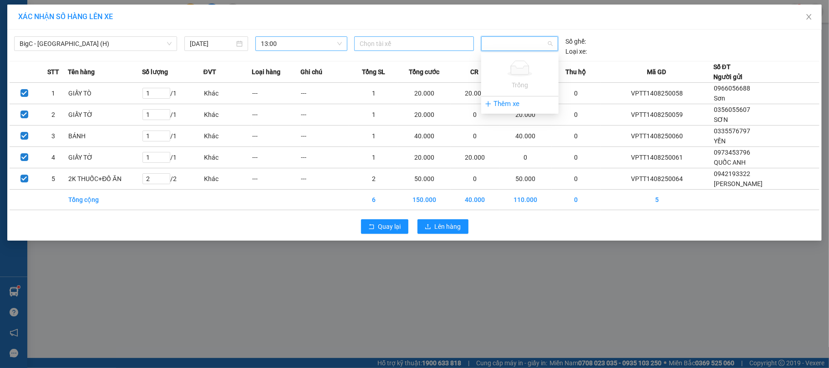
click at [454, 44] on div at bounding box center [413, 43] width 115 height 11
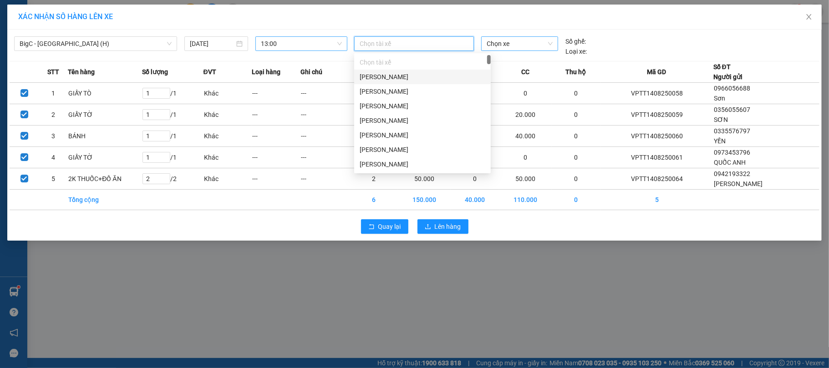
paste input "[PERSON_NAME]"
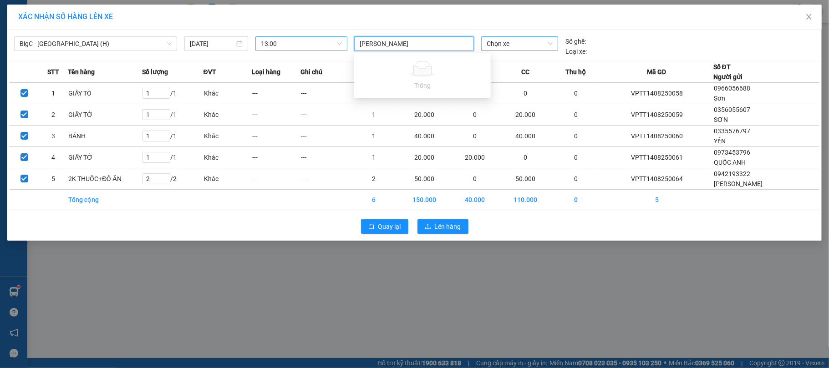
click at [375, 39] on input "[PERSON_NAME]" at bounding box center [388, 43] width 56 height 11
type input "[PERSON_NAME]"
click at [405, 74] on div "[PERSON_NAME] 1972" at bounding box center [423, 77] width 126 height 10
click at [503, 35] on div "BigC - [GEOGRAPHIC_DATA] (H) [DATE] 13:00 [PERSON_NAME] 1972 [PERSON_NAME] 1972…" at bounding box center [415, 44] width 810 height 25
click at [502, 46] on span "Chọn xe" at bounding box center [520, 44] width 66 height 14
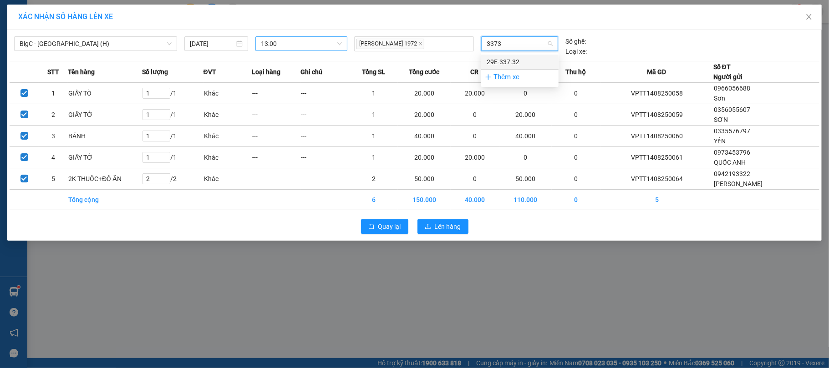
type input "33732"
click at [525, 57] on div "29E-337.32" at bounding box center [520, 62] width 66 height 10
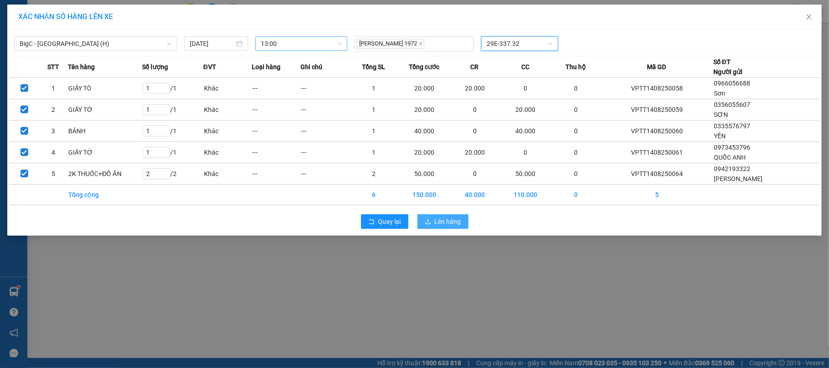
click at [452, 224] on span "Lên hàng" at bounding box center [448, 222] width 26 height 10
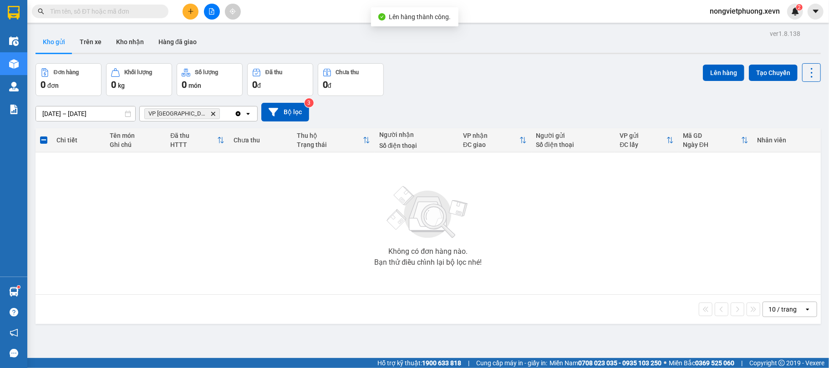
click at [190, 108] on div "VP Nam Định Delete" at bounding box center [187, 114] width 95 height 15
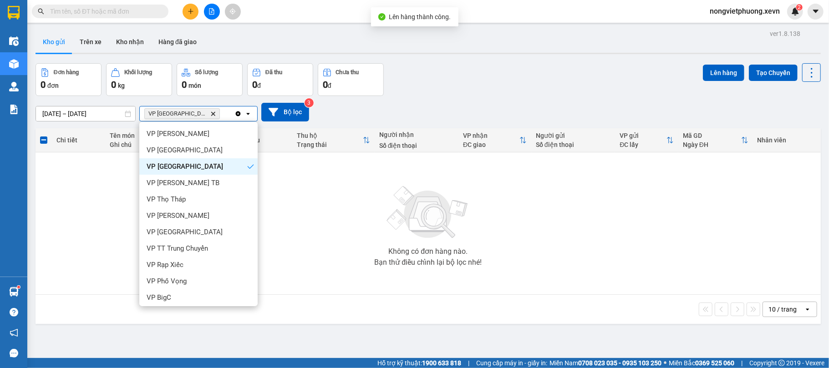
click at [211, 113] on icon "VP Nam Định, close by backspace" at bounding box center [213, 114] width 4 height 4
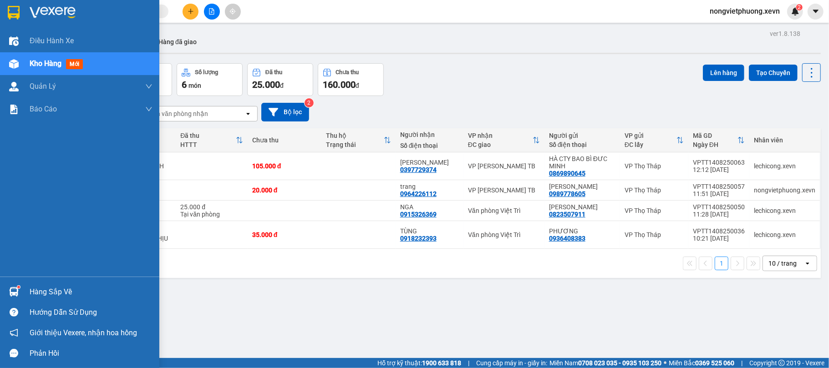
click at [23, 283] on div "Hàng sắp về" at bounding box center [79, 292] width 159 height 20
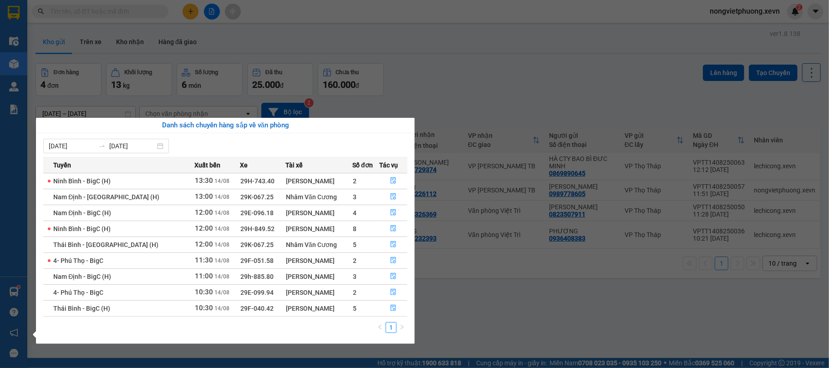
click at [514, 331] on section "Kết quả tìm kiếm ( 62 ) Bộ lọc Mã ĐH Trạng thái Món hàng Thu hộ Tổng cước Chưa …" at bounding box center [414, 184] width 829 height 368
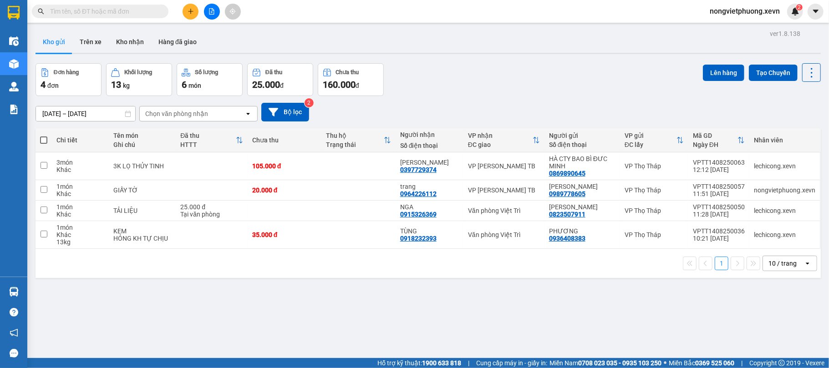
click at [137, 12] on input "text" at bounding box center [103, 11] width 107 height 10
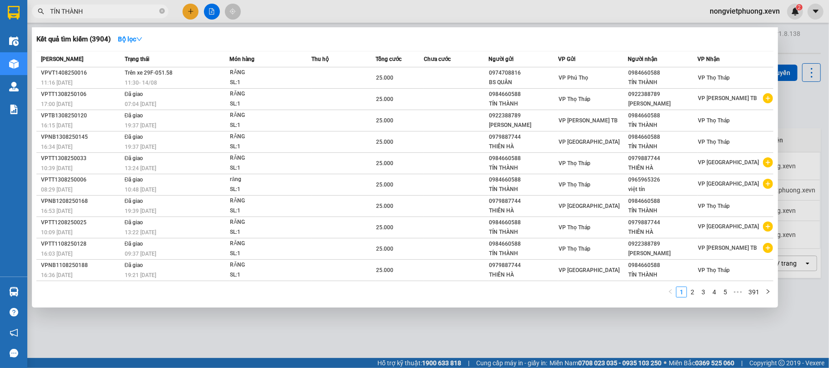
type input "TÍN THÀNH"
click at [543, 15] on div at bounding box center [414, 184] width 829 height 368
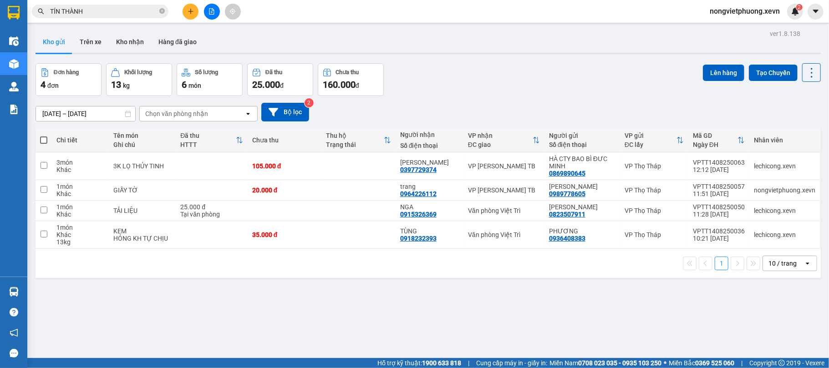
click at [157, 5] on span "TÍN THÀNH" at bounding box center [100, 12] width 137 height 14
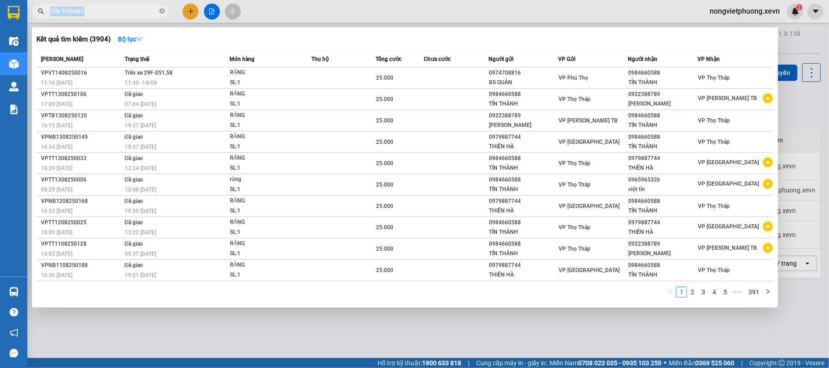
click at [157, 5] on span "TÍN THÀNH" at bounding box center [100, 12] width 137 height 14
click at [161, 11] on icon "close-circle" at bounding box center [161, 10] width 5 height 5
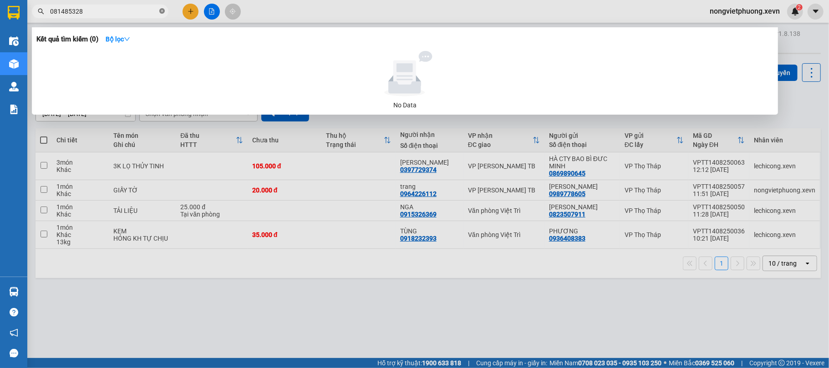
type input "0814853285"
click at [127, 11] on input "0814853285" at bounding box center [103, 11] width 107 height 10
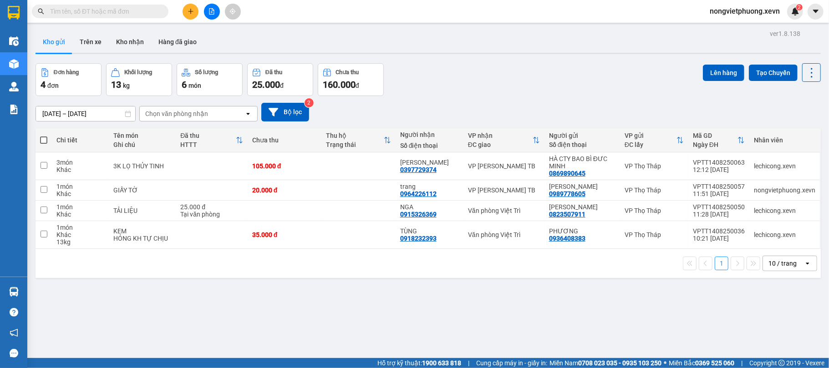
type input "0814853285"
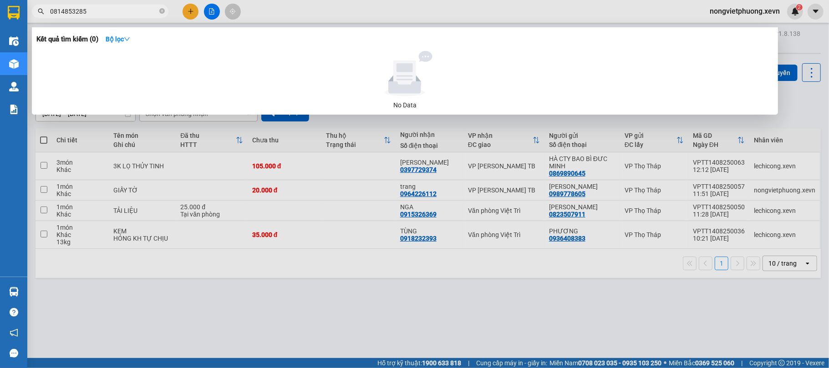
click at [113, 14] on input "0814853285" at bounding box center [103, 11] width 107 height 10
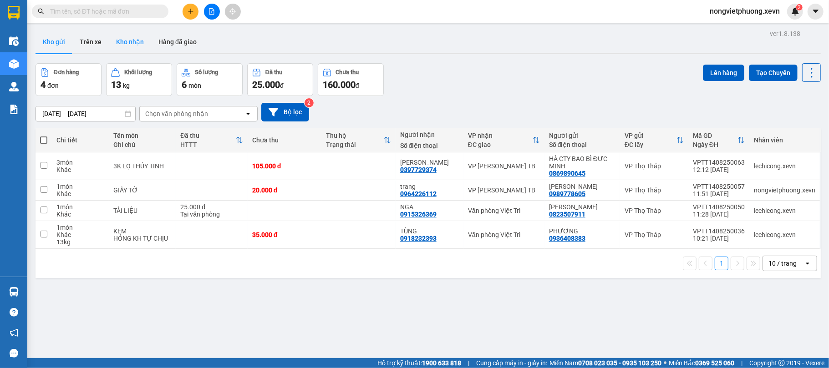
click at [119, 38] on button "Kho nhận" at bounding box center [130, 42] width 42 height 22
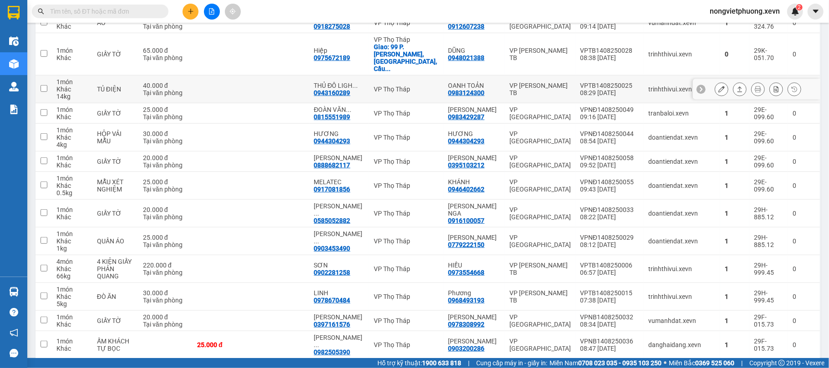
scroll to position [243, 0]
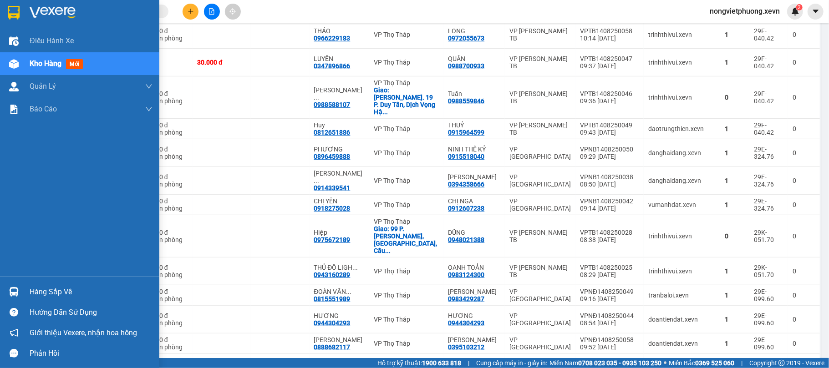
click at [41, 287] on div "Hàng sắp về" at bounding box center [91, 292] width 123 height 14
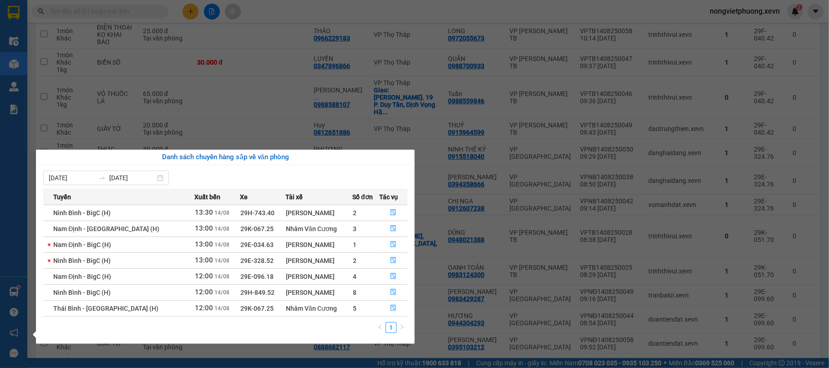
click at [144, 87] on section "Kết quả tìm kiếm ( 0 ) Bộ lọc No Data nongvietphuong.xevn 2 Điều hành xe Kho hà…" at bounding box center [414, 184] width 829 height 368
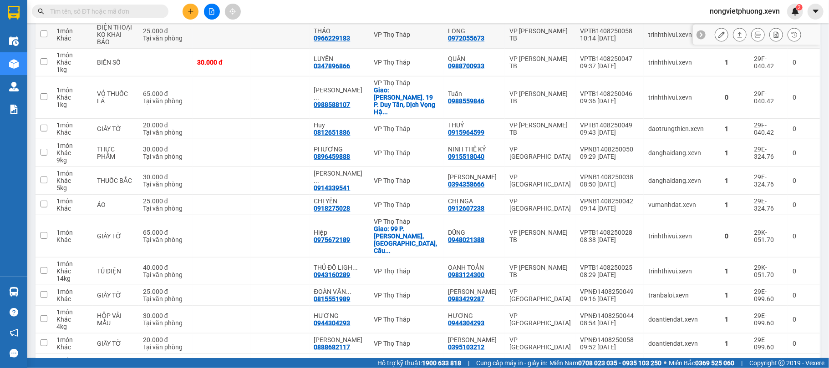
click at [119, 16] on span at bounding box center [100, 12] width 137 height 14
click at [122, 8] on input "text" at bounding box center [103, 11] width 107 height 10
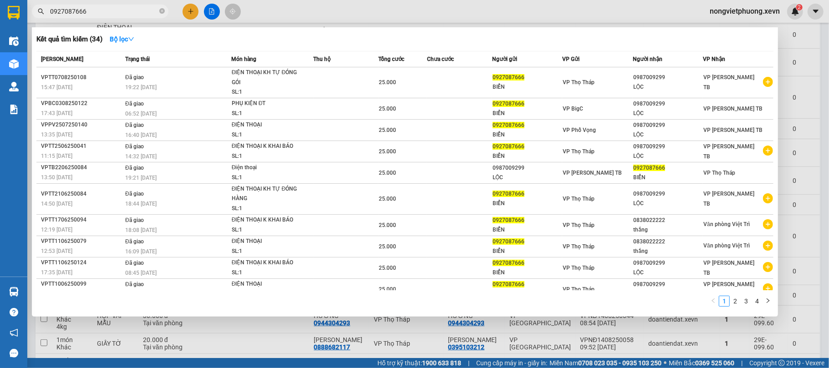
click at [123, 7] on input "0927087666" at bounding box center [103, 11] width 107 height 10
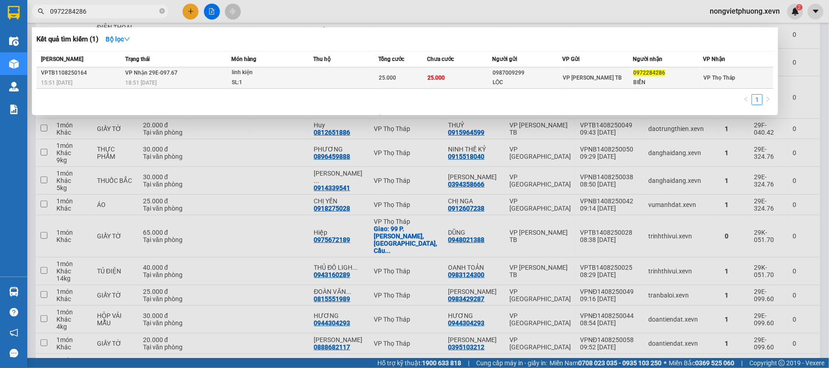
type input "0972284286"
click at [393, 75] on span "25.000" at bounding box center [387, 78] width 17 height 6
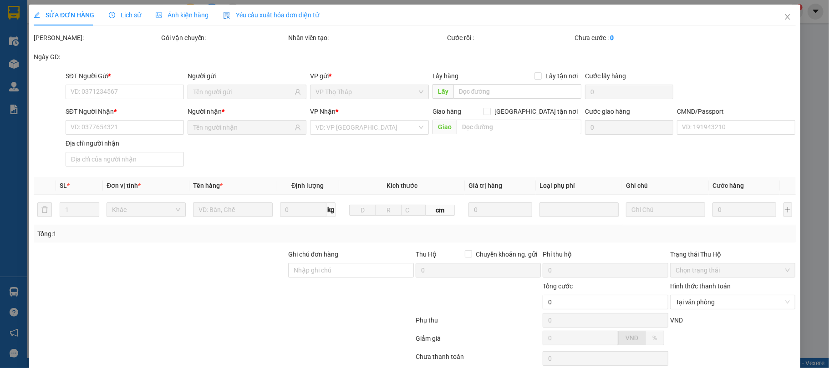
scroll to position [65, 0]
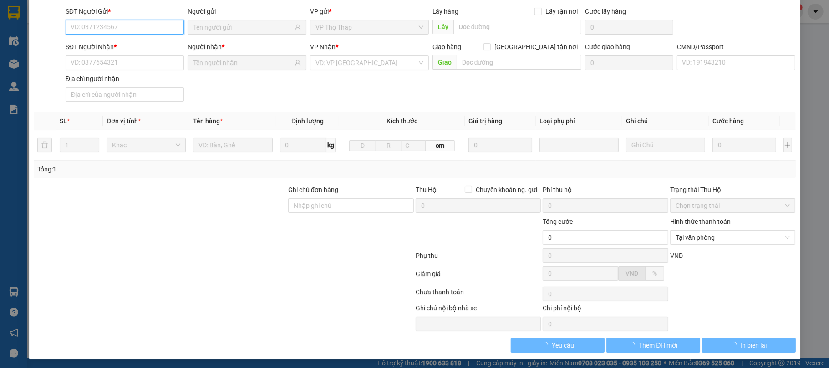
type input "0987009299"
type input "LỘC"
type input "0972284286"
type input "BIỂN"
type input "001093013261ĐỖ [GEOGRAPHIC_DATA]"
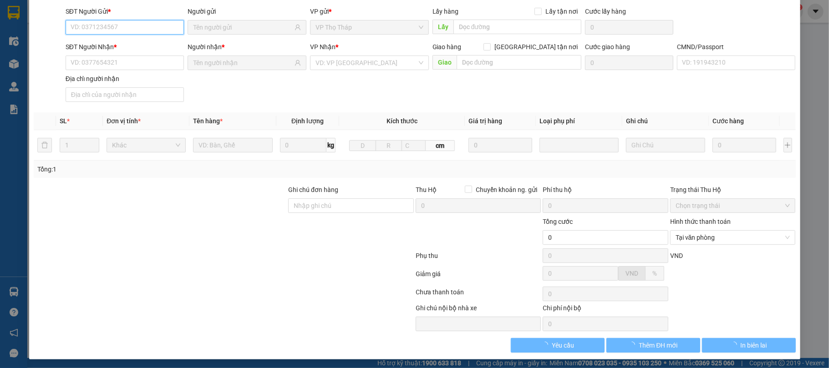
type input "25.000"
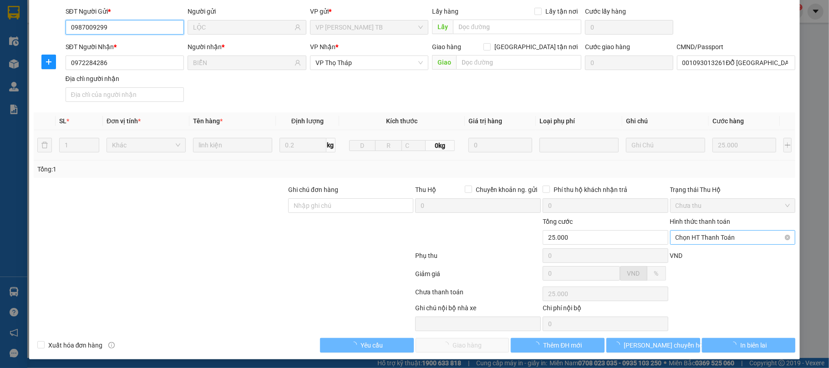
click at [729, 243] on span "Chọn HT Thanh Toán" at bounding box center [733, 238] width 115 height 14
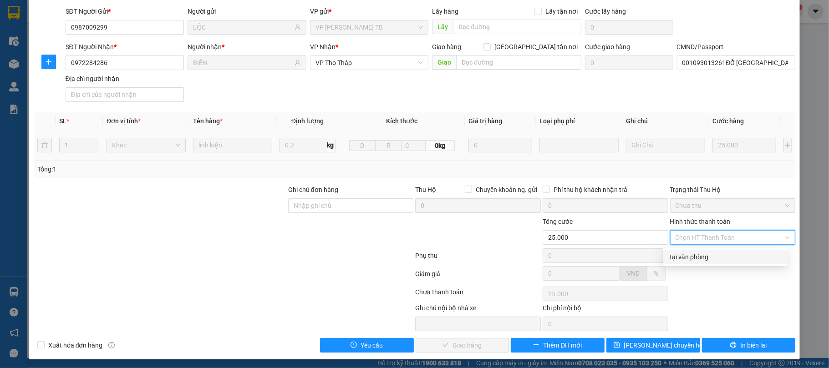
click at [728, 253] on div "Tại văn phòng" at bounding box center [725, 257] width 113 height 10
type input "0"
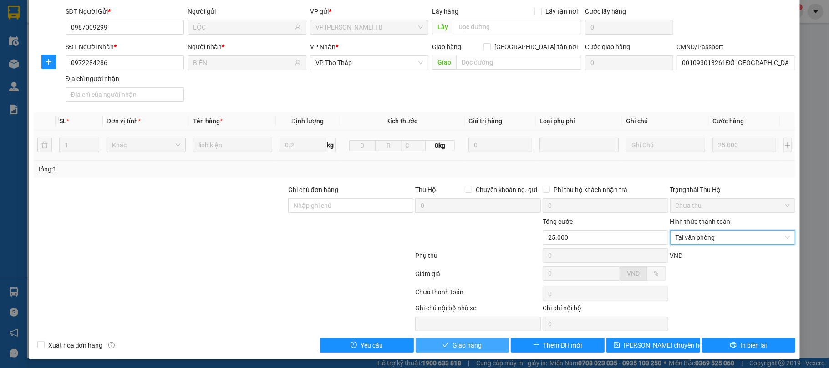
click at [459, 348] on span "Giao hàng" at bounding box center [467, 346] width 29 height 10
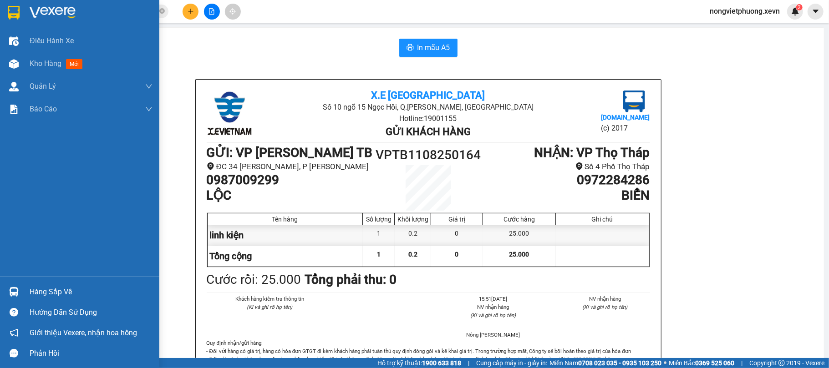
click at [0, 281] on div "Hàng sắp về Hướng dẫn sử dụng Giới thiệu Vexere, nhận hoa hồng Phản hồi" at bounding box center [79, 320] width 159 height 87
click at [9, 282] on div "Hàng sắp về" at bounding box center [79, 292] width 159 height 20
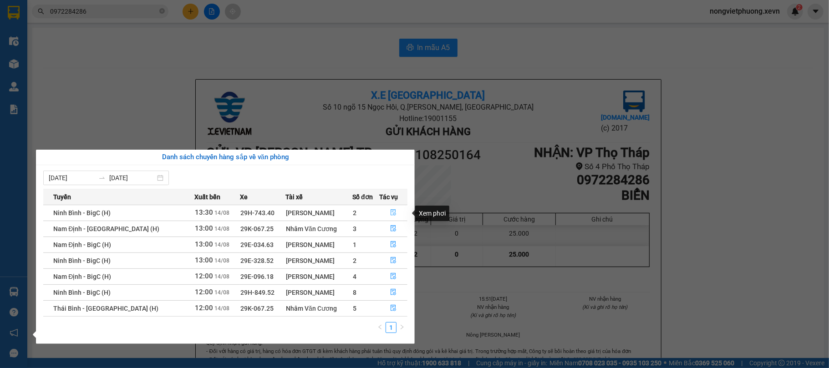
click at [393, 209] on button "button" at bounding box center [393, 213] width 27 height 15
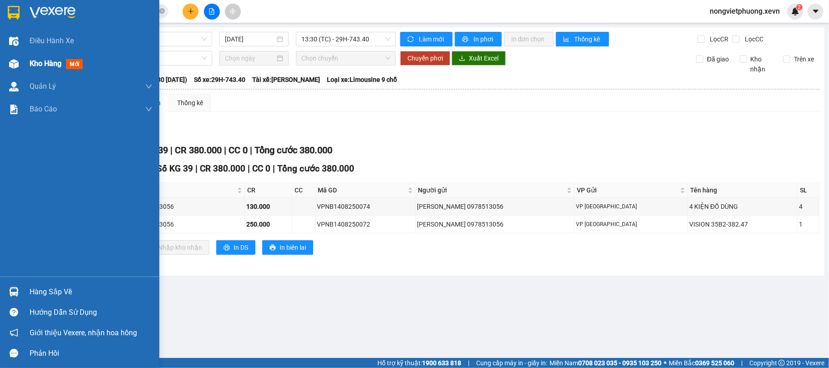
click at [81, 62] on span "mới" at bounding box center [74, 64] width 17 height 10
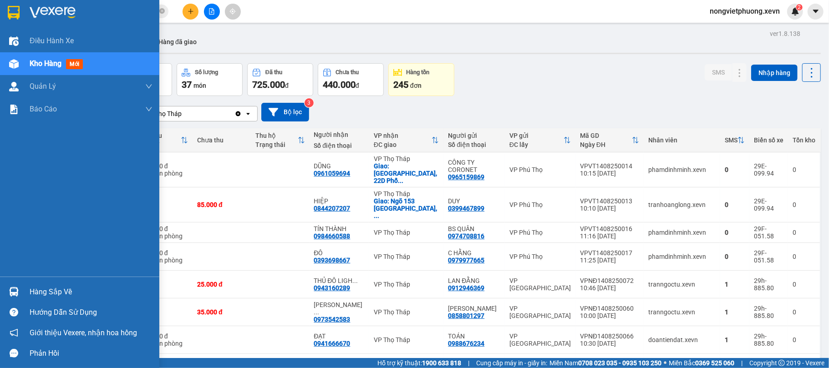
click at [35, 288] on div "Hàng sắp về" at bounding box center [91, 292] width 123 height 14
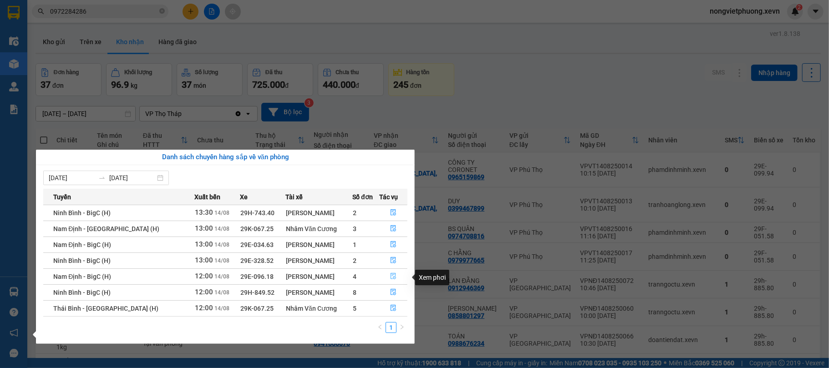
click at [392, 275] on icon "file-done" at bounding box center [393, 277] width 5 height 6
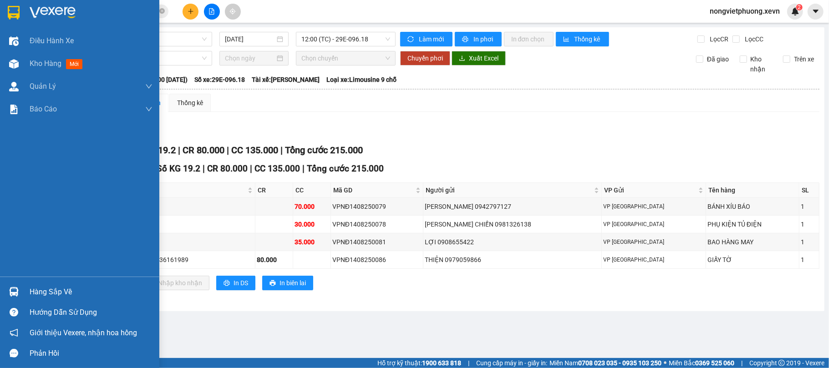
click at [38, 296] on div "Hàng sắp về" at bounding box center [91, 292] width 123 height 14
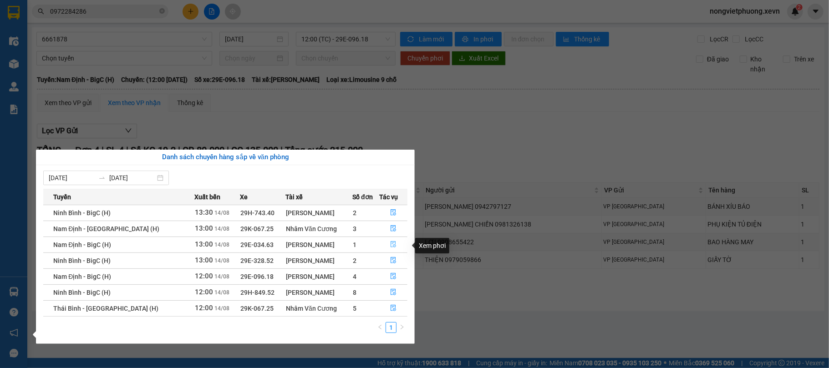
click at [392, 248] on icon "file-done" at bounding box center [393, 245] width 5 height 6
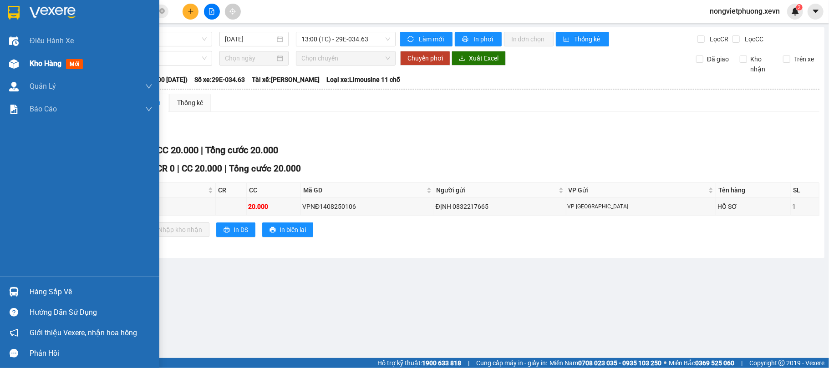
click at [13, 59] on img at bounding box center [14, 64] width 10 height 10
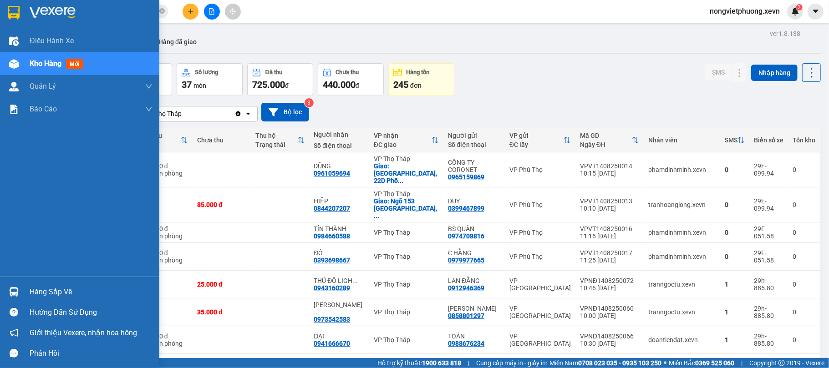
click at [3, 280] on div "Điều hành xe Kho hàng mới Quản [PERSON_NAME] lý chuyến Quản lý giao nhận mới Qu…" at bounding box center [79, 184] width 159 height 368
click at [8, 288] on div at bounding box center [14, 292] width 16 height 16
click at [0, 244] on div "Điều hành xe Kho hàng mới Quản [PERSON_NAME] lý chuyến Quản lý giao nhận mới Qu…" at bounding box center [79, 184] width 159 height 368
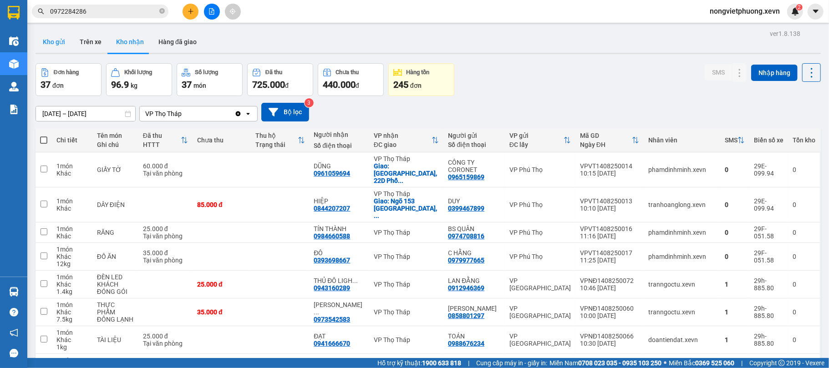
click at [66, 44] on button "Kho gửi" at bounding box center [54, 42] width 37 height 22
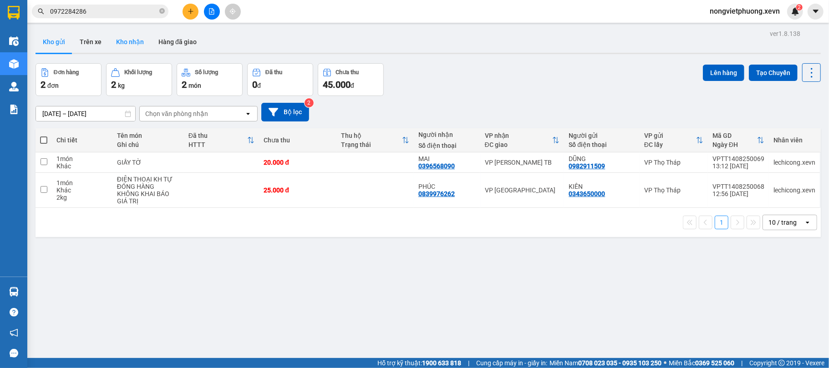
click at [146, 45] on button "Kho nhận" at bounding box center [130, 42] width 42 height 22
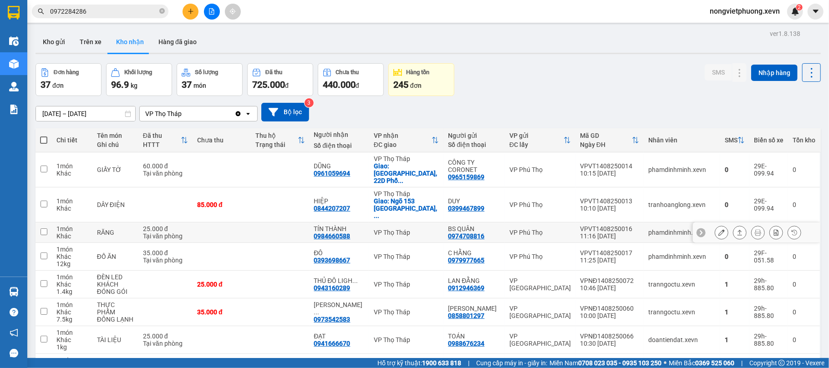
click at [601, 227] on td "VPVT1408250016 11:16 [DATE]" at bounding box center [609, 233] width 68 height 20
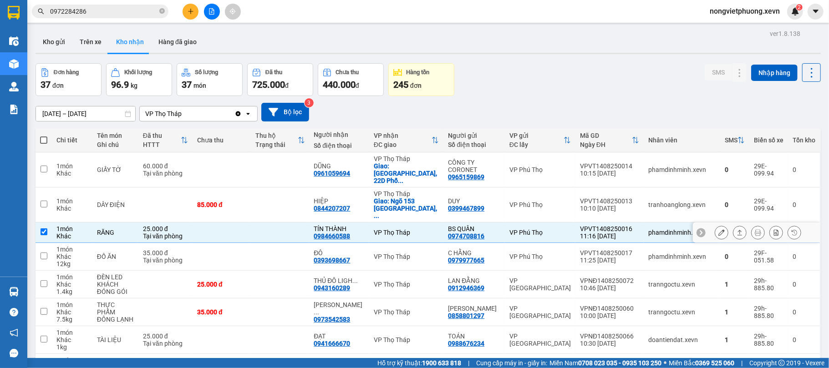
checkbox input "true"
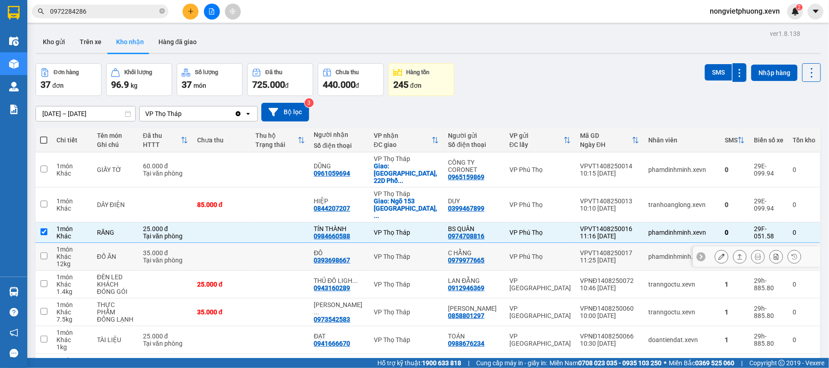
drag, startPoint x: 596, startPoint y: 243, endPoint x: 596, endPoint y: 237, distance: 6.4
click at [595, 257] on div "11:25 [DATE]" at bounding box center [609, 260] width 59 height 7
checkbox input "true"
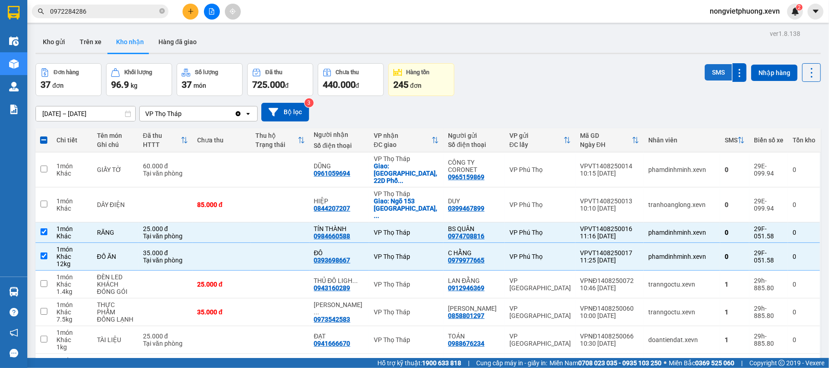
click at [705, 76] on button "SMS" at bounding box center [718, 72] width 27 height 16
click at [66, 43] on button "Kho gửi" at bounding box center [54, 42] width 37 height 22
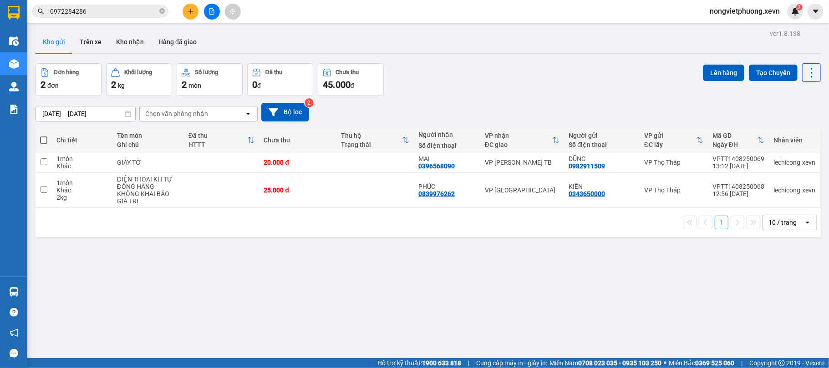
click at [226, 117] on div "Chọn văn phòng nhận" at bounding box center [192, 114] width 105 height 15
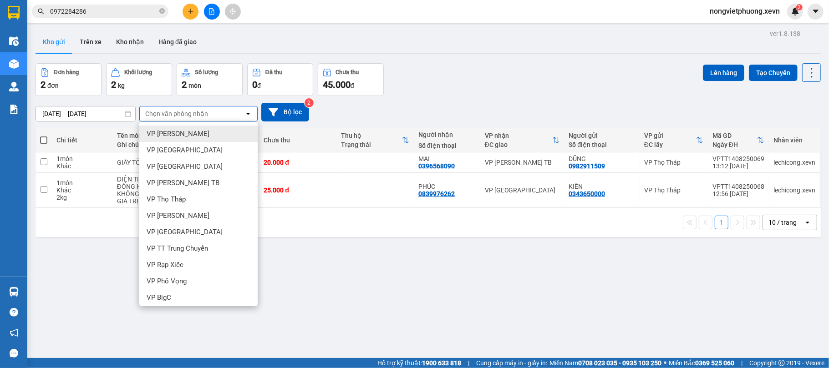
click at [558, 107] on div "[DATE] – [DATE] Press the down arrow key to interact with the calendar and sele…" at bounding box center [428, 112] width 785 height 19
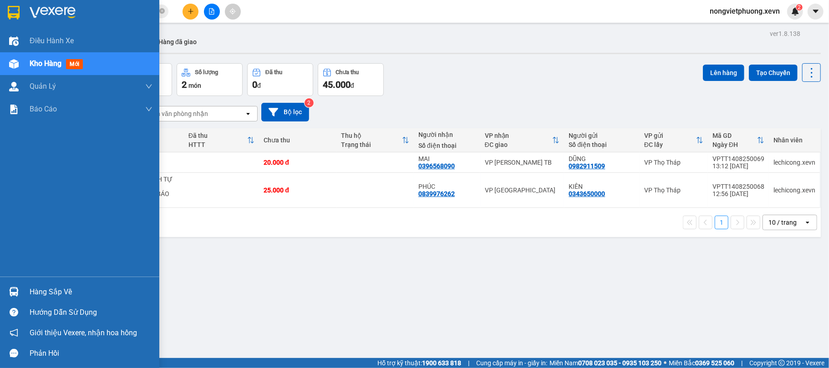
click at [50, 288] on div "Hàng sắp về" at bounding box center [91, 292] width 123 height 14
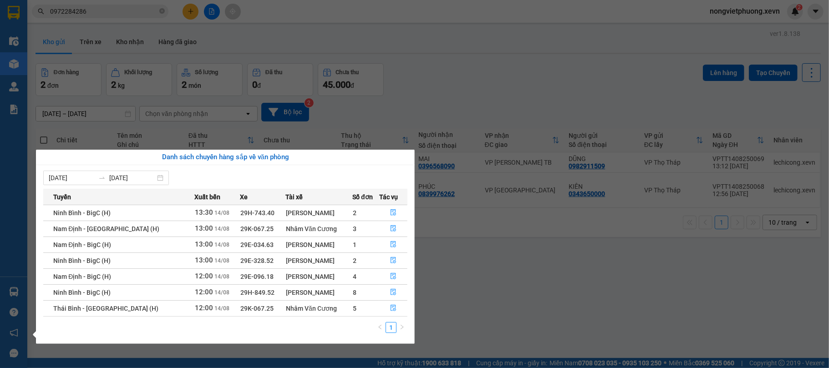
click at [0, 217] on div "Điều hành xe Kho hàng mới Quản [PERSON_NAME] lý chuyến Quản lý giao nhận mới Qu…" at bounding box center [13, 184] width 27 height 368
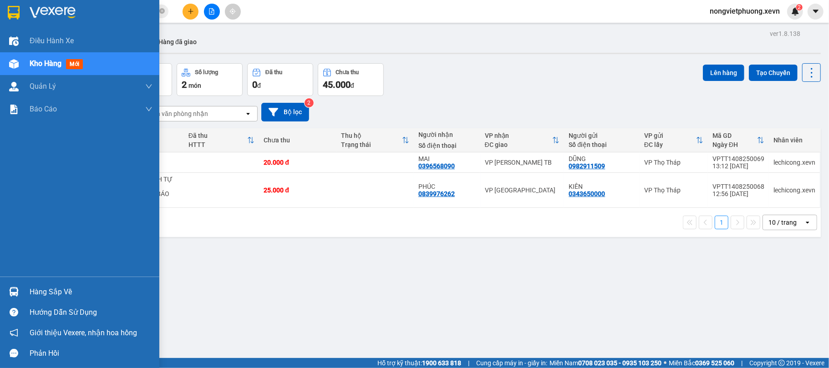
click at [22, 286] on div "Hàng sắp về" at bounding box center [79, 292] width 159 height 20
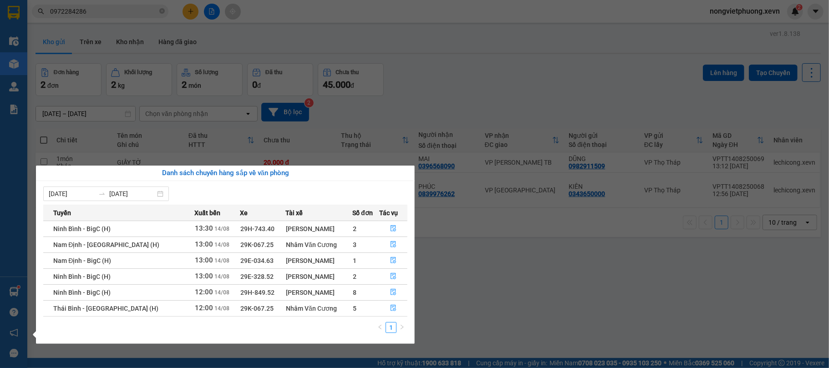
click at [144, 48] on section "Kết quả tìm kiếm ( 1 ) Bộ lọc Mã ĐH Trạng thái Món hàng Thu hộ Tổng cước Chưa c…" at bounding box center [414, 184] width 829 height 368
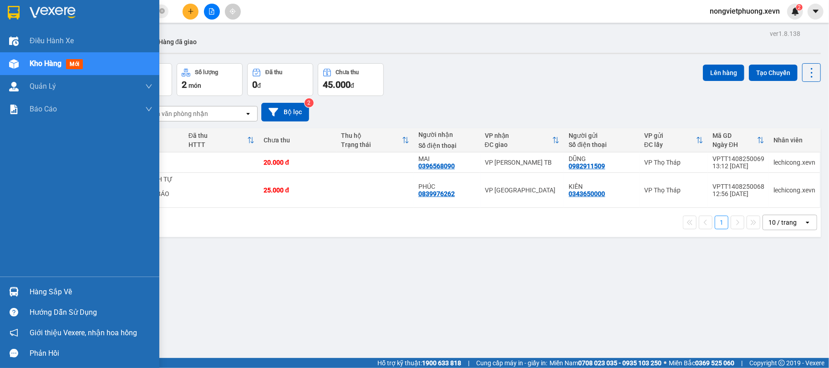
click at [41, 287] on div "Hàng sắp về" at bounding box center [91, 292] width 123 height 14
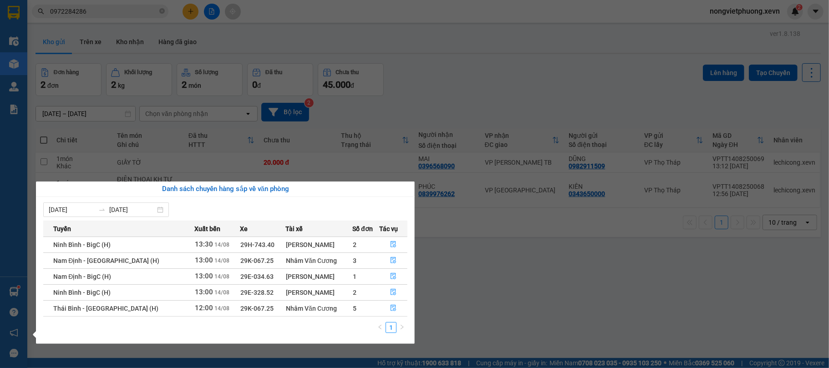
click at [0, 246] on div "Điều hành xe Kho hàng mới Quản [PERSON_NAME] lý chuyến Quản lý giao nhận mới Qu…" at bounding box center [13, 184] width 27 height 368
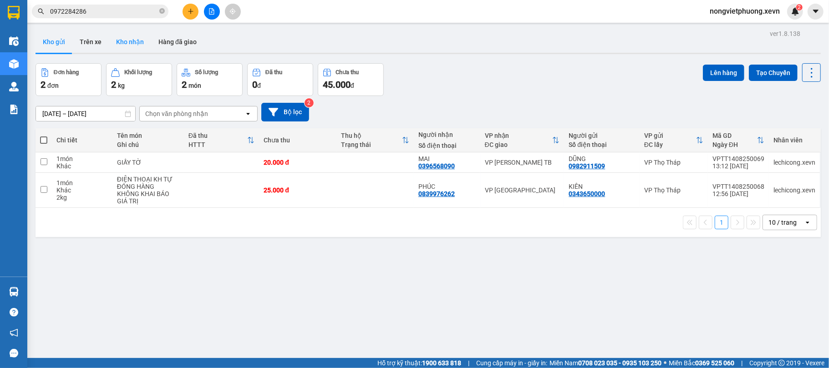
click at [112, 41] on button "Kho nhận" at bounding box center [130, 42] width 42 height 22
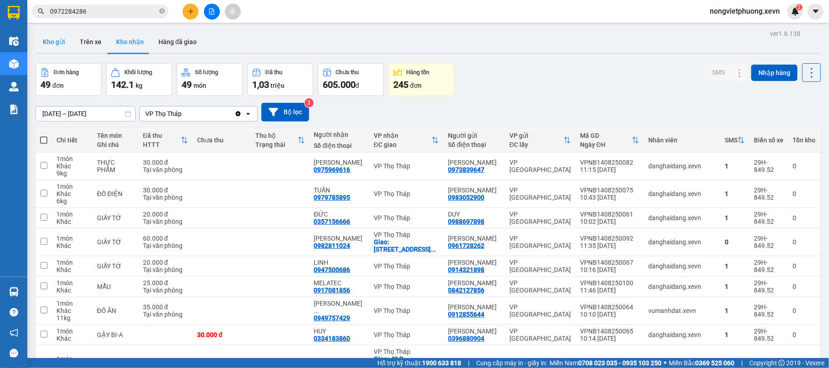
click at [46, 45] on button "Kho gửi" at bounding box center [54, 42] width 37 height 22
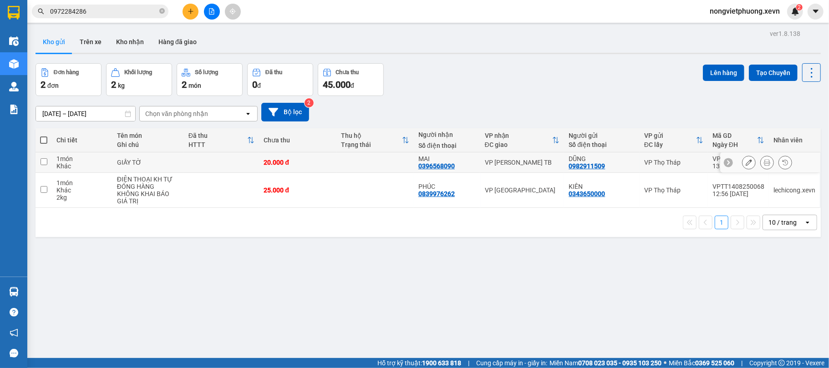
click at [467, 161] on div "MAI" at bounding box center [446, 158] width 57 height 7
checkbox input "true"
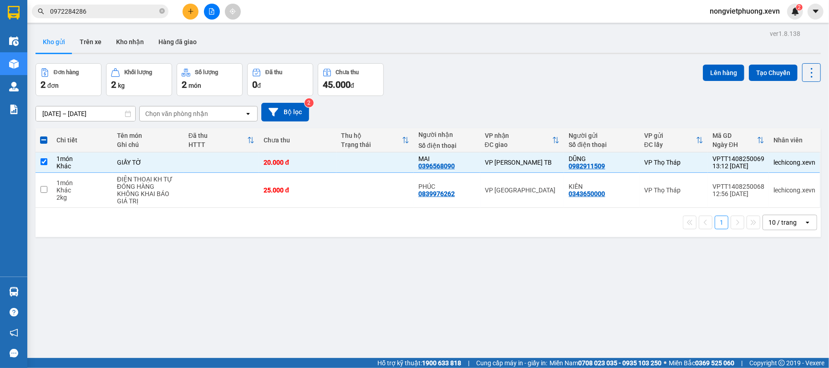
click at [715, 63] on div "Lên hàng Tạo Chuyến" at bounding box center [762, 72] width 118 height 19
click at [718, 68] on button "Lên hàng" at bounding box center [723, 73] width 41 height 16
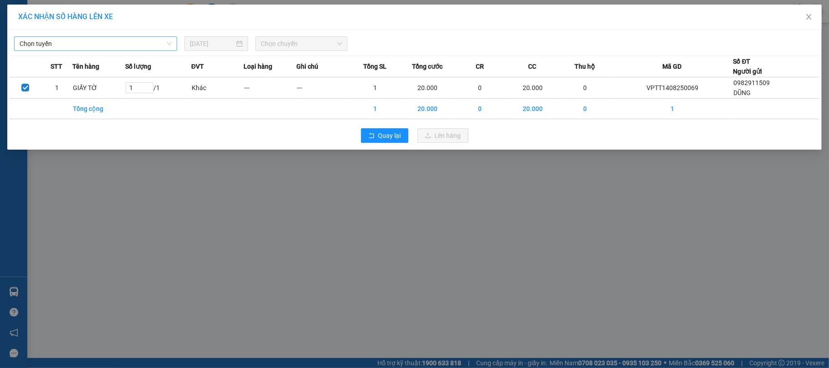
click at [117, 39] on span "Chọn tuyến" at bounding box center [96, 44] width 152 height 14
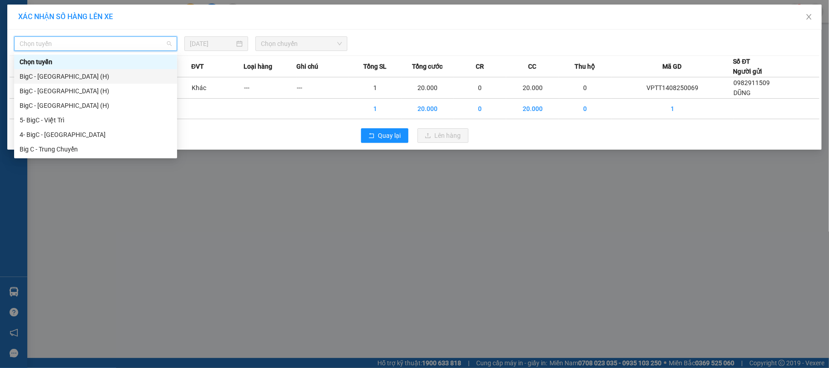
click at [110, 76] on div "BigC - [GEOGRAPHIC_DATA] (H)" at bounding box center [96, 76] width 152 height 10
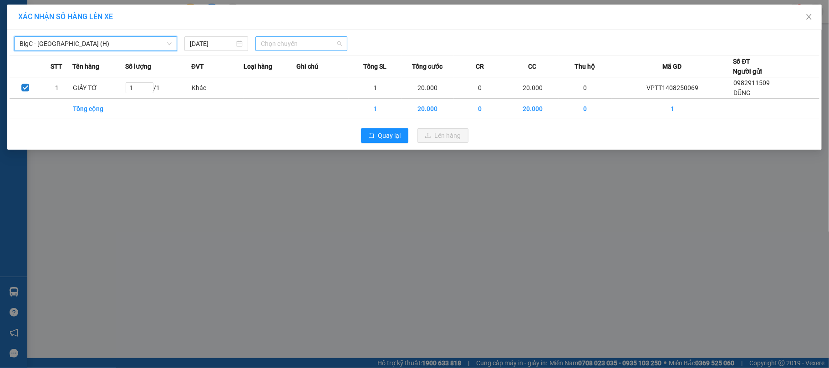
click at [301, 42] on span "Chọn chuyến" at bounding box center [301, 44] width 81 height 14
type input "1400"
click at [332, 73] on div "Thêm chuyến " 14:00 "" at bounding box center [303, 76] width 97 height 15
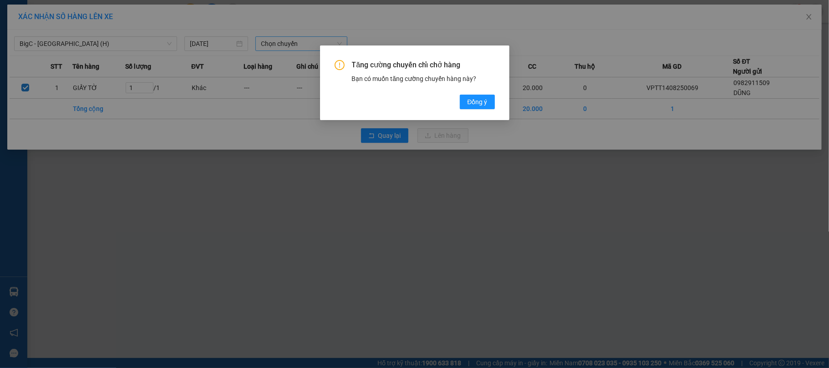
click at [484, 92] on div "Tăng cường chuyến chỉ chở hàng Bạn có muốn tăng cường chuyến hàng này? [GEOGRAP…" at bounding box center [415, 84] width 160 height 49
click at [483, 99] on span "Đồng ý" at bounding box center [477, 102] width 20 height 10
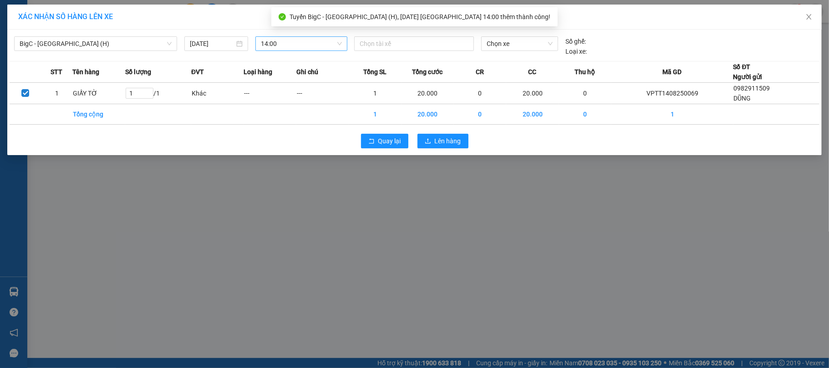
click at [521, 43] on span "Chọn xe" at bounding box center [520, 44] width 66 height 14
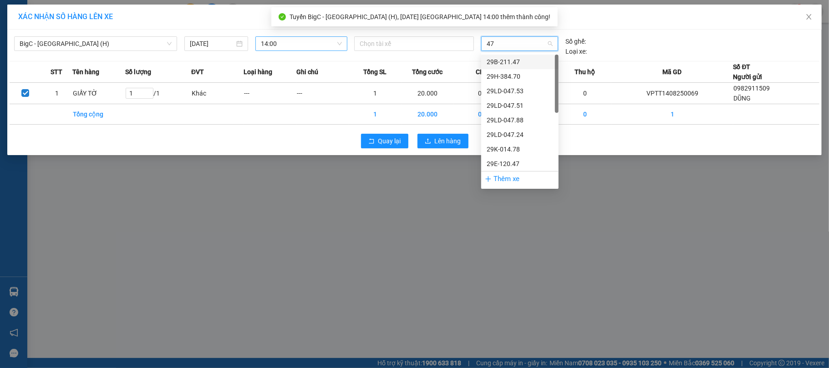
type input "478"
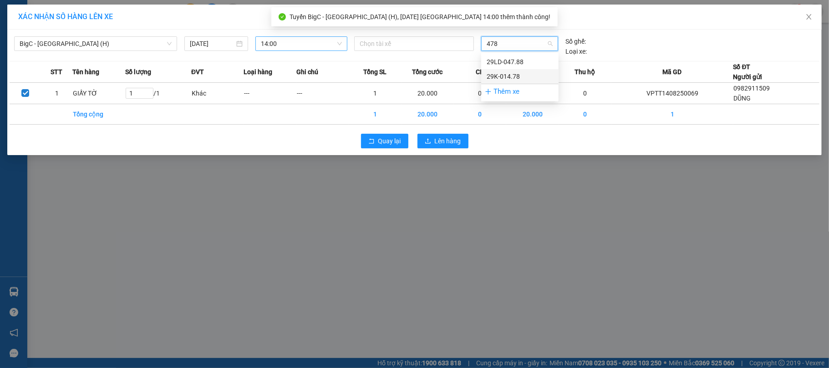
click at [532, 74] on div "29K-014.78" at bounding box center [520, 76] width 66 height 10
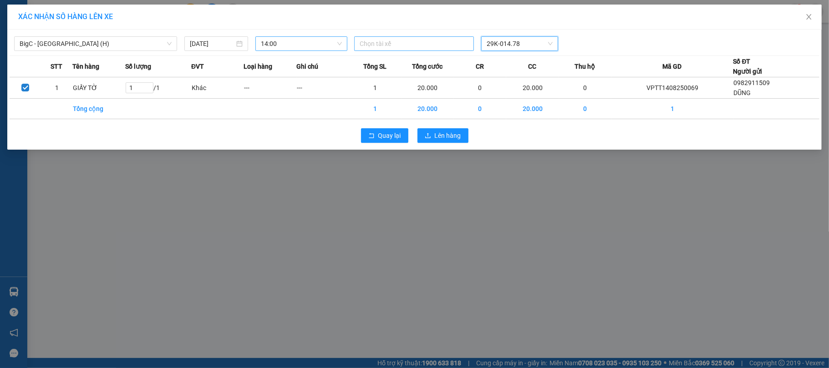
click at [408, 46] on div at bounding box center [413, 43] width 115 height 11
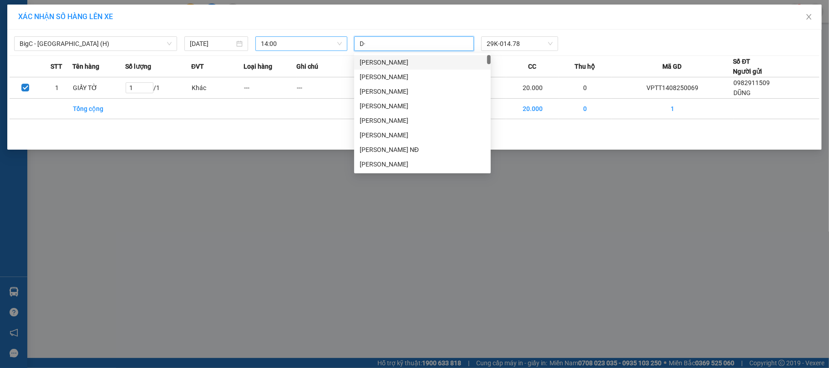
type input "D"
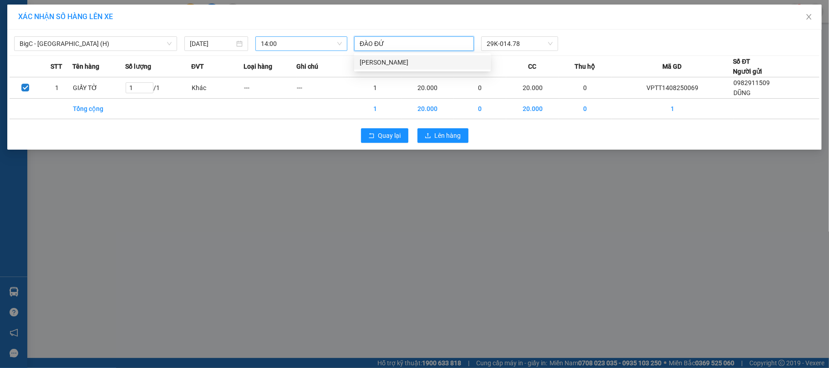
type input "[PERSON_NAME]"
click at [404, 57] on div "[PERSON_NAME]" at bounding box center [423, 62] width 126 height 10
click at [567, 127] on div "Quay lại Lên hàng" at bounding box center [415, 136] width 810 height 24
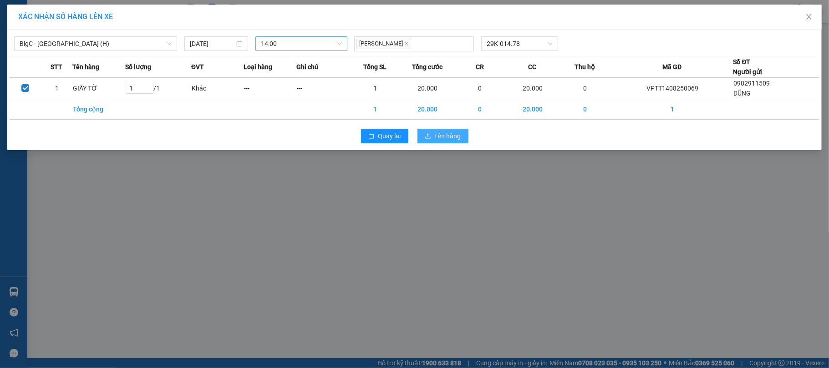
click at [457, 141] on span "Lên hàng" at bounding box center [448, 136] width 26 height 10
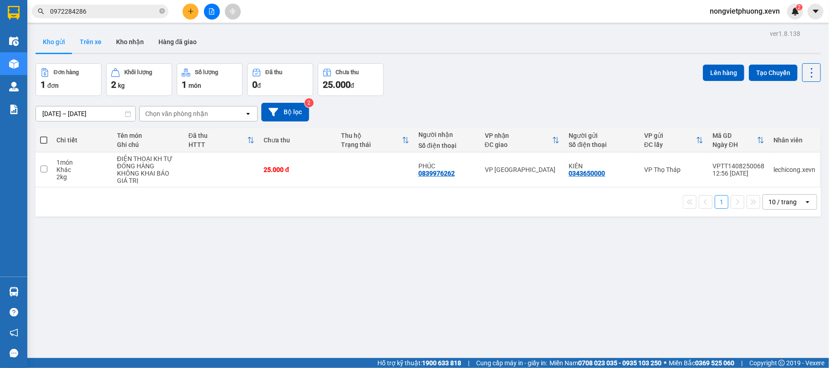
click at [105, 47] on button "Trên xe" at bounding box center [90, 42] width 36 height 22
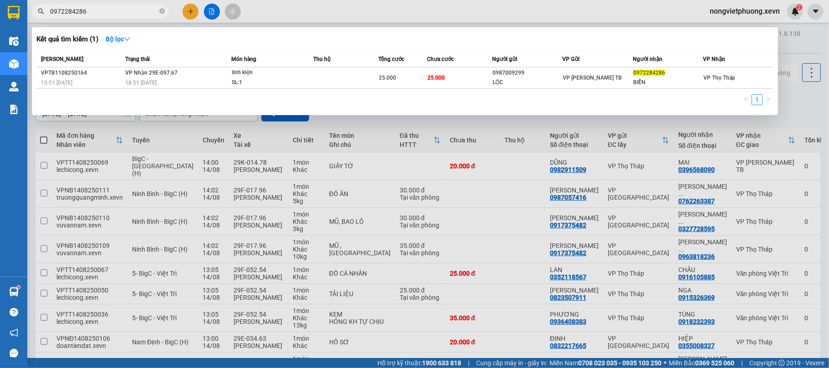
click at [113, 8] on input "0972284286" at bounding box center [103, 11] width 107 height 10
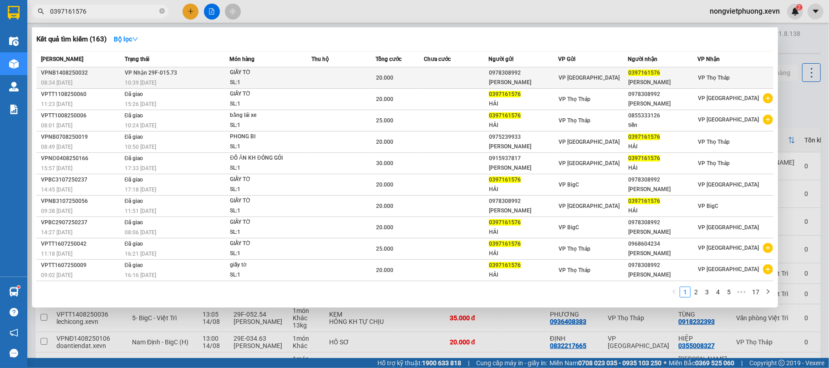
type input "0397161576"
click at [274, 73] on div "GIẤY TỜ" at bounding box center [264, 73] width 68 height 10
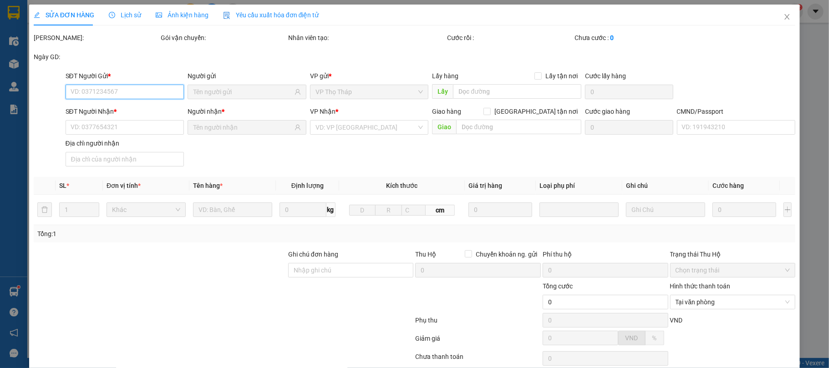
type input "0978308992"
type input "[PERSON_NAME]"
type input "0397161576"
type input "[PERSON_NAME]"
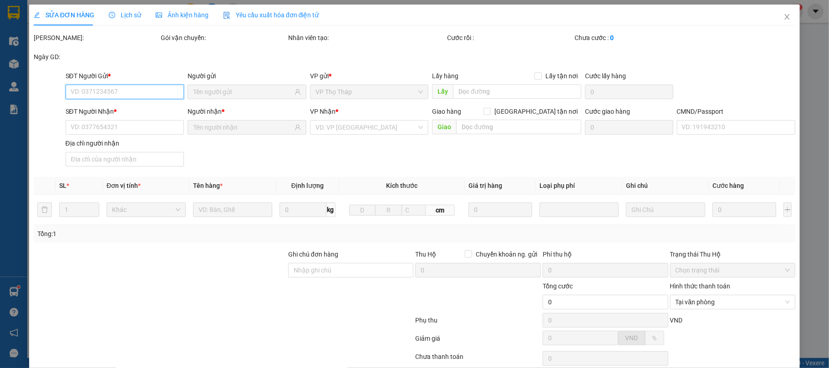
type input "20.000"
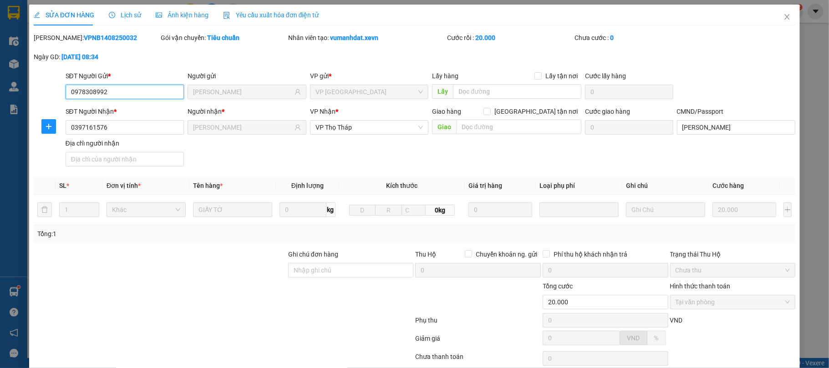
scroll to position [69, 0]
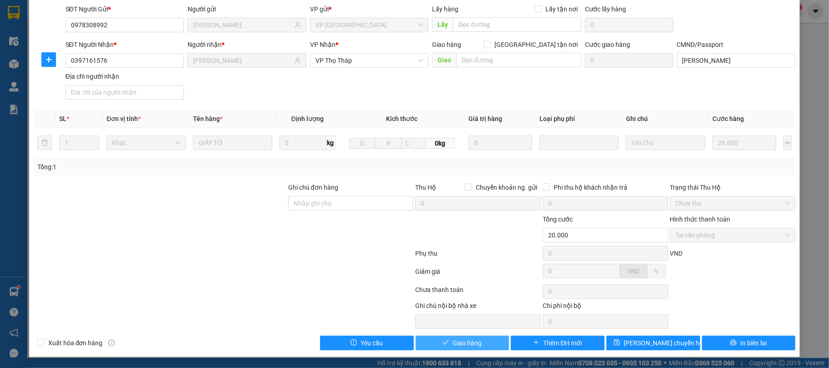
click at [448, 350] on button "Giao hàng" at bounding box center [463, 343] width 94 height 15
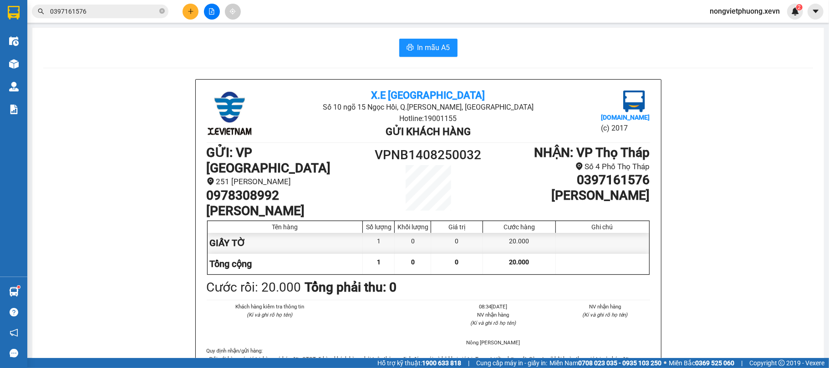
click at [128, 10] on input "0397161576" at bounding box center [103, 11] width 107 height 10
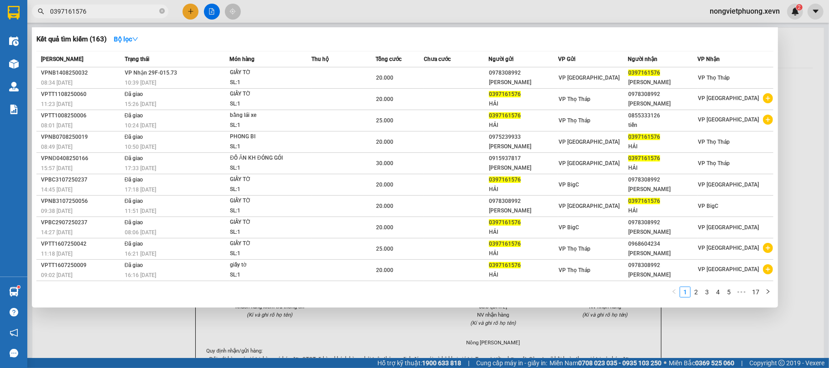
click at [128, 10] on input "0397161576" at bounding box center [103, 11] width 107 height 10
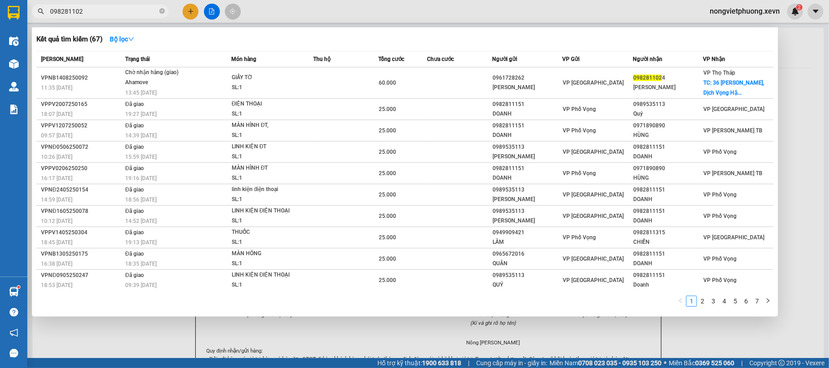
type input "0982811024"
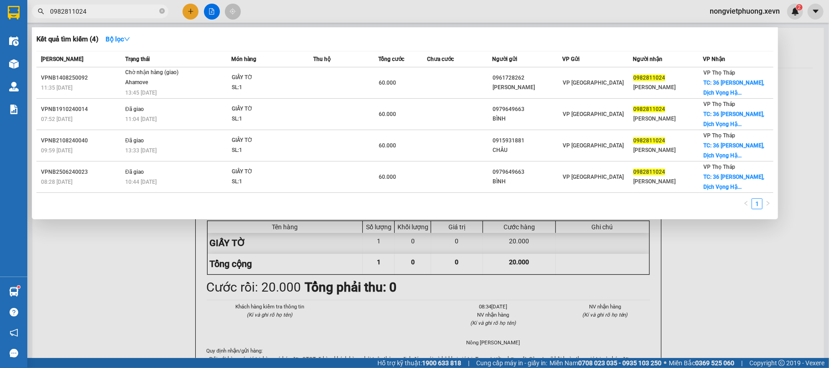
click at [120, 10] on input "0982811024" at bounding box center [103, 11] width 107 height 10
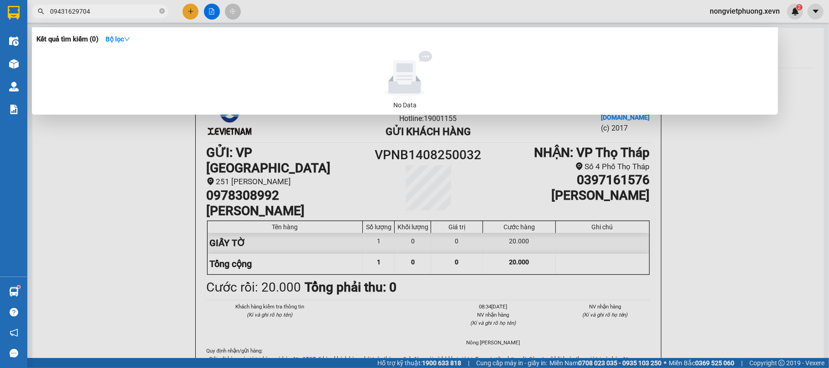
type input "0943629704"
click at [145, 8] on input "0943629704" at bounding box center [103, 11] width 107 height 10
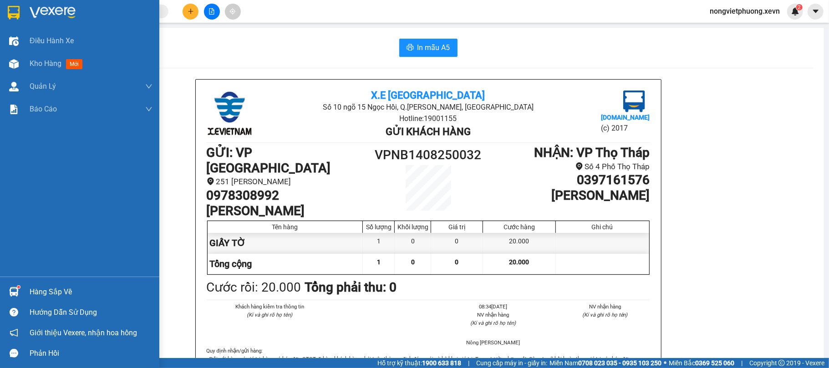
click at [33, 280] on div "Hàng sắp về Hướng dẫn sử dụng Giới thiệu Vexere, nhận hoa hồng Phản hồi" at bounding box center [79, 320] width 159 height 87
click at [41, 288] on div "Hàng sắp về" at bounding box center [91, 292] width 123 height 14
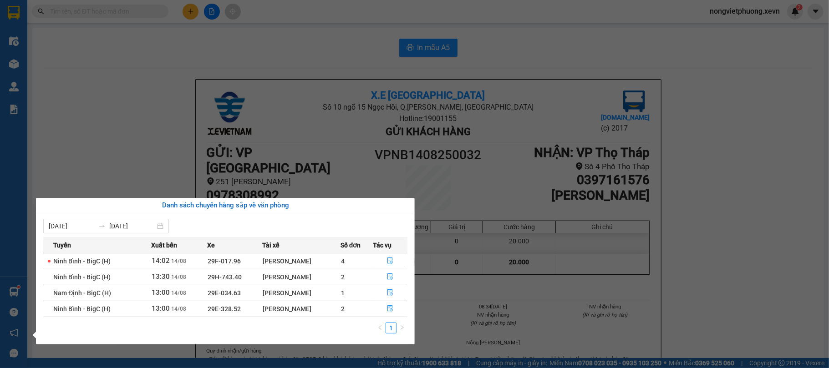
click at [15, 231] on div "Điều hành xe Kho hàng mới Quản [PERSON_NAME] lý chuyến Quản lý giao nhận mới Qu…" at bounding box center [13, 184] width 27 height 368
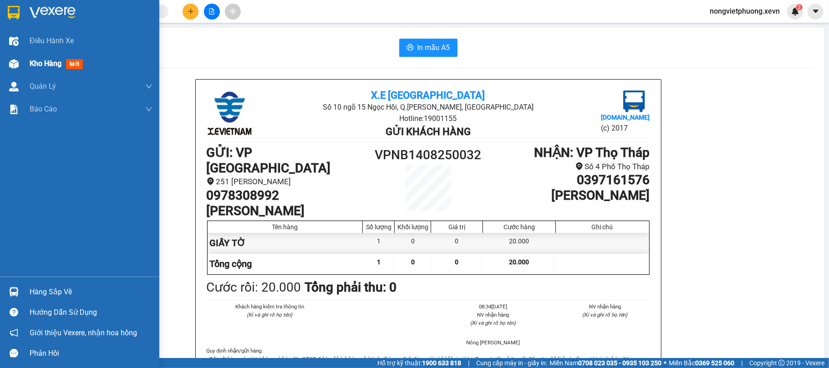
click at [9, 64] on img at bounding box center [14, 64] width 10 height 10
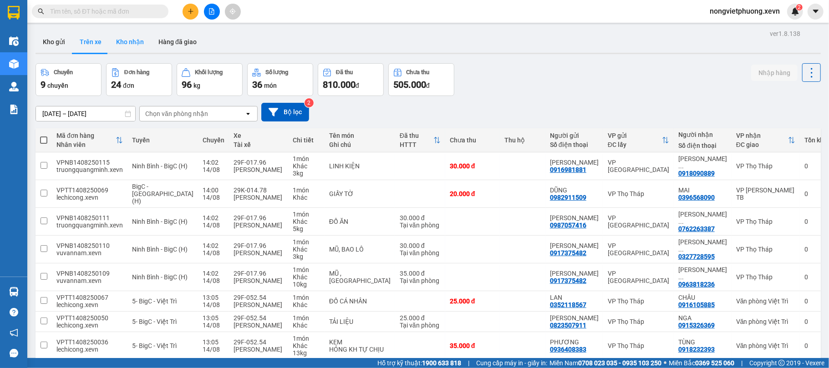
click at [136, 38] on button "Kho nhận" at bounding box center [130, 42] width 42 height 22
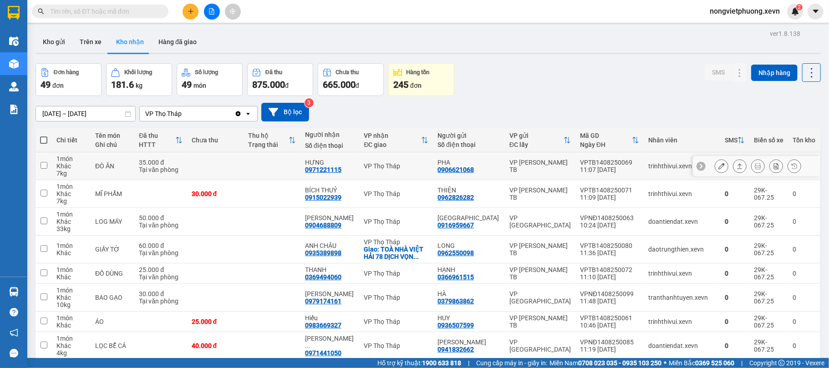
click at [569, 173] on td "VP [PERSON_NAME] TB" at bounding box center [540, 167] width 71 height 28
checkbox input "true"
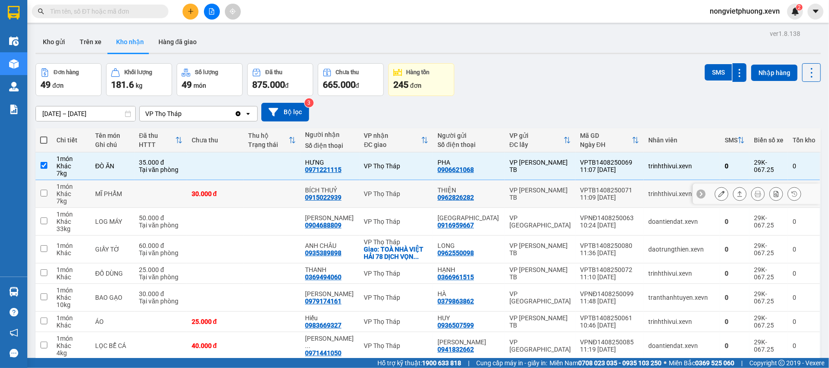
click at [567, 206] on td "VP [PERSON_NAME] TB" at bounding box center [540, 194] width 71 height 28
checkbox input "true"
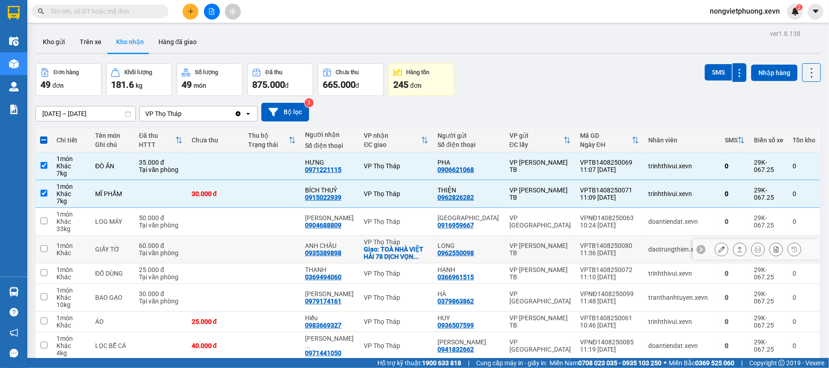
click at [566, 237] on td "VP [PERSON_NAME] TB" at bounding box center [540, 250] width 71 height 28
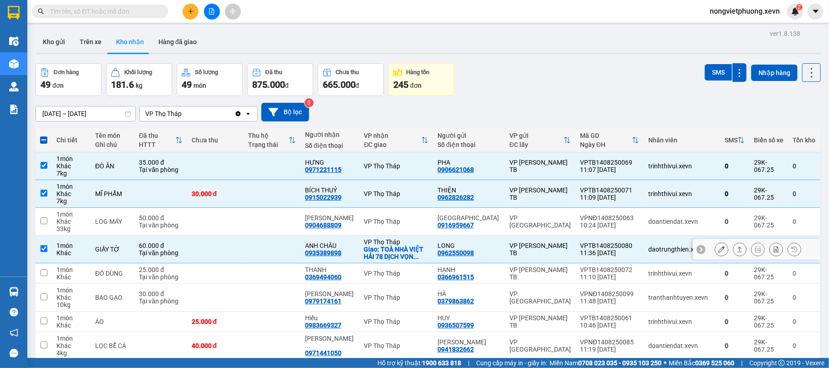
drag, startPoint x: 567, startPoint y: 253, endPoint x: 603, endPoint y: 220, distance: 48.7
click at [567, 254] on td "VP [PERSON_NAME] TB" at bounding box center [540, 250] width 71 height 28
checkbox input "false"
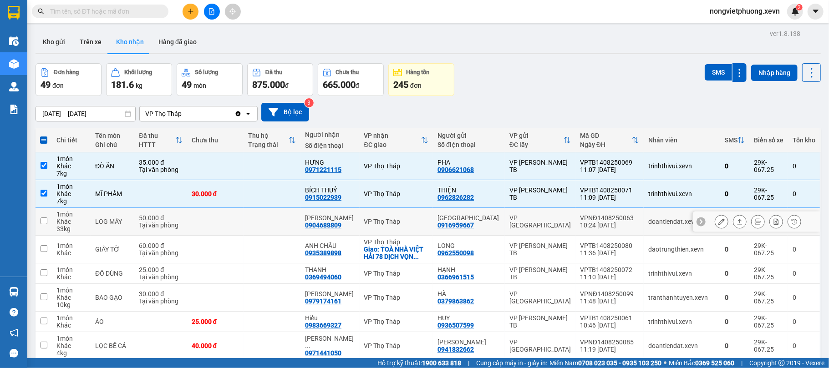
click at [607, 219] on div "VPNĐ1408250063" at bounding box center [609, 217] width 59 height 7
checkbox input "true"
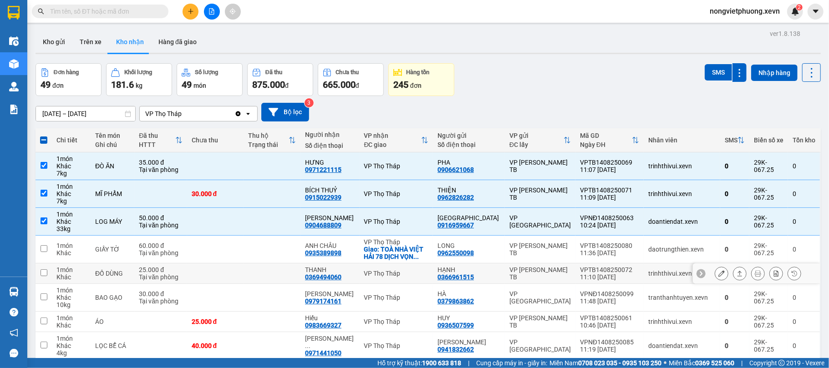
scroll to position [121, 0]
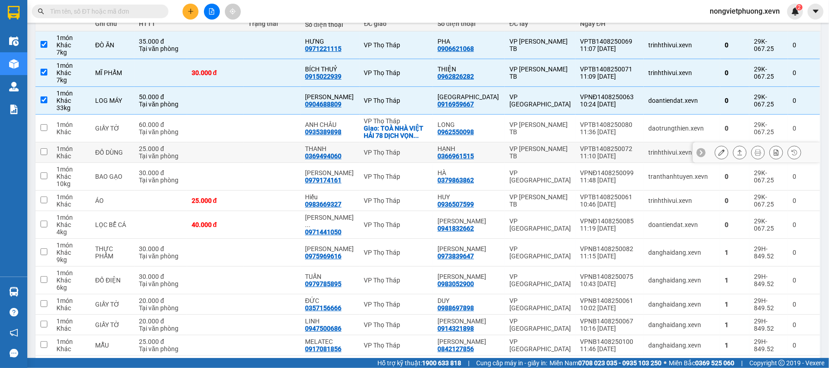
drag, startPoint x: 606, startPoint y: 151, endPoint x: 596, endPoint y: 192, distance: 42.2
click at [606, 152] on div "VPTB1408250072" at bounding box center [609, 148] width 59 height 7
checkbox input "true"
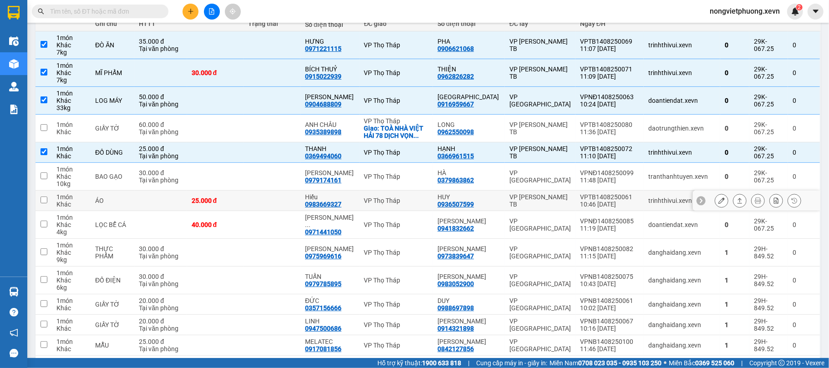
click at [596, 193] on td "VPTB1408250061 10:46 14/08" at bounding box center [609, 201] width 68 height 20
checkbox input "true"
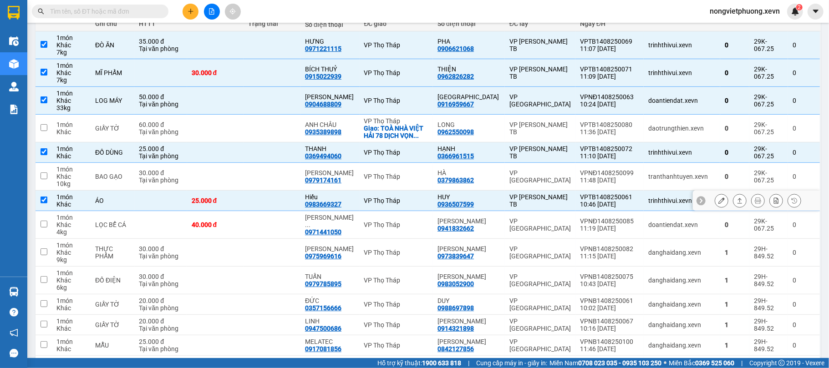
click at [595, 219] on div "VPNĐ1408250085" at bounding box center [609, 221] width 59 height 7
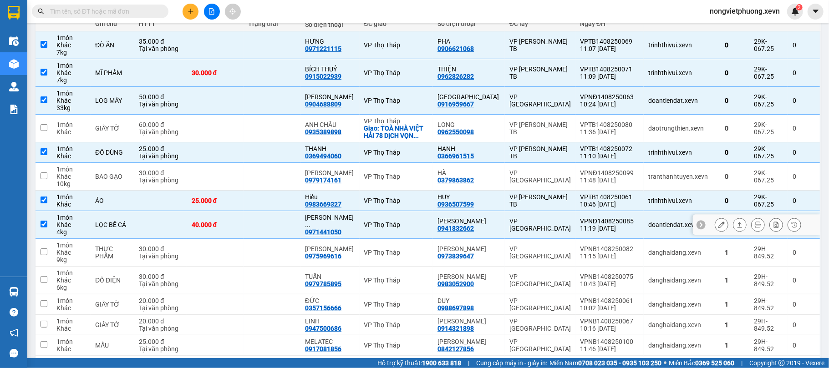
checkbox input "true"
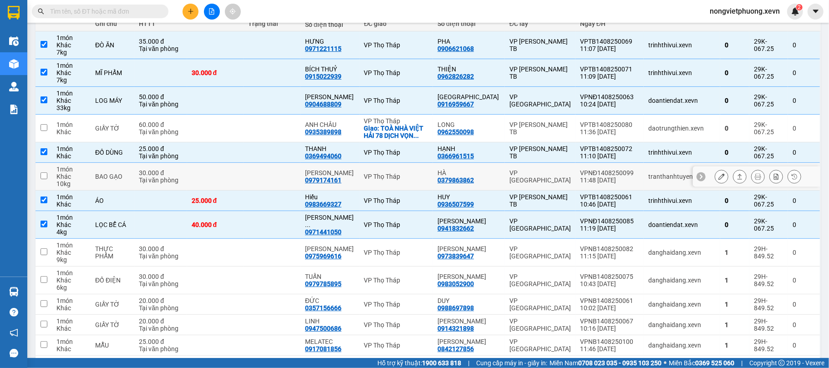
click at [618, 177] on div "VPNĐ1408250099" at bounding box center [609, 172] width 59 height 7
checkbox input "true"
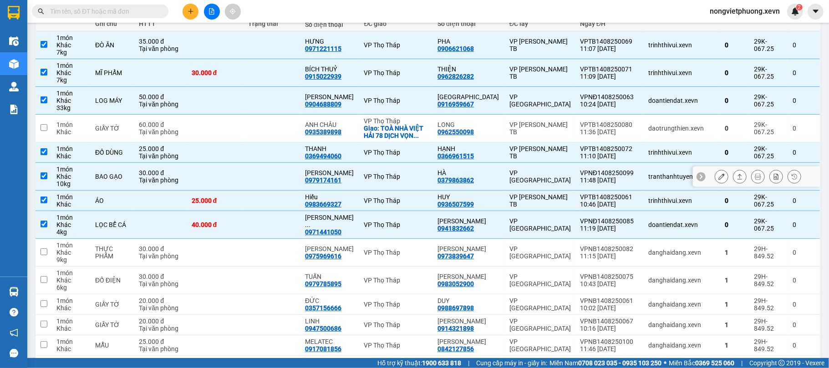
scroll to position [0, 0]
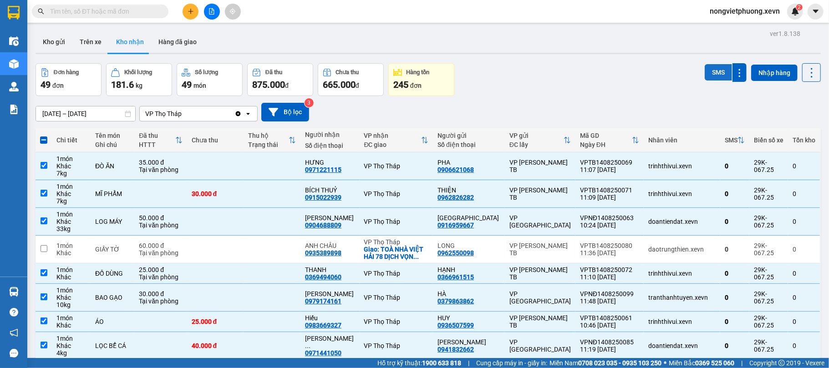
click at [708, 68] on button "SMS" at bounding box center [718, 72] width 27 height 16
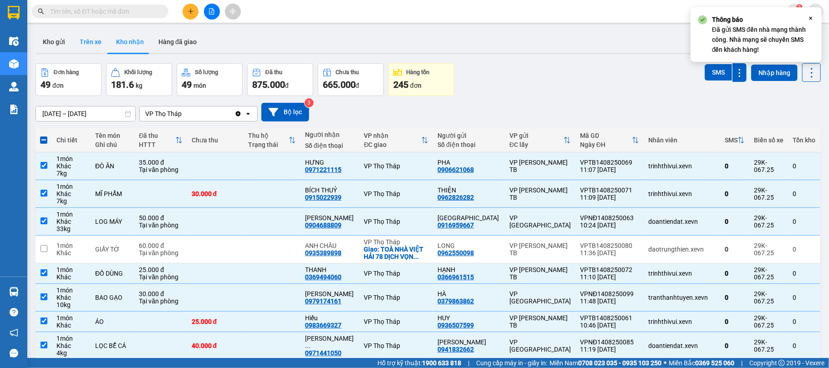
click at [103, 49] on button "Trên xe" at bounding box center [90, 42] width 36 height 22
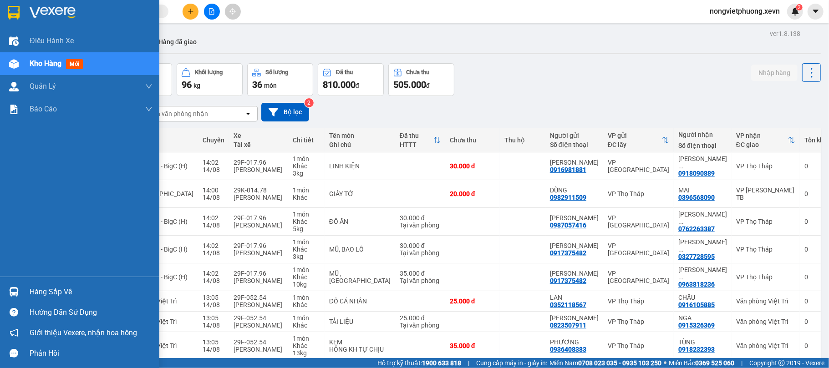
click at [13, 288] on img at bounding box center [14, 292] width 10 height 10
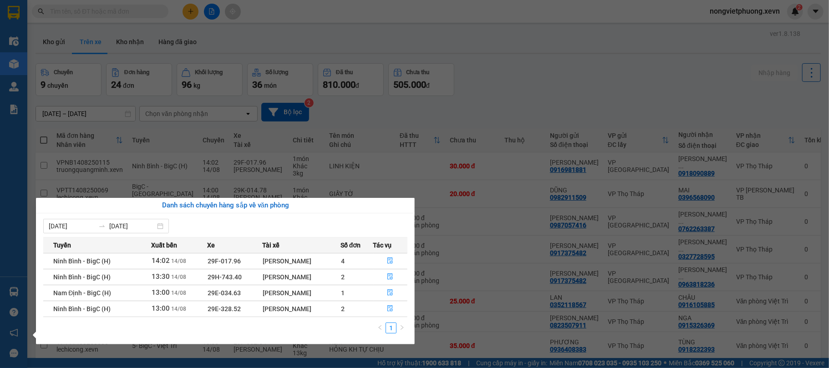
click at [534, 98] on section "Kết quả tìm kiếm ( 0 ) Bộ lọc No Data nongvietphuong.xevn 2 Điều hành xe Kho hà…" at bounding box center [414, 184] width 829 height 368
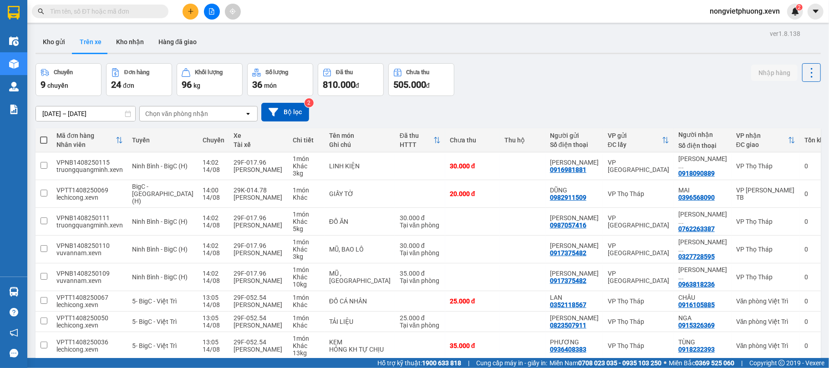
click at [78, 8] on input "text" at bounding box center [103, 11] width 107 height 10
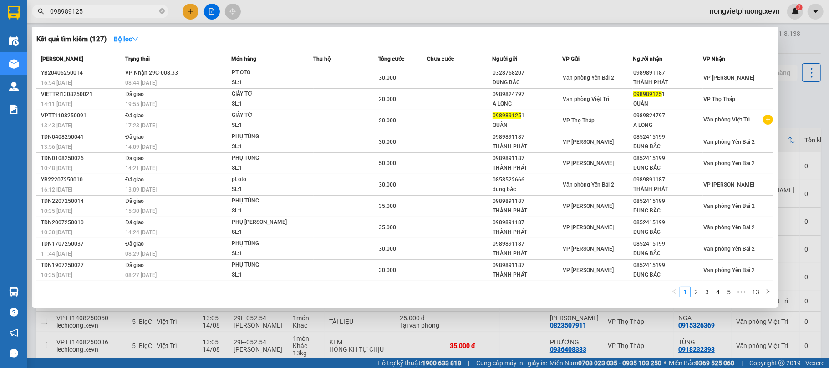
type input "0989891251"
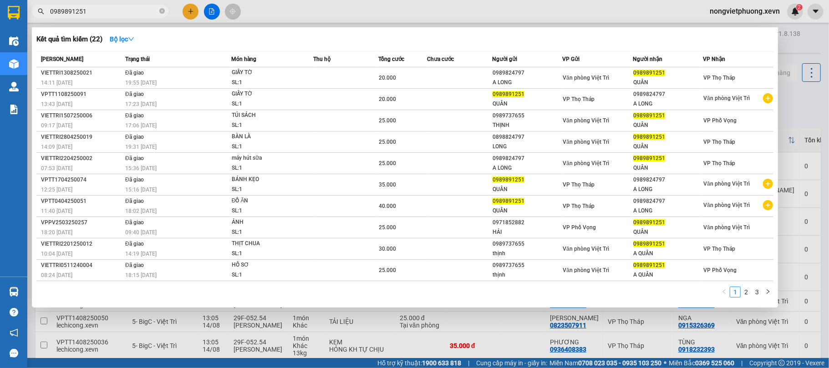
click at [133, 6] on input "0989891251" at bounding box center [103, 11] width 107 height 10
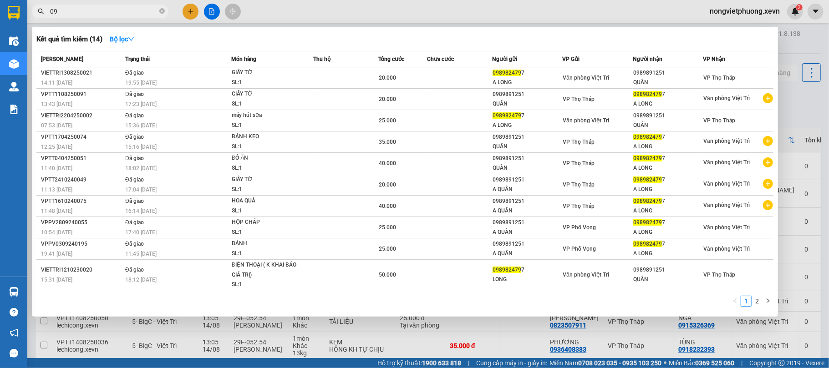
type input "0"
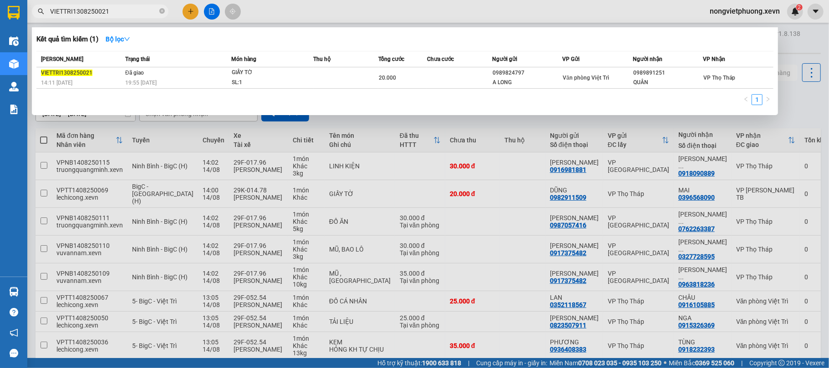
click at [740, 228] on div at bounding box center [414, 184] width 829 height 368
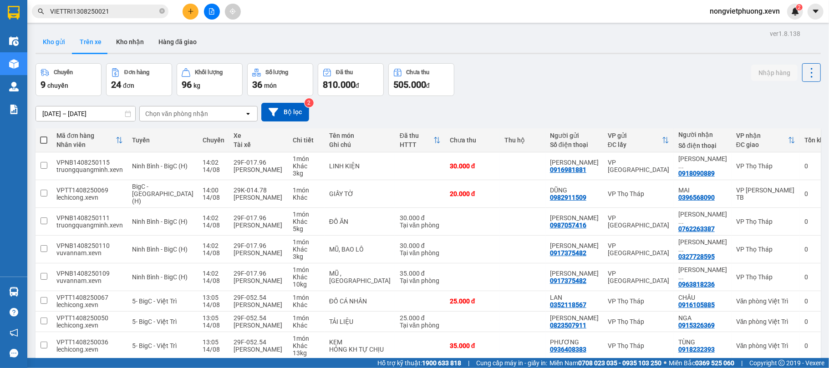
click at [57, 46] on button "Kho gửi" at bounding box center [54, 42] width 37 height 22
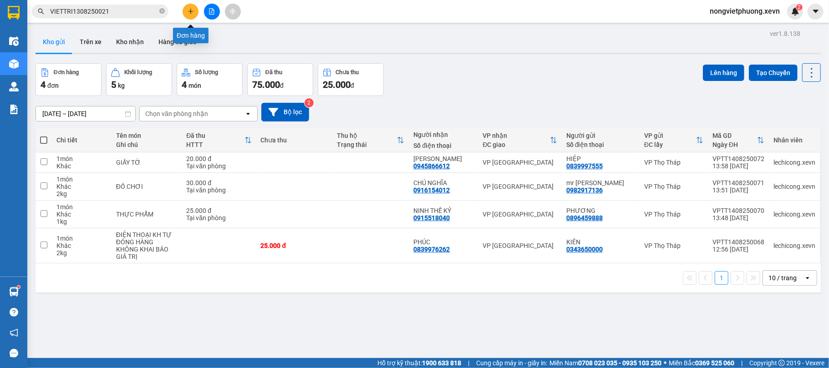
click at [184, 6] on button at bounding box center [191, 12] width 16 height 16
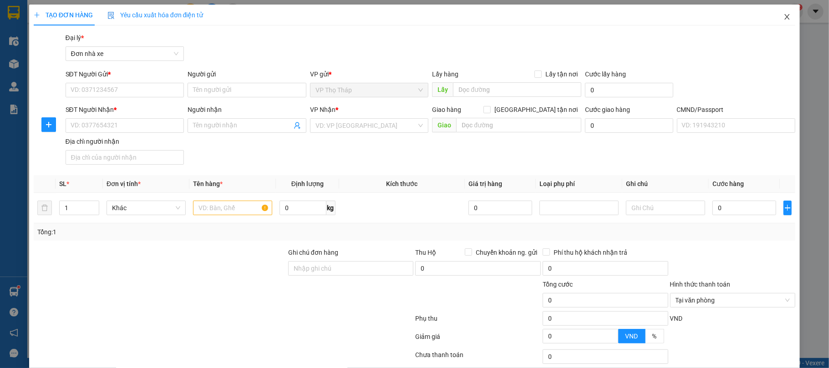
click at [785, 16] on icon "close" at bounding box center [787, 16] width 5 height 5
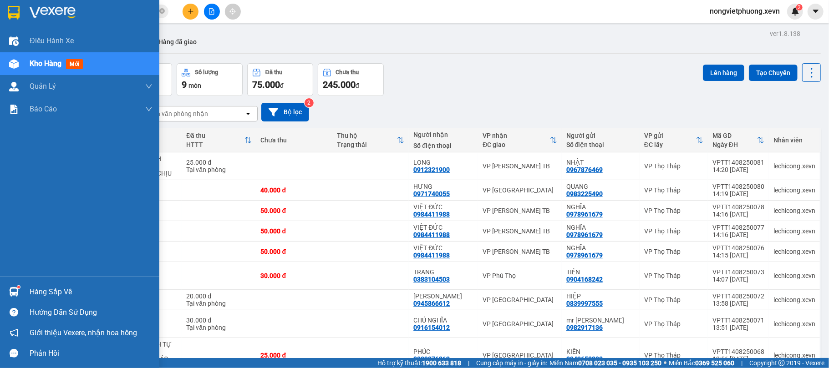
click at [21, 287] on div at bounding box center [14, 292] width 16 height 16
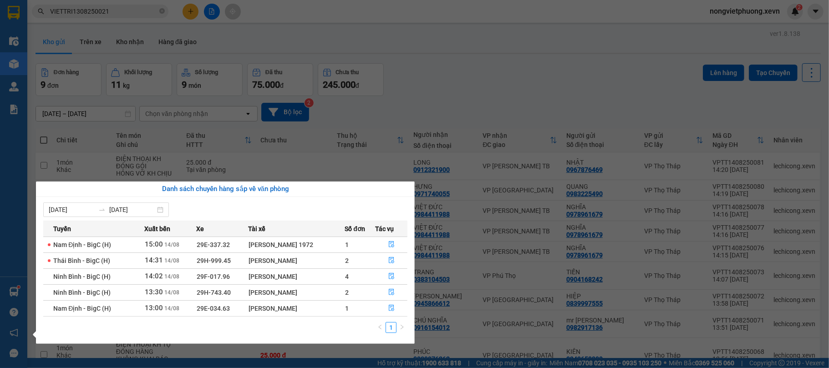
click at [463, 46] on section "Kết quả tìm kiếm ( 1 ) Bộ lọc Mã ĐH Trạng thái Món hàng Thu hộ Tổng cước Chưa c…" at bounding box center [414, 184] width 829 height 368
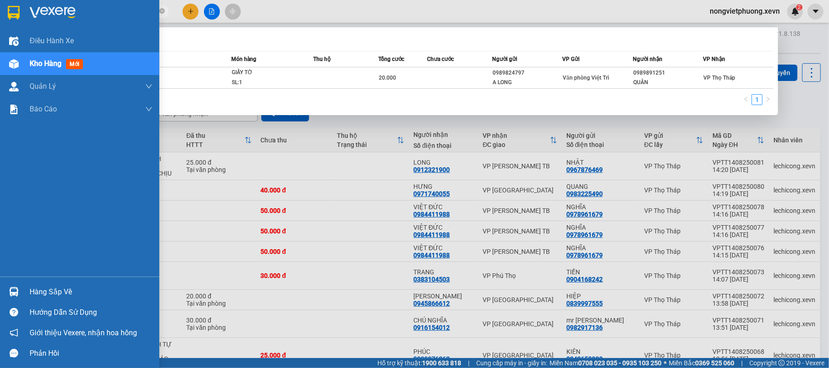
drag, startPoint x: 130, startPoint y: 15, endPoint x: 0, endPoint y: 8, distance: 130.4
click at [0, 8] on section "Kết quả tìm kiếm ( 1 ) Bộ lọc Mã ĐH Trạng thái Món hàng Thu hộ Tổng cước Chưa c…" at bounding box center [414, 184] width 829 height 368
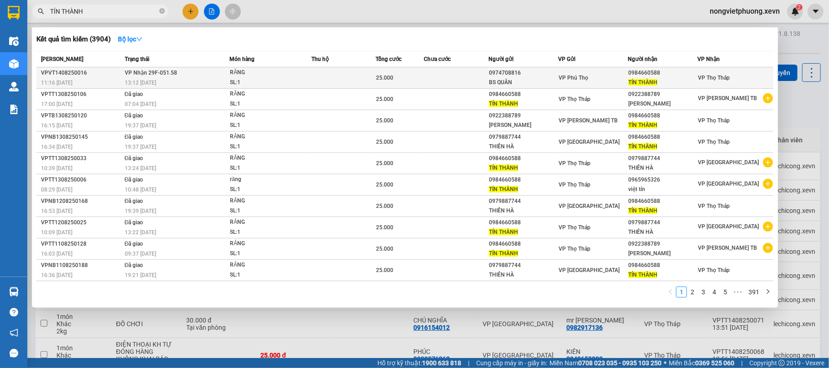
type input "TÍN THÀNH"
click at [612, 79] on div "VP Phú Thọ" at bounding box center [593, 78] width 69 height 10
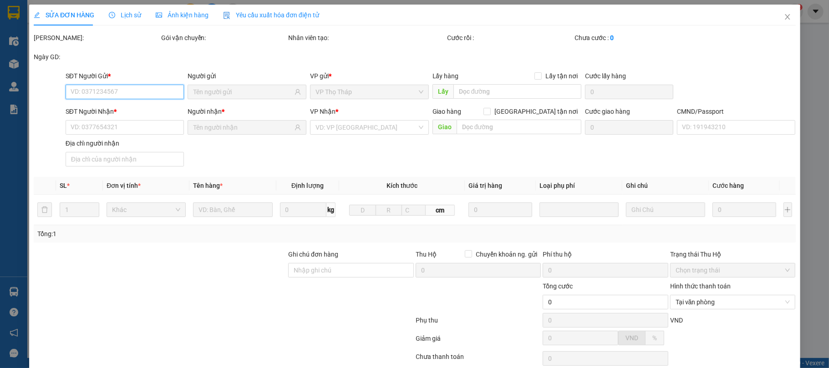
scroll to position [69, 0]
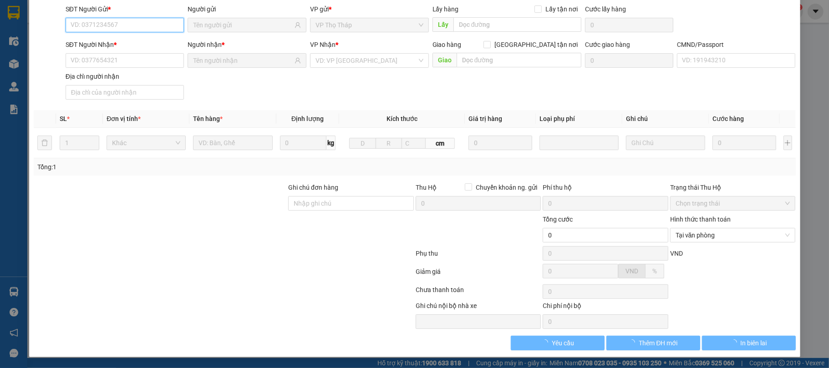
type input "0974708816"
type input "BS QUÂN"
type input "0984660588"
type input "TÍN THÀNH"
type input "001191009037 NGUYỄN THỊ THUỲ TRANG 1991"
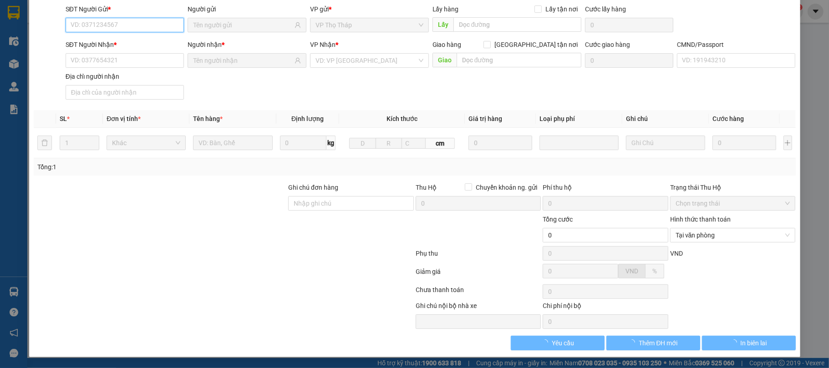
type input "25.000"
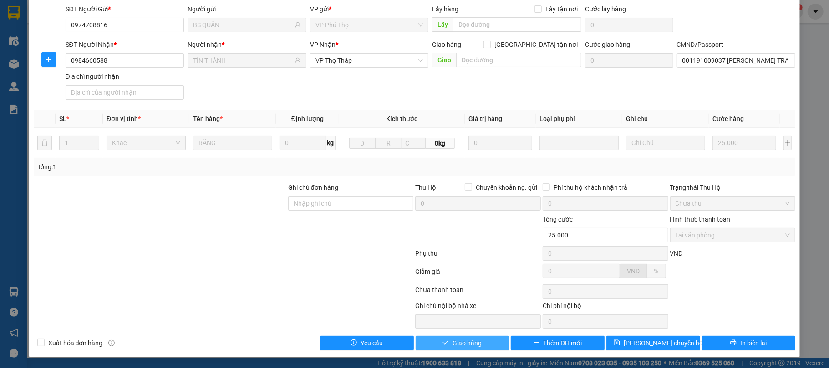
click at [464, 345] on span "Giao hàng" at bounding box center [467, 343] width 29 height 10
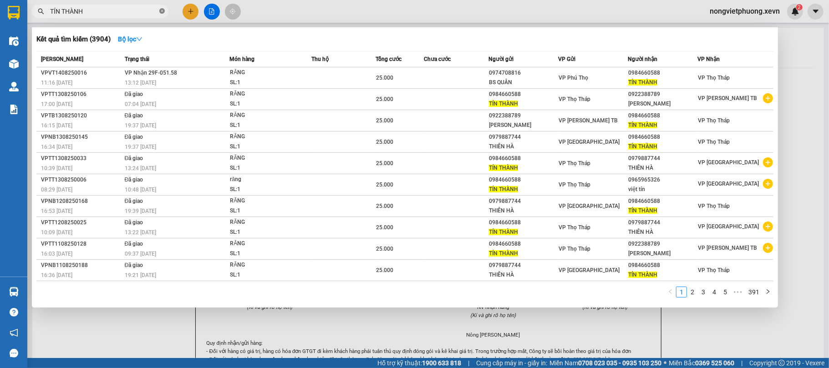
click at [161, 13] on icon "close-circle" at bounding box center [161, 10] width 5 height 5
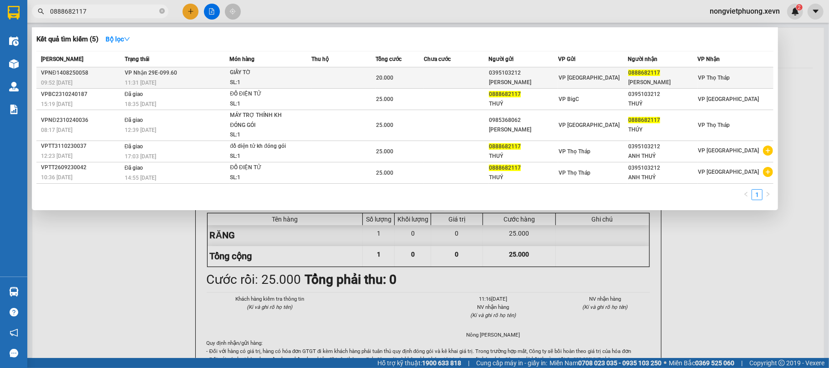
type input "0888682117"
click at [620, 77] on div "VP [GEOGRAPHIC_DATA]" at bounding box center [593, 78] width 69 height 10
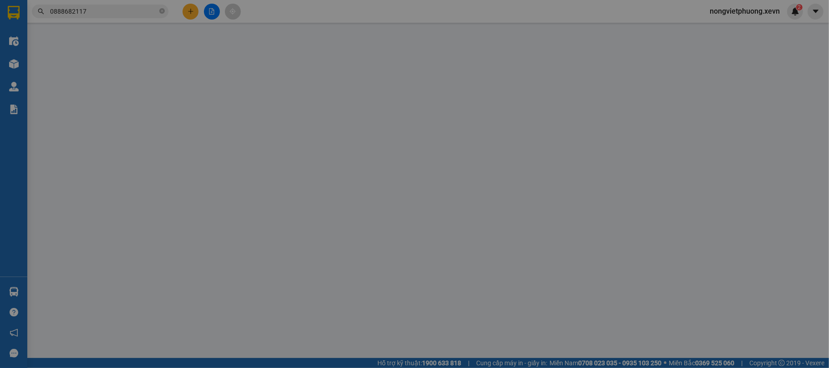
type input "0395103212"
type input "[PERSON_NAME]"
type input "0888682117"
type input "[PERSON_NAME]"
type input "54"
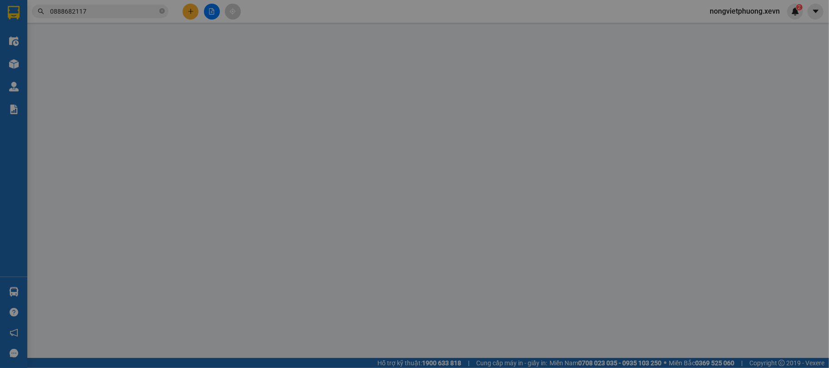
type input "20.000"
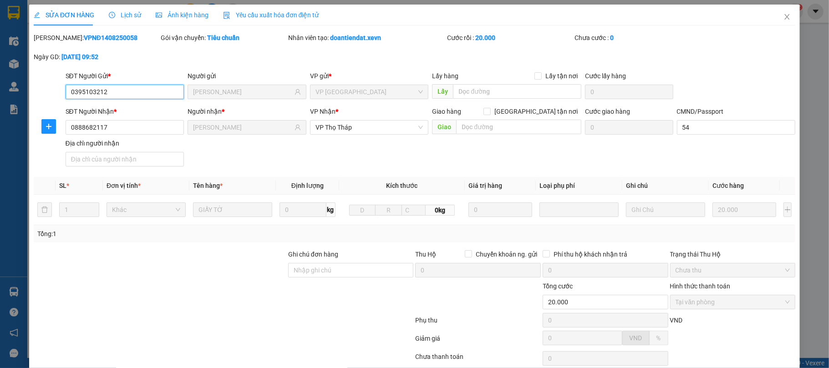
scroll to position [69, 0]
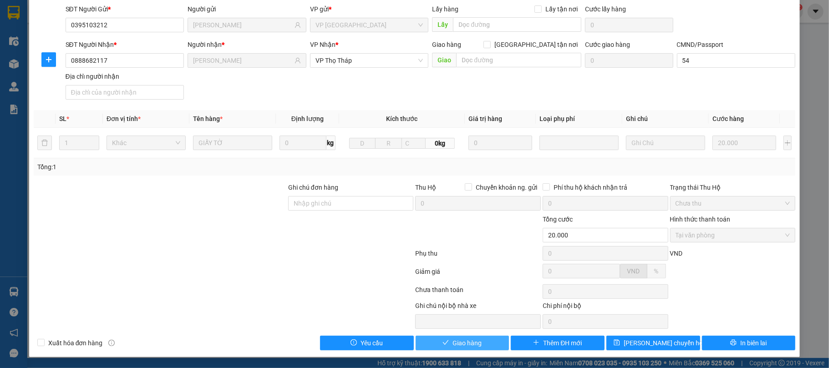
click at [457, 345] on span "Giao hàng" at bounding box center [467, 343] width 29 height 10
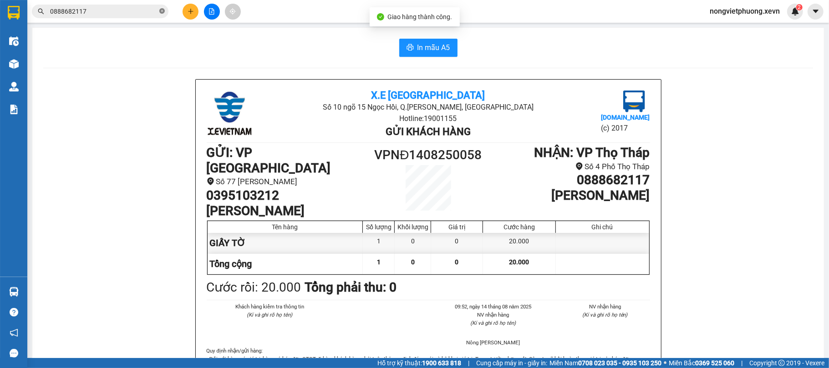
click at [162, 9] on icon "close-circle" at bounding box center [161, 10] width 5 height 5
click at [133, 6] on input "text" at bounding box center [103, 11] width 107 height 10
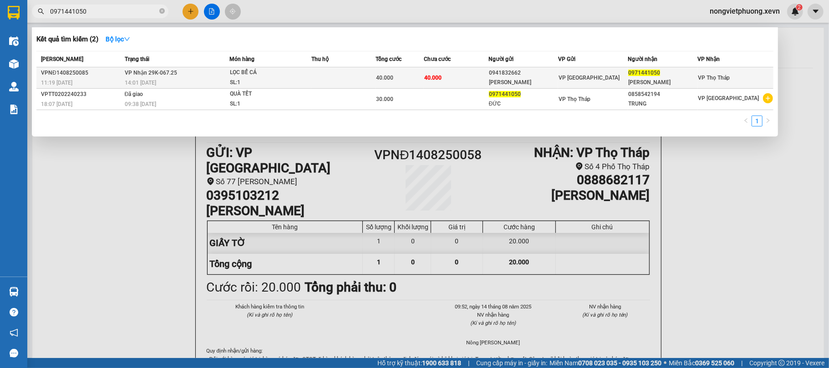
type input "0971441050"
click at [494, 79] on div "DƯƠNG TUẤN THÁI" at bounding box center [523, 83] width 69 height 10
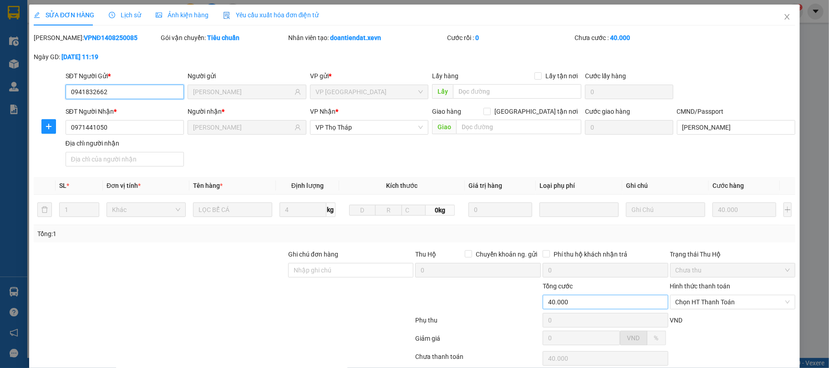
type input "0941832662"
type input "DƯƠNG TUẤN THÁI"
type input "0971441050"
type input "PHẠM ANH ĐỨC"
type input "PHẠM ĐỨC TÙNG"
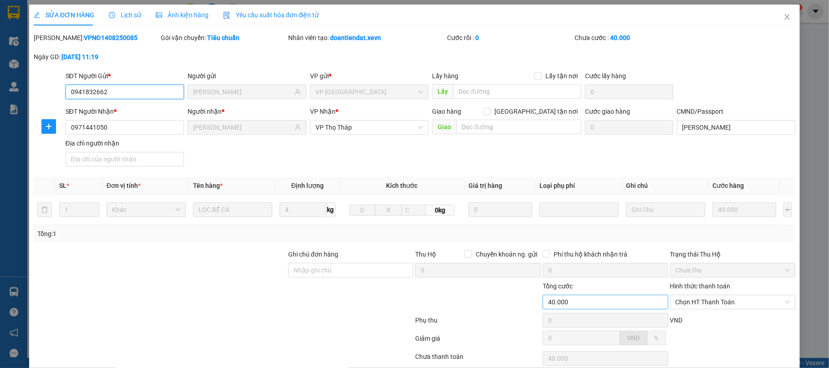
type input "40.000"
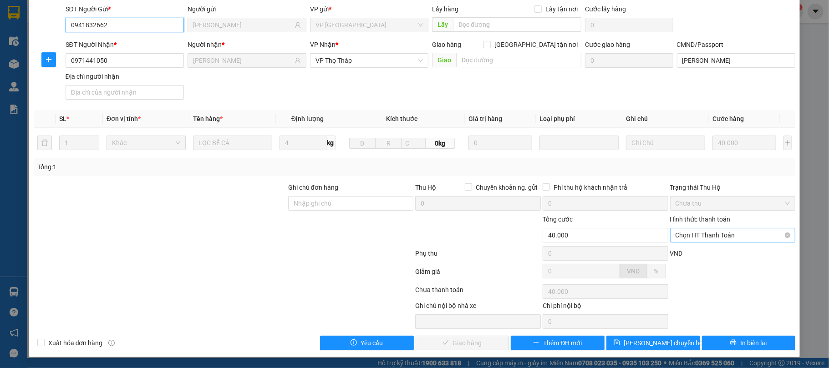
click at [717, 234] on span "Chọn HT Thanh Toán" at bounding box center [733, 236] width 115 height 14
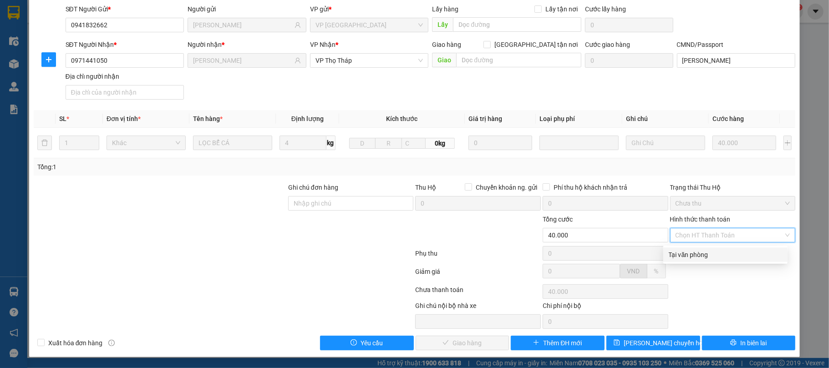
click at [707, 252] on div "Tại văn phòng" at bounding box center [725, 255] width 113 height 10
type input "0"
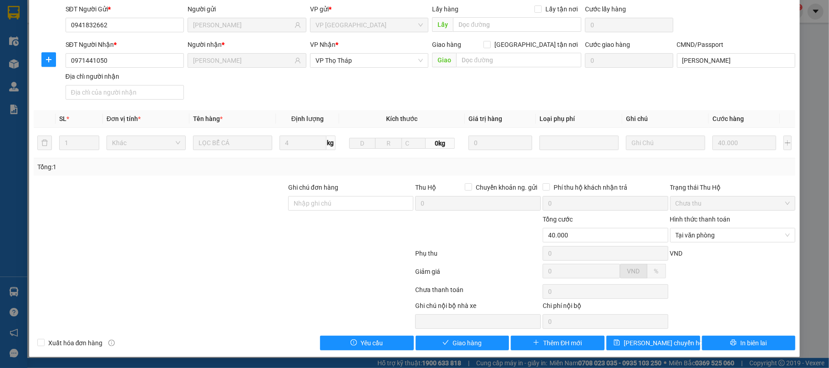
click at [479, 332] on div "Total Paid Fee 0 Total UnPaid Fee 40.000 Cash Collection Total Fee Mã ĐH: VPNĐ1…" at bounding box center [415, 158] width 762 height 385
click at [488, 341] on button "Giao hàng" at bounding box center [463, 343] width 94 height 15
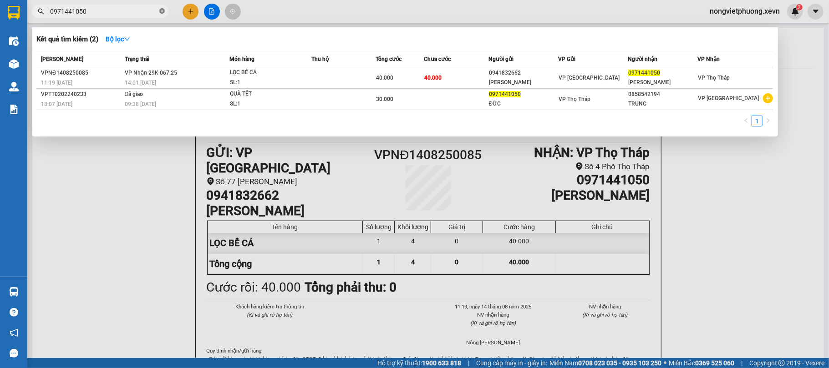
click at [159, 11] on icon "close-circle" at bounding box center [161, 10] width 5 height 5
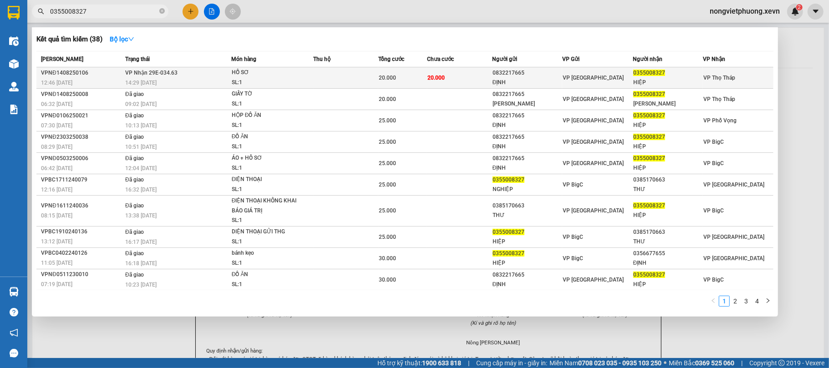
type input "0355008327"
click at [361, 71] on td at bounding box center [346, 77] width 65 height 21
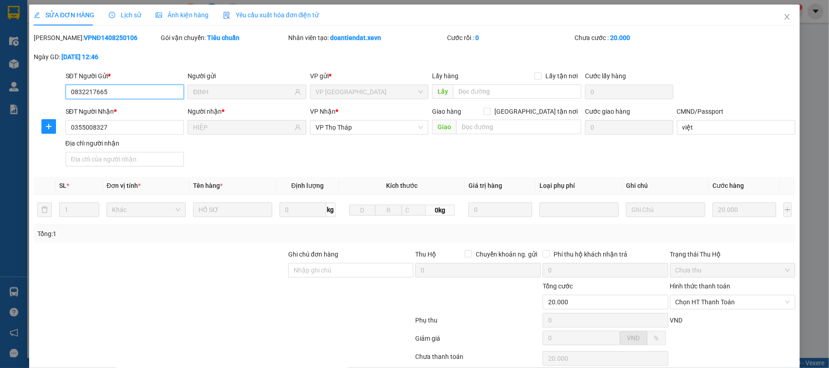
type input "0832217665"
type input "ĐỊNH"
type input "0355008327"
type input "HIỆP"
type input "việt"
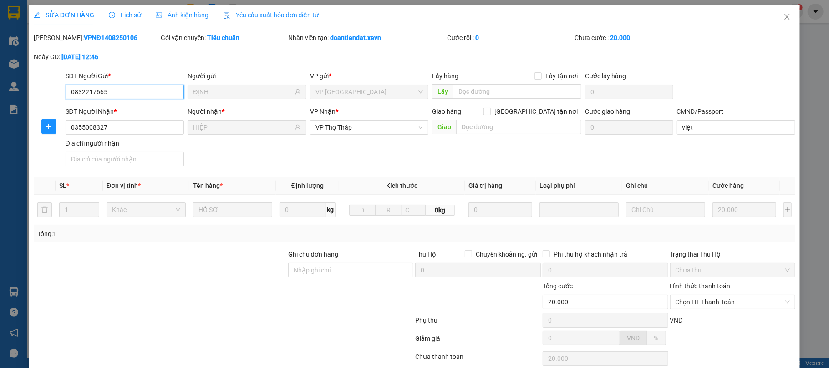
type input "20.000"
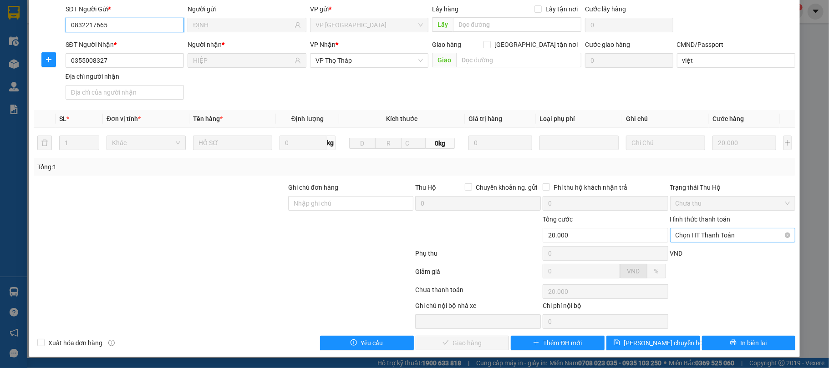
click at [732, 229] on span "Chọn HT Thanh Toán" at bounding box center [733, 236] width 115 height 14
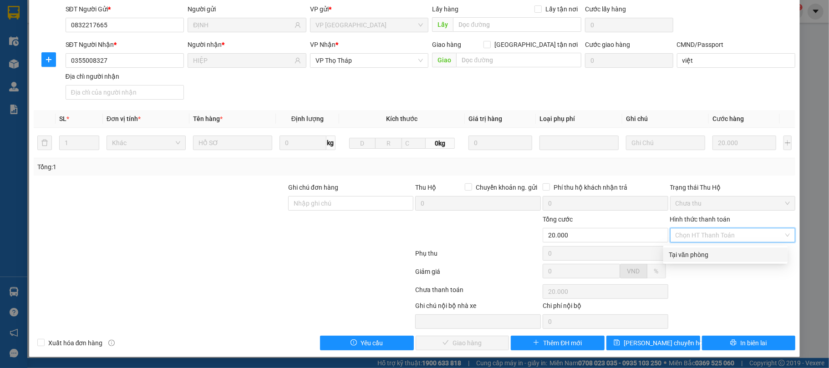
click at [709, 250] on div "Tại văn phòng" at bounding box center [725, 255] width 113 height 10
type input "0"
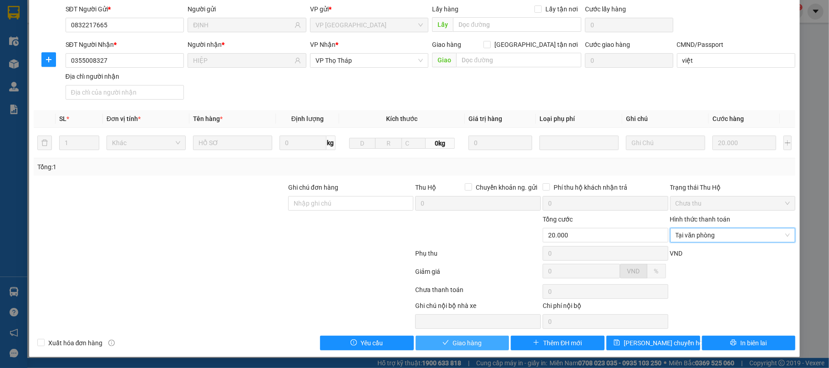
click at [444, 349] on button "Giao hàng" at bounding box center [463, 343] width 94 height 15
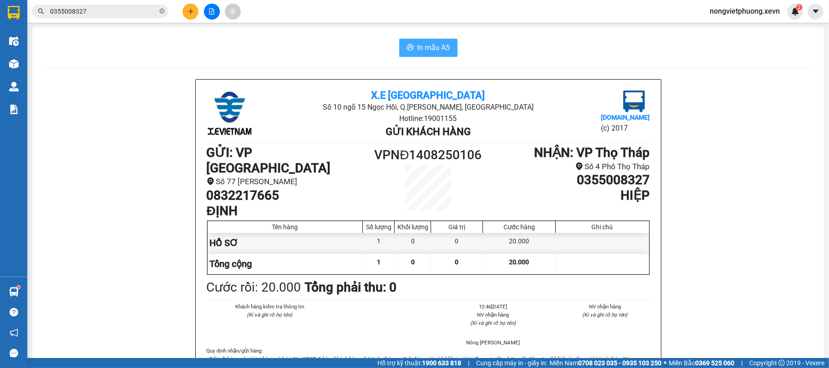
click at [443, 41] on button "In mẫu A5" at bounding box center [428, 48] width 58 height 18
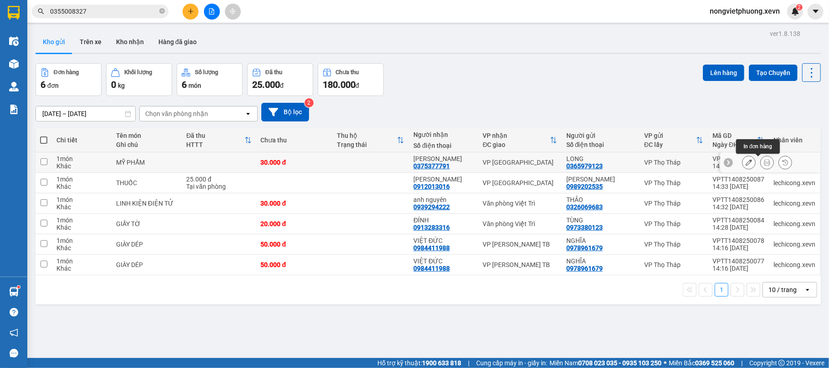
click at [764, 164] on icon at bounding box center [767, 162] width 6 height 6
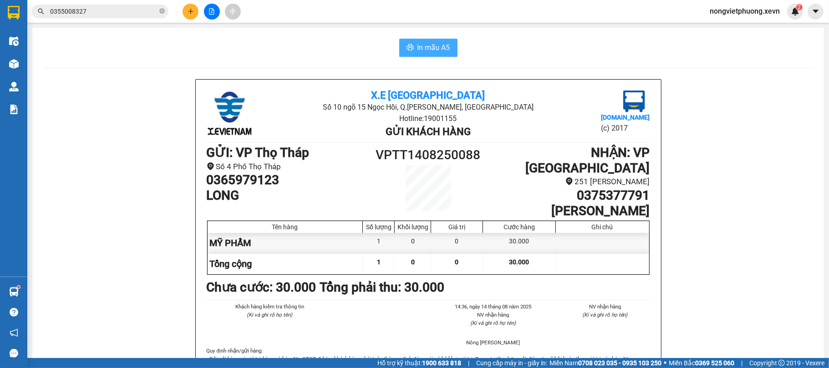
click at [419, 51] on span "In mẫu A5" at bounding box center [433, 47] width 33 height 11
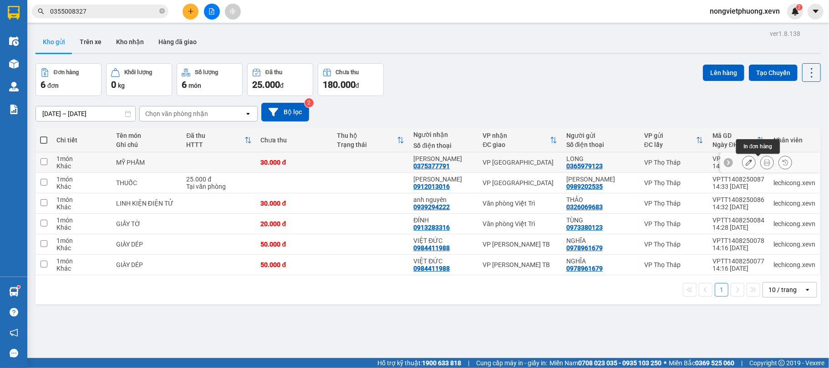
click at [761, 158] on button at bounding box center [767, 163] width 13 height 16
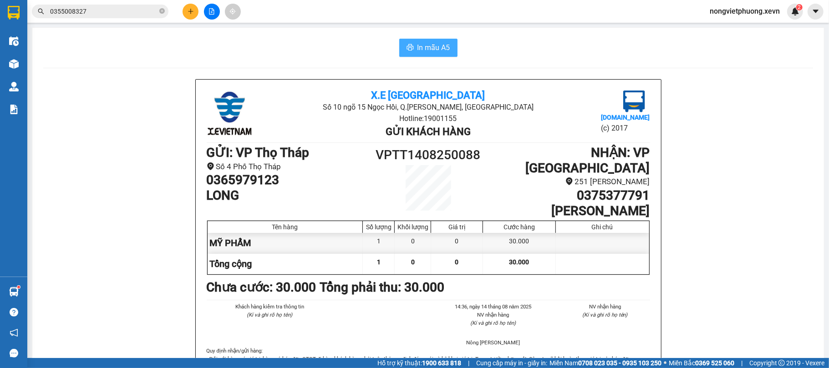
click at [443, 53] on span "In mẫu A5" at bounding box center [433, 47] width 33 height 11
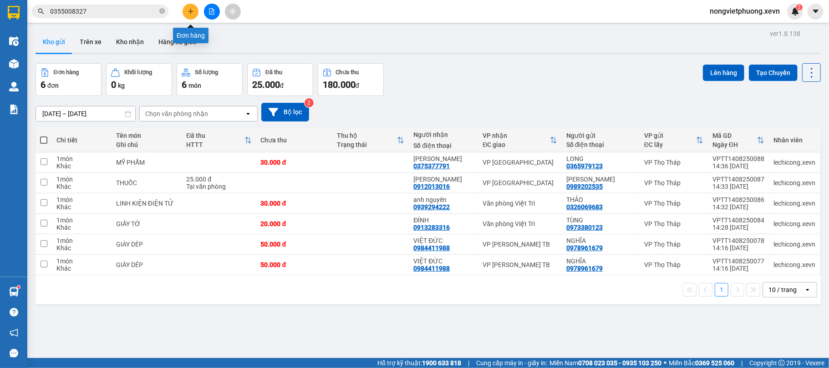
click at [190, 11] on icon "plus" at bounding box center [190, 11] width 5 height 0
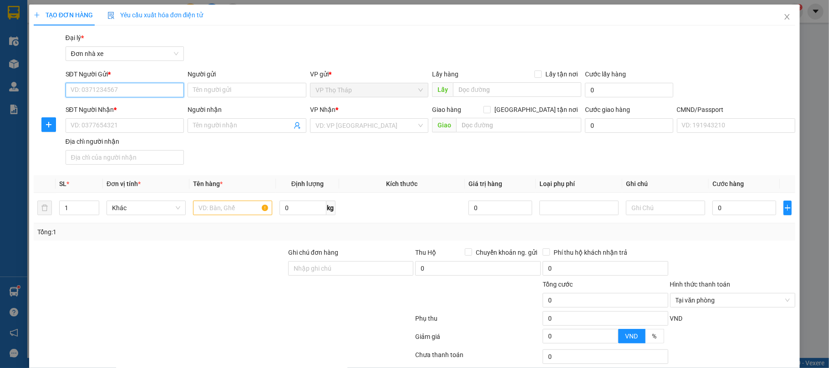
click at [127, 96] on input "SĐT Người Gửi *" at bounding box center [125, 90] width 119 height 15
type input "0984550311"
click at [139, 110] on div "0984550311 - Thắng" at bounding box center [123, 109] width 107 height 10
type input "Thắng"
type input "0975207777"
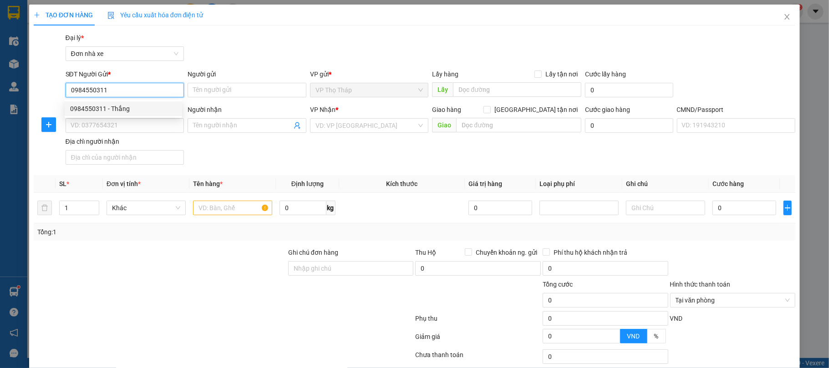
type input "ĐỒNG"
type input "037059004599 DƯƠNG MẠNH HÙNG"
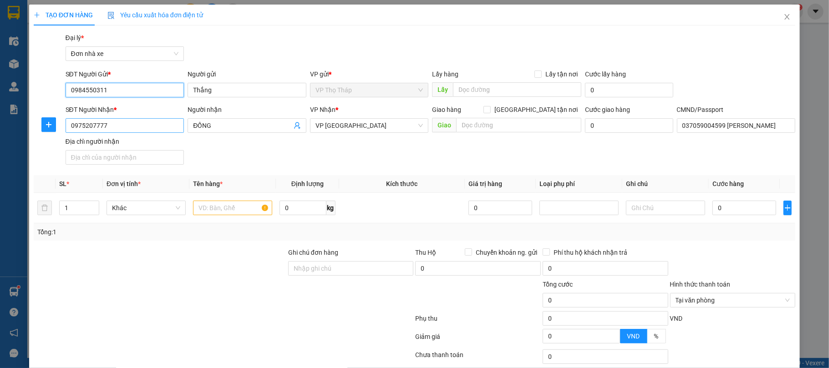
type input "0984550311"
drag, startPoint x: 126, startPoint y: 125, endPoint x: 10, endPoint y: 126, distance: 116.1
click at [10, 126] on div "TẠO ĐƠN HÀNG Yêu cầu xuất hóa đơn điện tử Transit Pickup Surcharge Ids Transit …" at bounding box center [414, 184] width 829 height 368
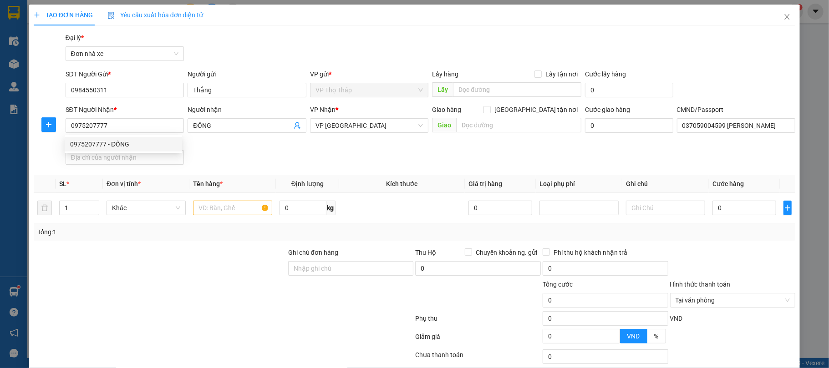
click at [283, 163] on div "SĐT Người Nhận * 0975207777 Người nhận ĐỒNG VP Nhận * VP Ninh Bình Giao hàng Gi…" at bounding box center [431, 137] width 734 height 64
click at [234, 203] on input "text" at bounding box center [232, 208] width 79 height 15
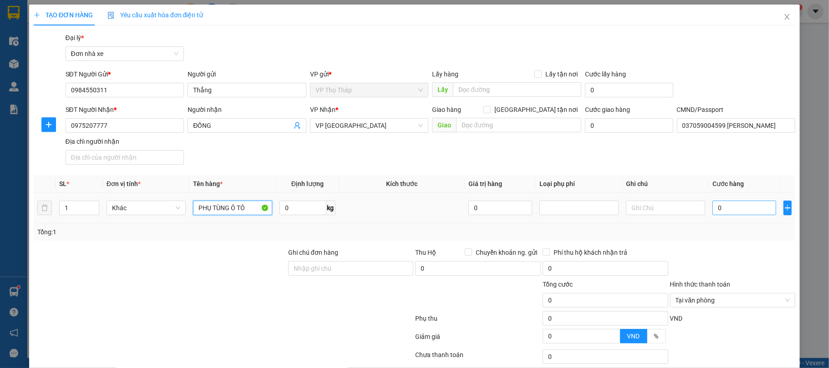
type input "PHỤ TÙNG Ô TÔ"
click at [733, 211] on input "0" at bounding box center [744, 208] width 64 height 15
type input "2"
type input "25"
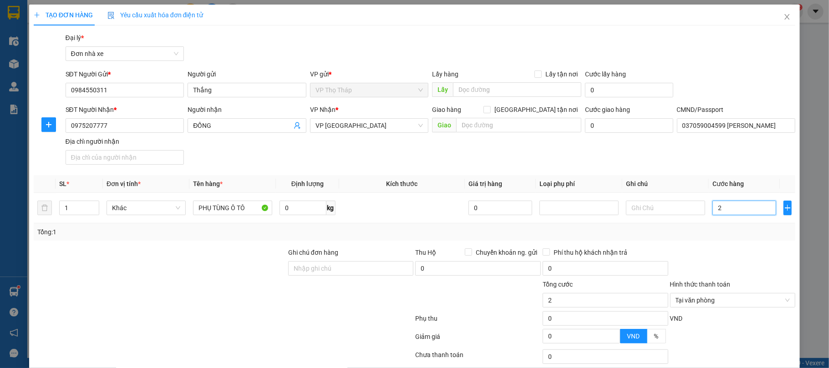
type input "25"
click at [734, 237] on div "Tổng: 1" at bounding box center [414, 232] width 755 height 10
type input "25.000"
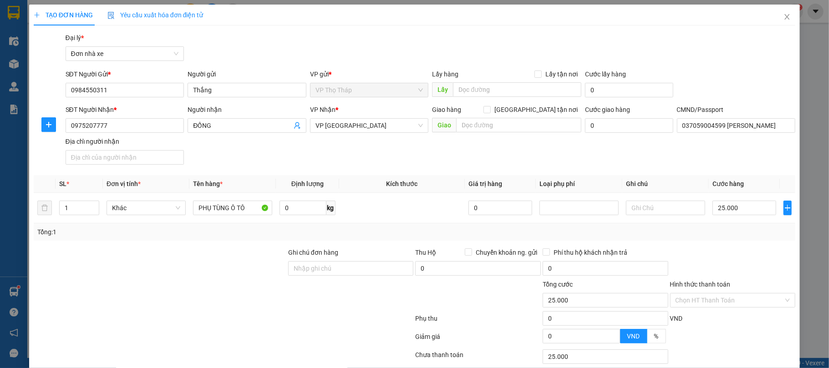
click at [738, 261] on div at bounding box center [732, 264] width 127 height 32
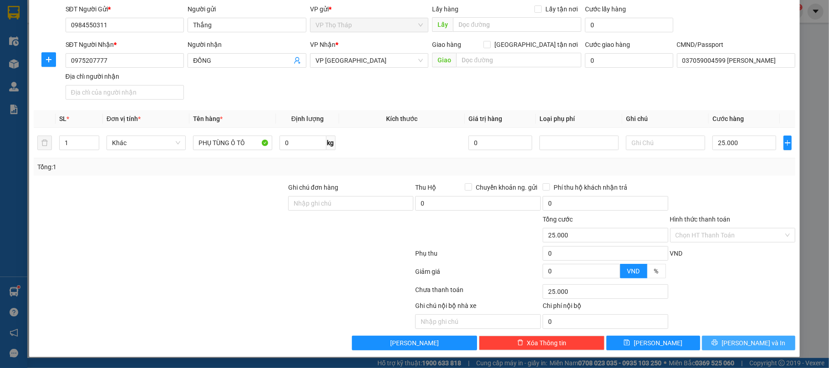
drag, startPoint x: 741, startPoint y: 344, endPoint x: 747, endPoint y: 350, distance: 7.7
click at [742, 344] on span "[PERSON_NAME] và In" at bounding box center [754, 343] width 64 height 10
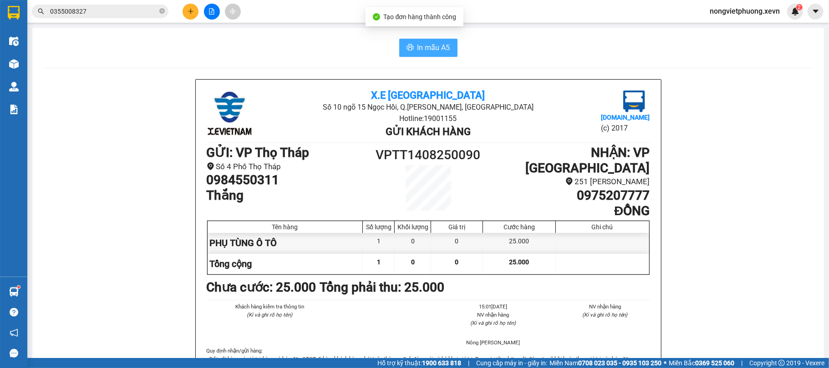
click at [423, 42] on span "In mẫu A5" at bounding box center [433, 47] width 33 height 11
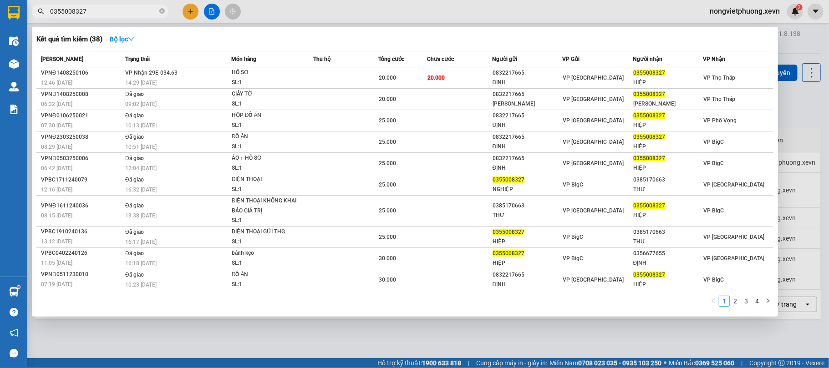
click at [127, 6] on input "0355008327" at bounding box center [103, 11] width 107 height 10
type input "="
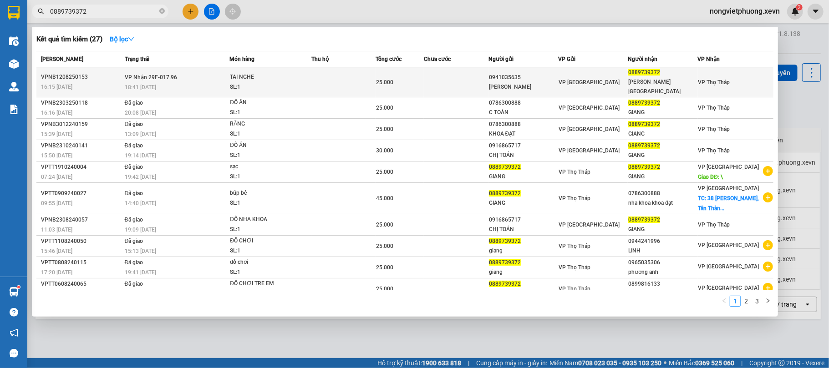
type input "0889739372"
click at [297, 70] on td "TAI NGHE SL: 1" at bounding box center [269, 82] width 81 height 30
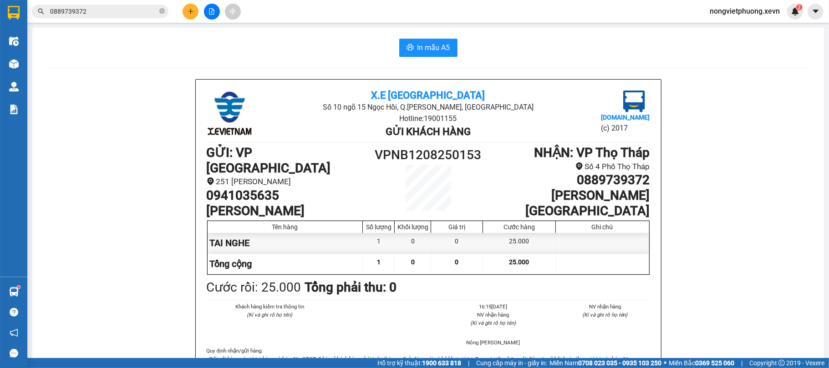
click at [188, 10] on icon "plus" at bounding box center [191, 11] width 6 height 6
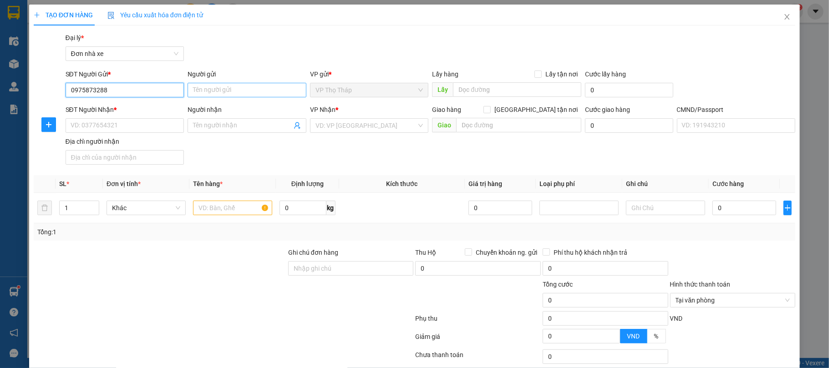
type input "0975873288"
click at [234, 84] on input "Người gửi" at bounding box center [247, 90] width 119 height 15
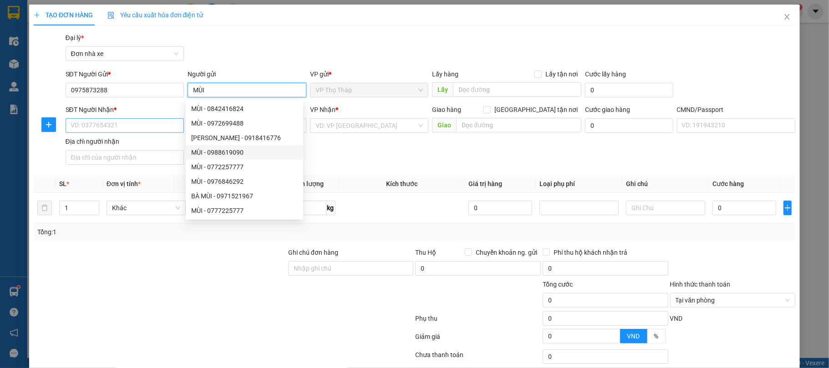
type input "MÙI"
click at [135, 130] on input "SĐT Người Nhận *" at bounding box center [125, 125] width 119 height 15
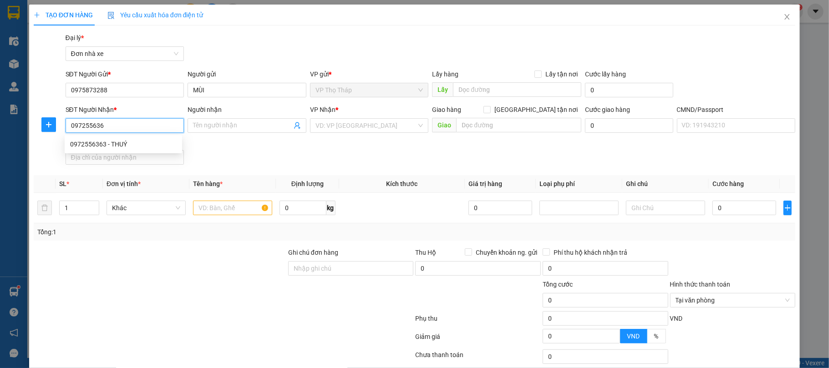
type input "0972556363"
click at [145, 141] on div "0972556363 - THUÝ" at bounding box center [123, 144] width 107 height 10
type input "THUÝ"
type input "TÀI"
type input "0972556363"
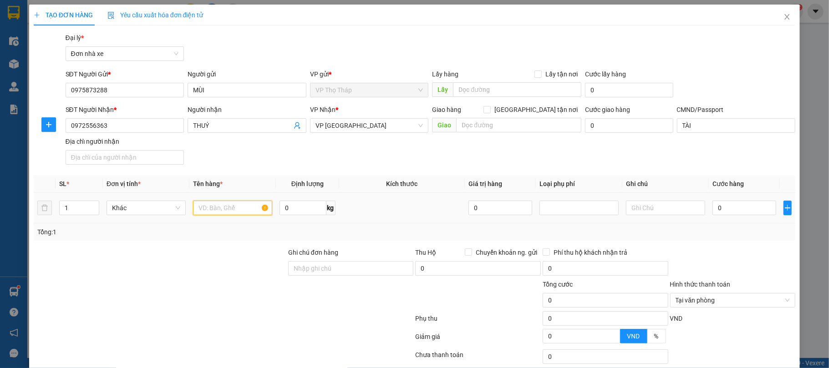
click at [233, 215] on input "text" at bounding box center [232, 208] width 79 height 15
type input "O"
type input "Ô"
type input "ỐC VÍT"
click at [725, 213] on input "0" at bounding box center [744, 208] width 64 height 15
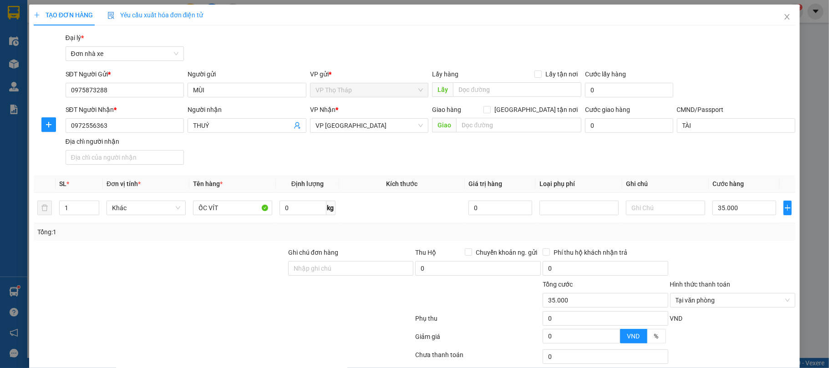
click at [725, 233] on div "Tổng: 1" at bounding box center [414, 232] width 755 height 10
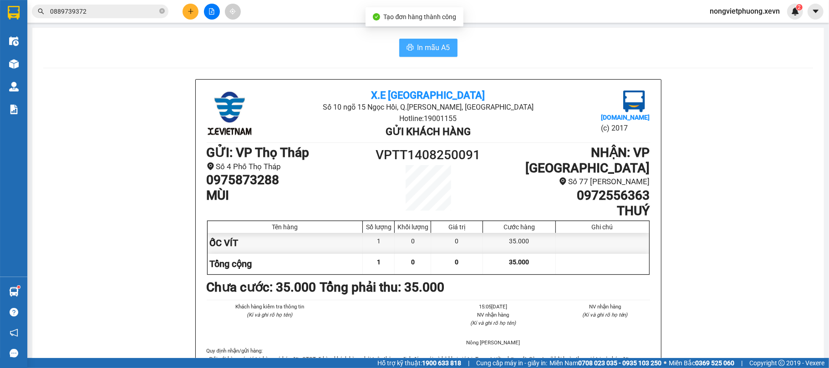
click at [406, 54] on button "In mẫu A5" at bounding box center [428, 48] width 58 height 18
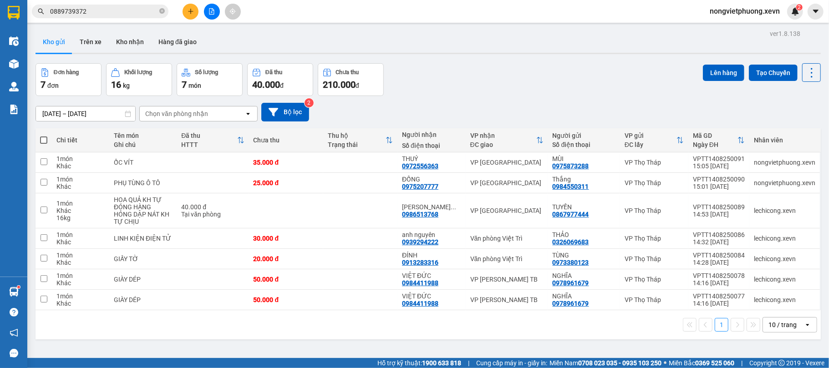
click at [177, 111] on div "Chọn văn phòng nhận" at bounding box center [176, 113] width 63 height 9
click at [175, 132] on span "Văn phòng Việt Trì" at bounding box center [175, 133] width 56 height 9
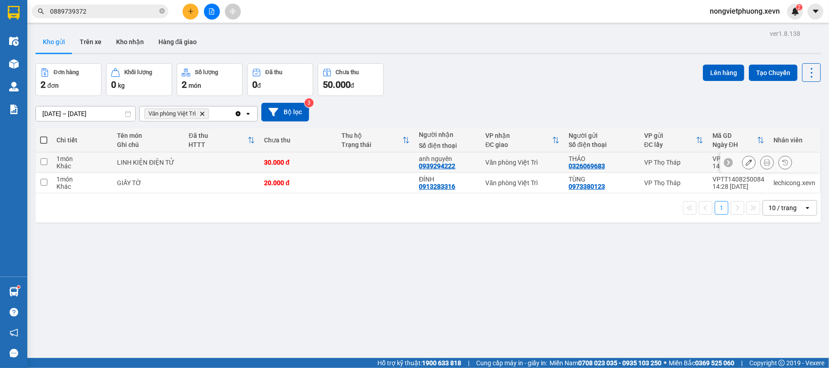
click at [333, 163] on td "30.000 đ" at bounding box center [297, 163] width 77 height 20
checkbox input "true"
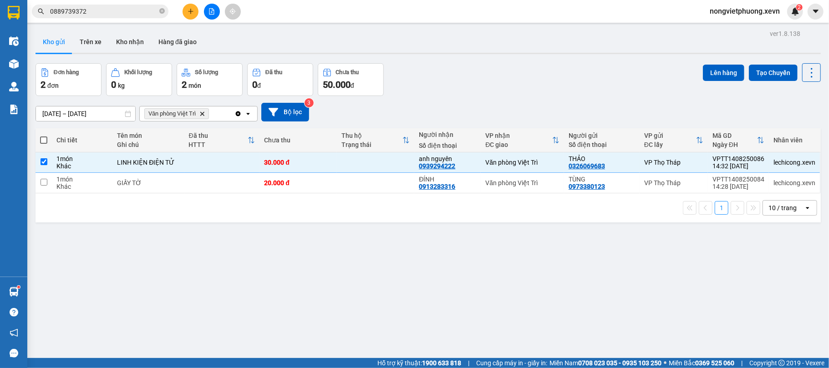
click at [337, 206] on div "1 10 / trang open" at bounding box center [428, 207] width 778 height 15
click at [354, 190] on td at bounding box center [375, 183] width 77 height 20
checkbox input "true"
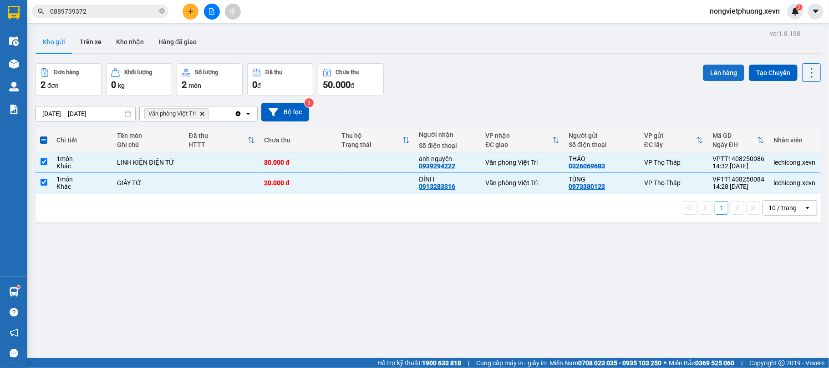
click at [706, 65] on button "Lên hàng" at bounding box center [723, 73] width 41 height 16
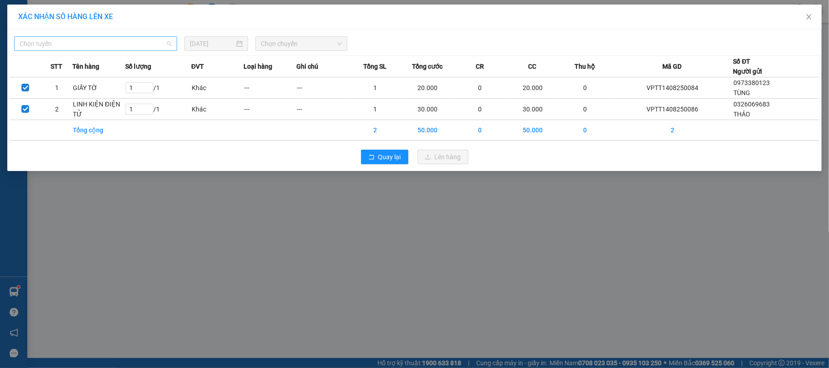
click at [116, 43] on span "Chọn tuyến" at bounding box center [96, 44] width 152 height 14
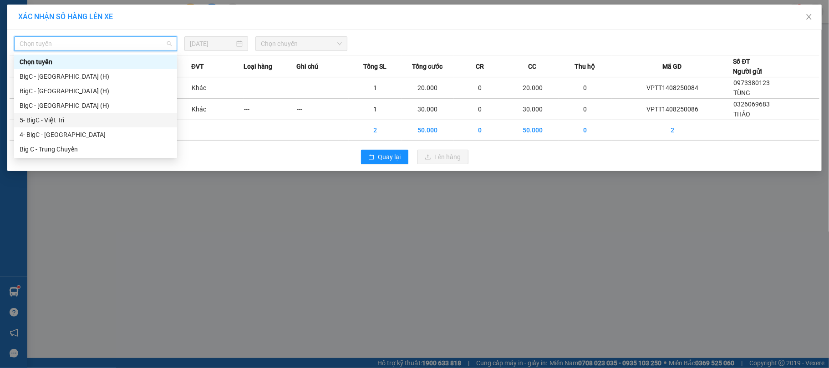
click at [86, 119] on div "5- BigC - Việt Trì" at bounding box center [96, 120] width 152 height 10
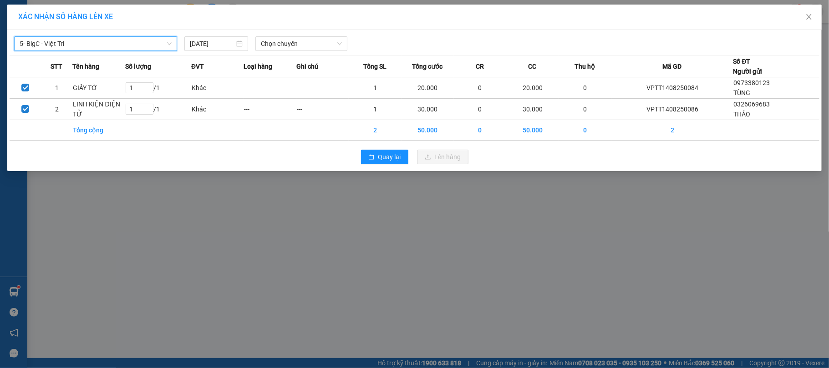
click at [330, 51] on div "5- BigC - Việt Trì 5- BigC - Việt Trì 14/08/2025 Chọn chuyến STT Tên hàng Số lư…" at bounding box center [414, 101] width 814 height 142
click at [335, 39] on span "Chọn chuyến" at bounding box center [301, 44] width 81 height 14
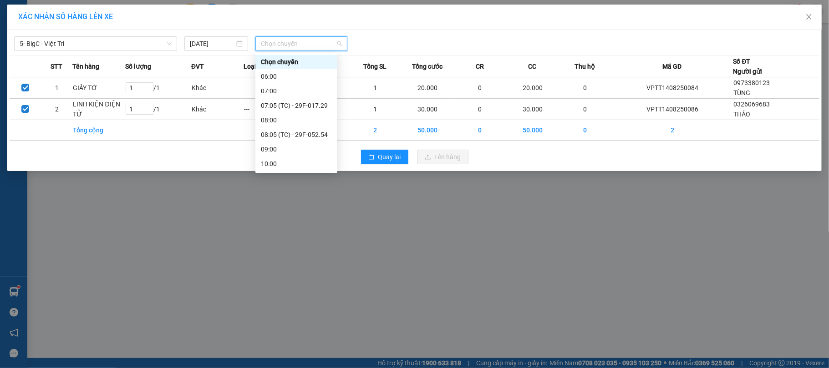
click at [314, 305] on div "15:05 (TC) - 29F-052.60" at bounding box center [296, 310] width 71 height 10
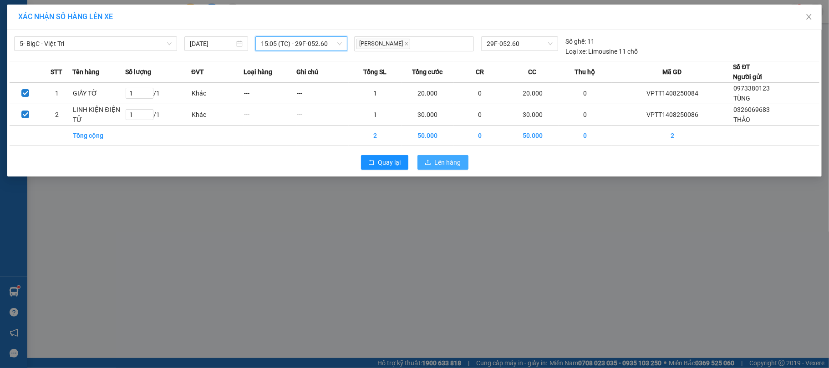
click at [441, 163] on span "Lên hàng" at bounding box center [448, 163] width 26 height 10
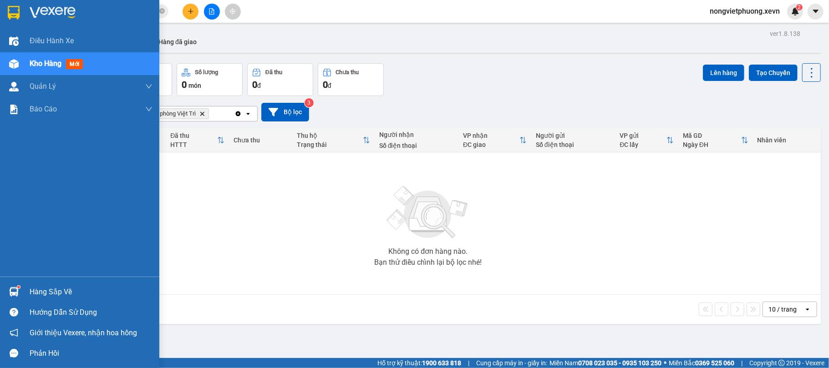
click at [30, 288] on div "Hàng sắp về" at bounding box center [91, 292] width 123 height 14
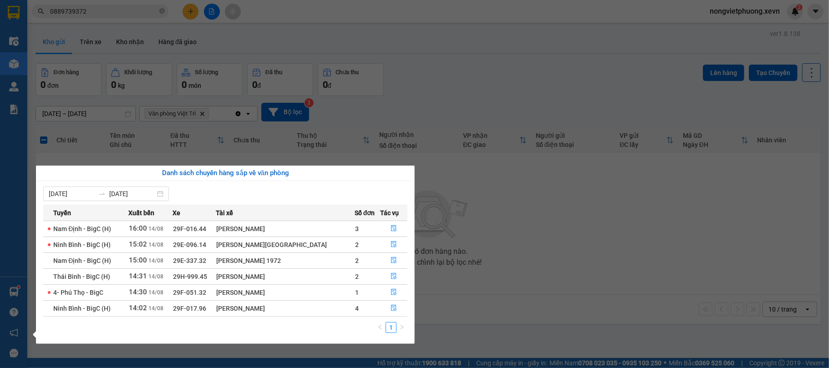
click at [0, 244] on div "Điều hành xe Kho hàng mới Quản [PERSON_NAME] lý chuyến Quản lý giao nhận mới Qu…" at bounding box center [13, 184] width 27 height 368
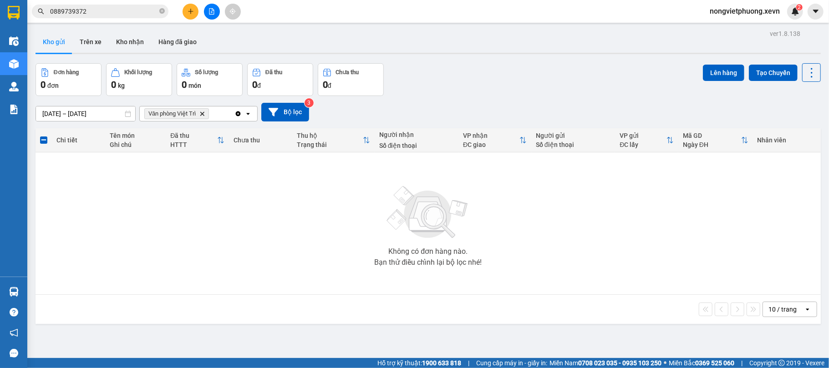
click at [188, 9] on icon "plus" at bounding box center [191, 11] width 6 height 6
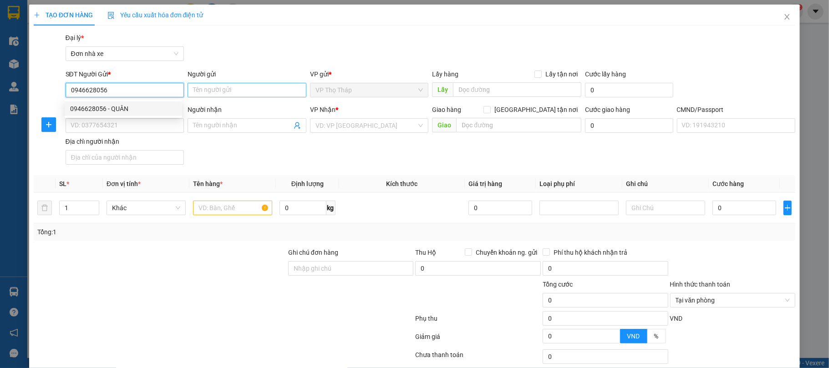
type input "0946628056"
click at [229, 88] on input "Người gửi" at bounding box center [247, 90] width 119 height 15
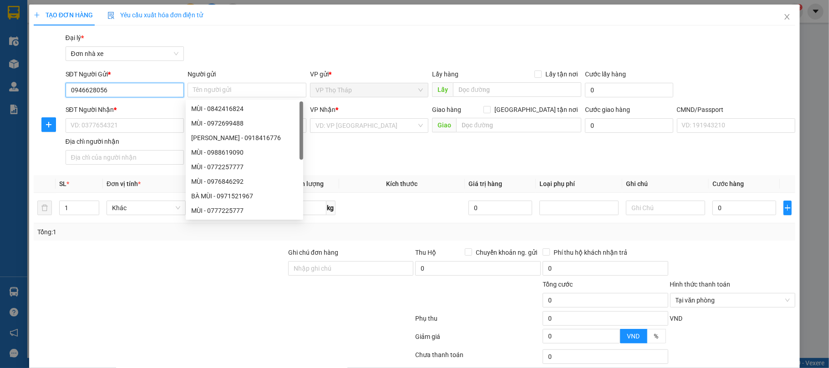
click at [166, 86] on input "0946628056" at bounding box center [125, 90] width 119 height 15
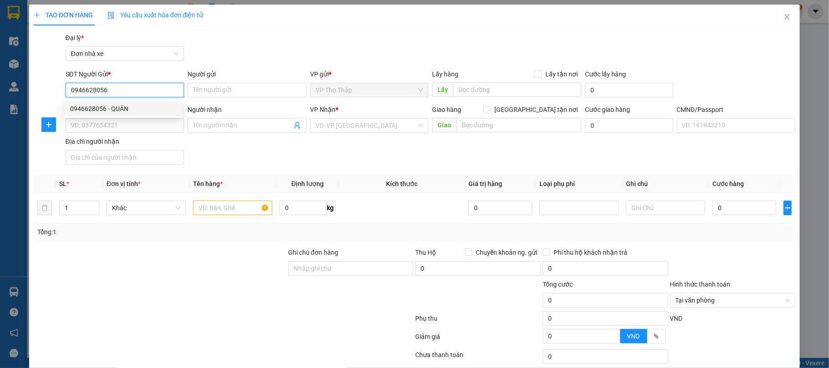
click at [141, 103] on div "0946628056 - QUÂN" at bounding box center [123, 109] width 117 height 15
type input "QUÂN"
type input "0986077111"
type input "HOA"
type input "036187002586 VŨ T HOA 338 TỨC MẠC"
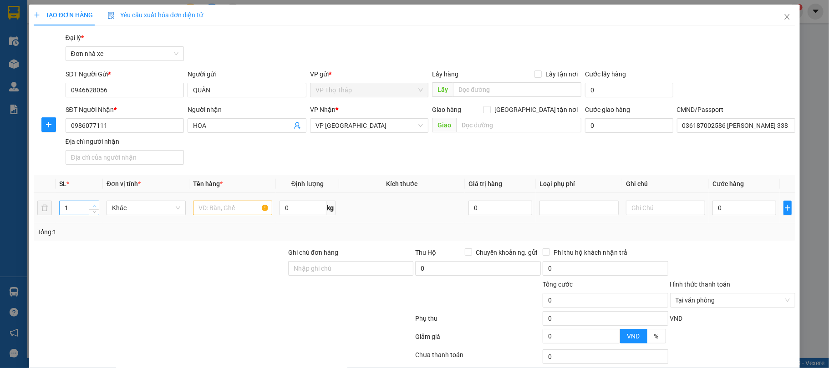
click at [95, 204] on span "up" at bounding box center [94, 205] width 5 height 5
type input "2"
click at [254, 207] on input "text" at bounding box center [232, 208] width 79 height 15
type input "2K MÁY LỌC KHÔNG KHÍ"
click at [734, 220] on td "0" at bounding box center [744, 208] width 71 height 31
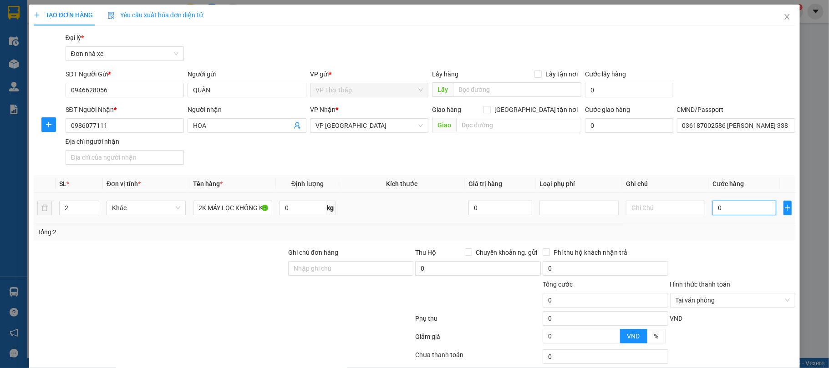
click at [730, 215] on input "0" at bounding box center [744, 208] width 64 height 15
type input "6"
type input "60"
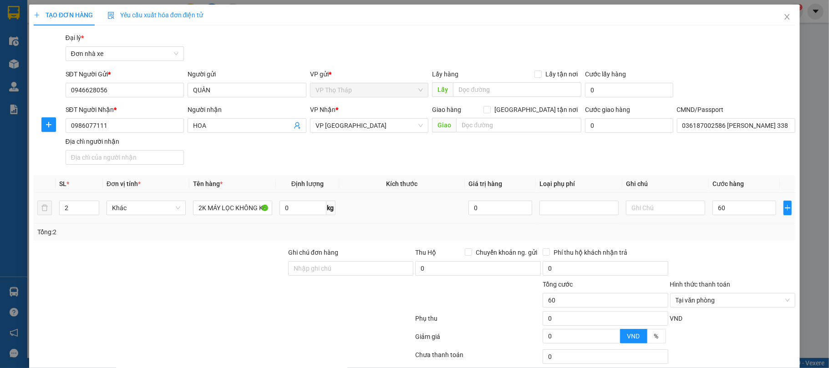
type input "60.000"
click at [742, 239] on div "Tổng: 2" at bounding box center [415, 232] width 762 height 17
click at [739, 294] on input "Hình thức thanh toán" at bounding box center [730, 301] width 108 height 14
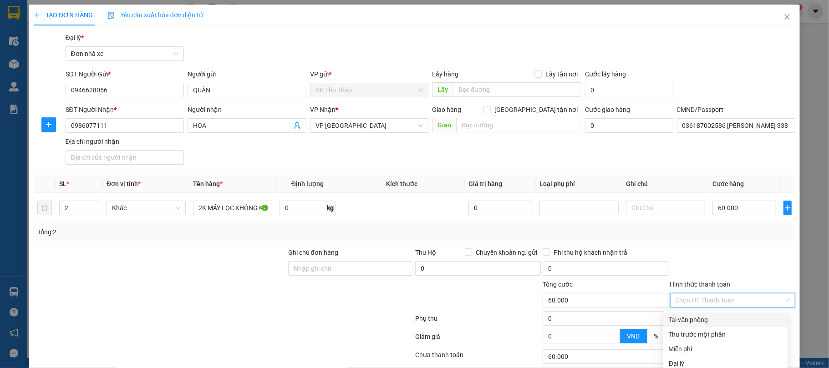
click at [727, 315] on div "Tại văn phòng" at bounding box center [725, 320] width 113 height 10
click at [729, 351] on div "TẠO ĐƠN HÀNG Yêu cầu xuất hóa đơn điện tử Transit Pickup Surcharge Ids Transit …" at bounding box center [414, 214] width 771 height 418
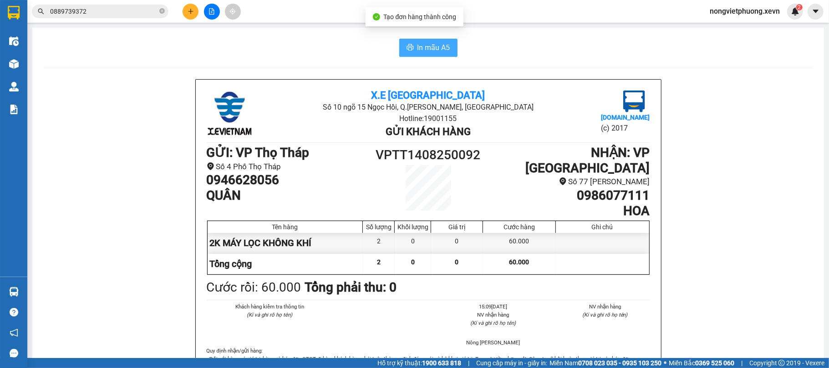
click at [417, 50] on span "In mẫu A5" at bounding box center [433, 47] width 33 height 11
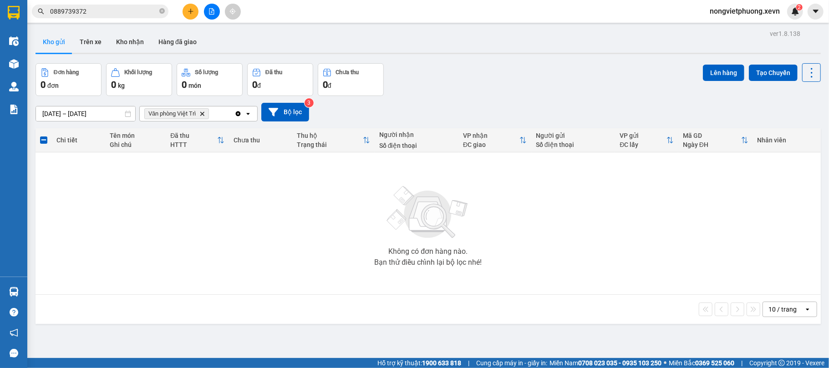
click at [203, 113] on icon "Delete" at bounding box center [201, 113] width 5 height 5
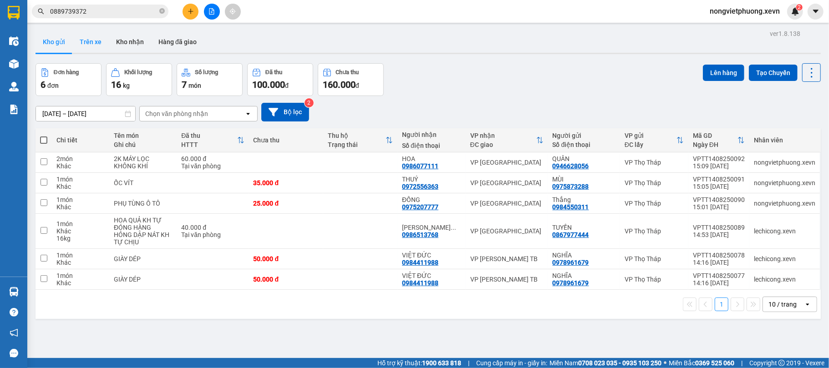
click at [90, 41] on button "Trên xe" at bounding box center [90, 42] width 36 height 22
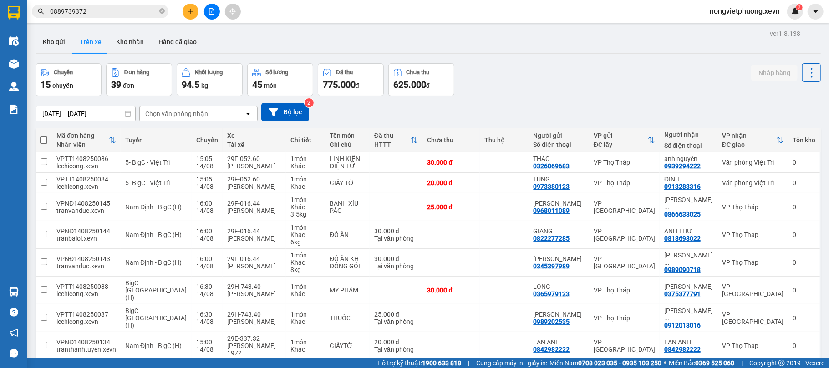
click at [72, 39] on button "Trên xe" at bounding box center [90, 42] width 36 height 22
click at [50, 34] on button "Kho gửi" at bounding box center [54, 42] width 37 height 22
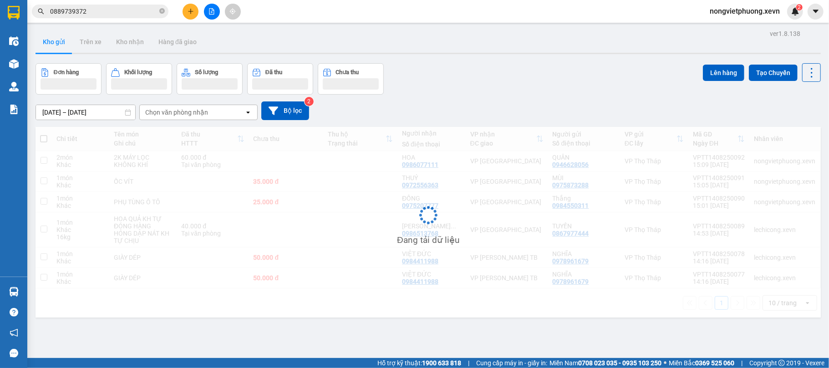
click at [141, 11] on input "0889739372" at bounding box center [103, 11] width 107 height 10
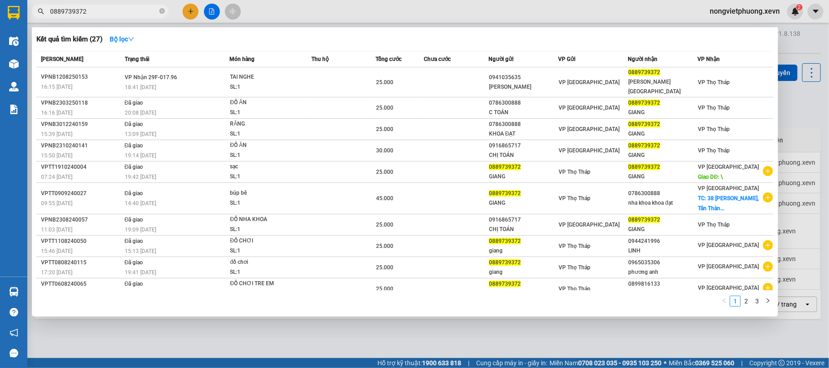
click at [141, 11] on input "0889739372" at bounding box center [103, 11] width 107 height 10
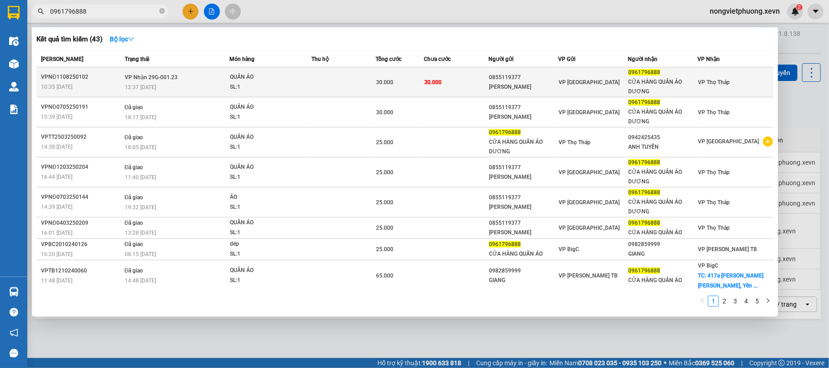
type input "0961796888"
click at [447, 86] on td "30.000" at bounding box center [456, 82] width 64 height 30
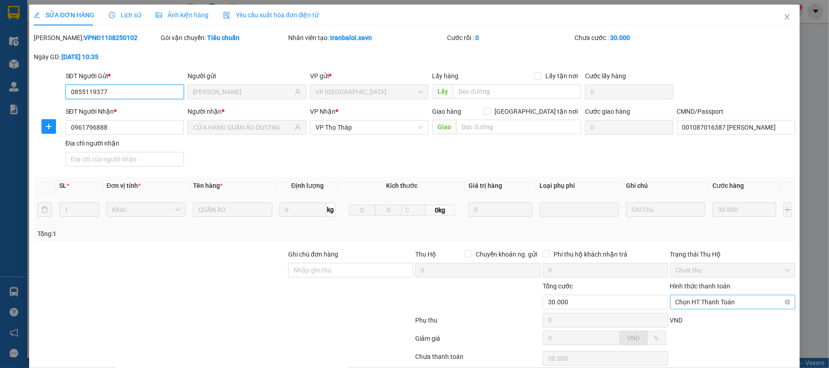
click at [705, 295] on span "Chọn HT Thanh Toán" at bounding box center [733, 302] width 115 height 14
click at [706, 317] on div "Tại văn phòng" at bounding box center [725, 322] width 113 height 10
